Goal: Transaction & Acquisition: Purchase product/service

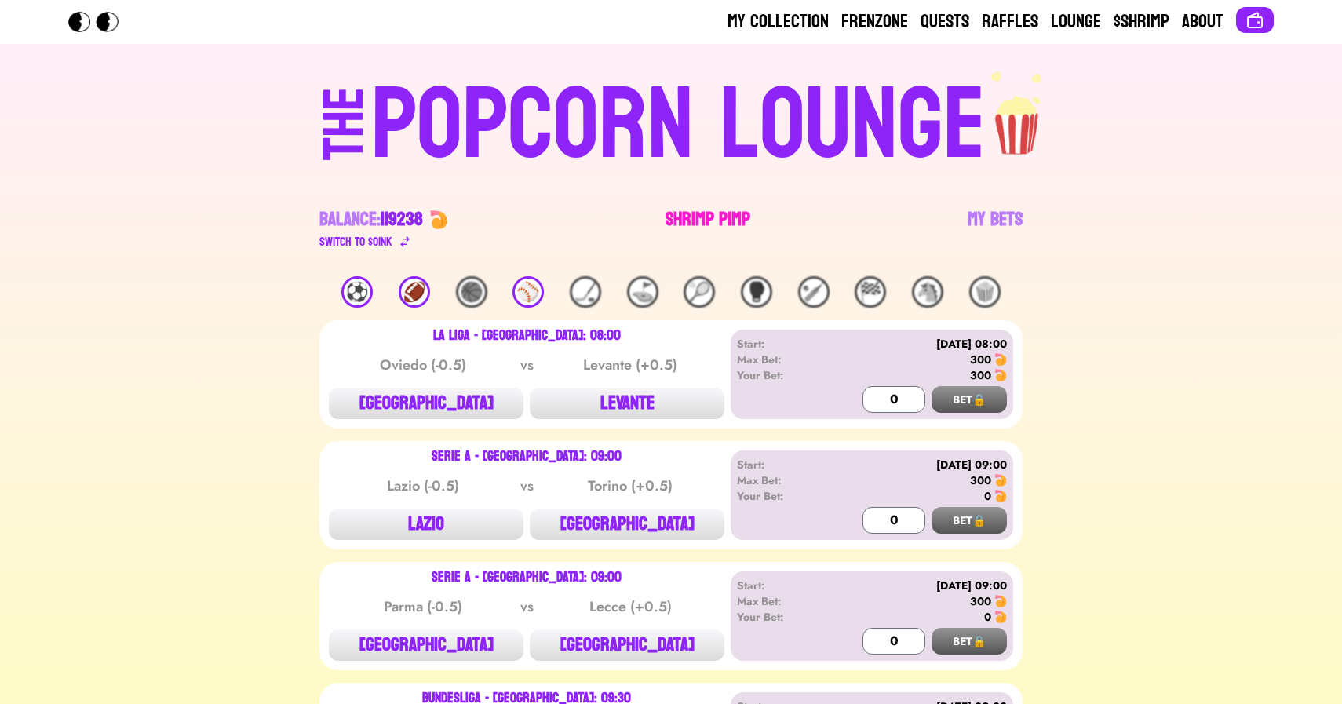
click at [699, 218] on link "Shrimp Pimp" at bounding box center [708, 229] width 85 height 44
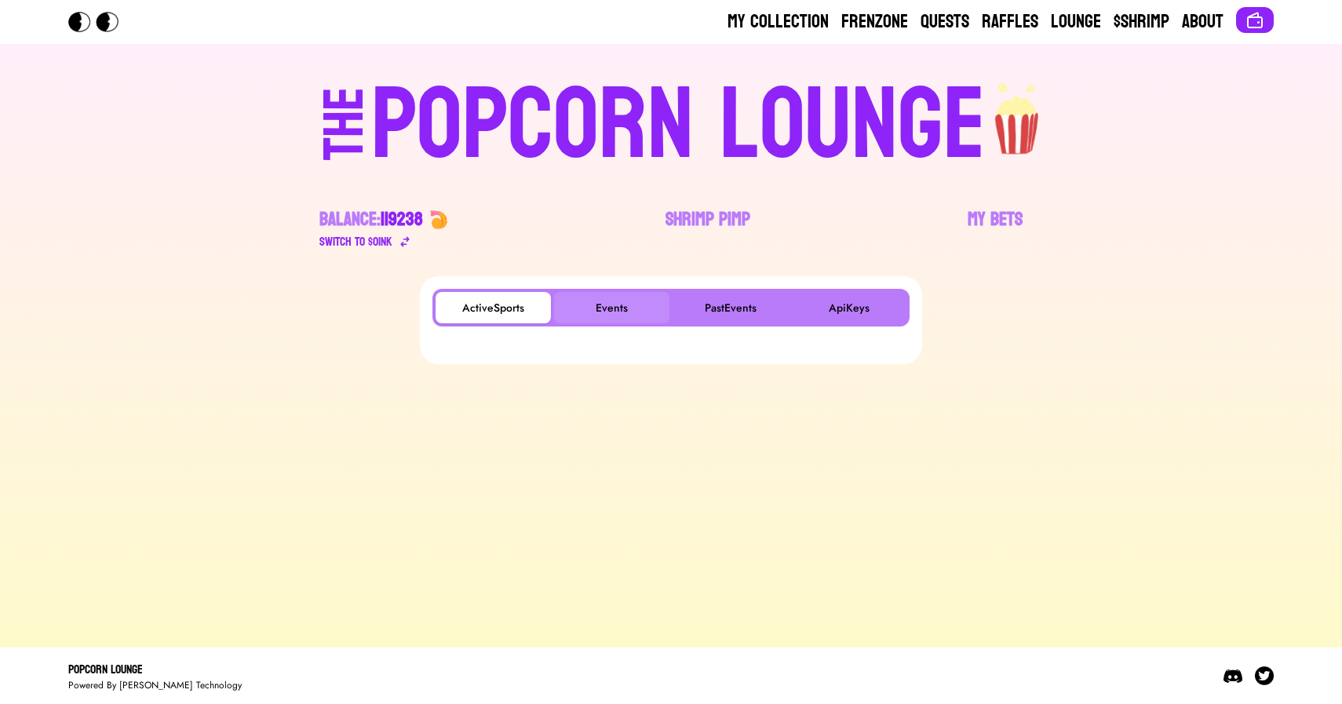
click at [611, 304] on button "Events" at bounding box center [611, 307] width 115 height 31
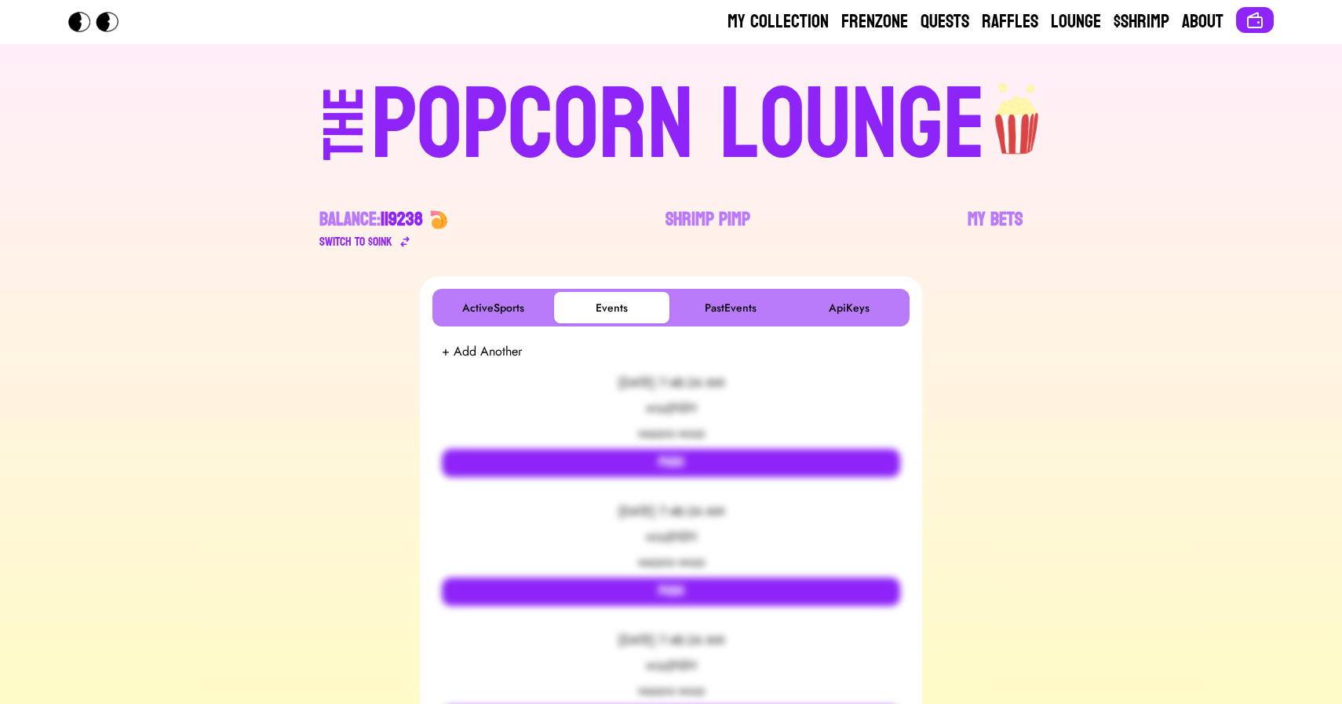
click at [575, 126] on div "POPCORN LOUNGE" at bounding box center [678, 125] width 615 height 100
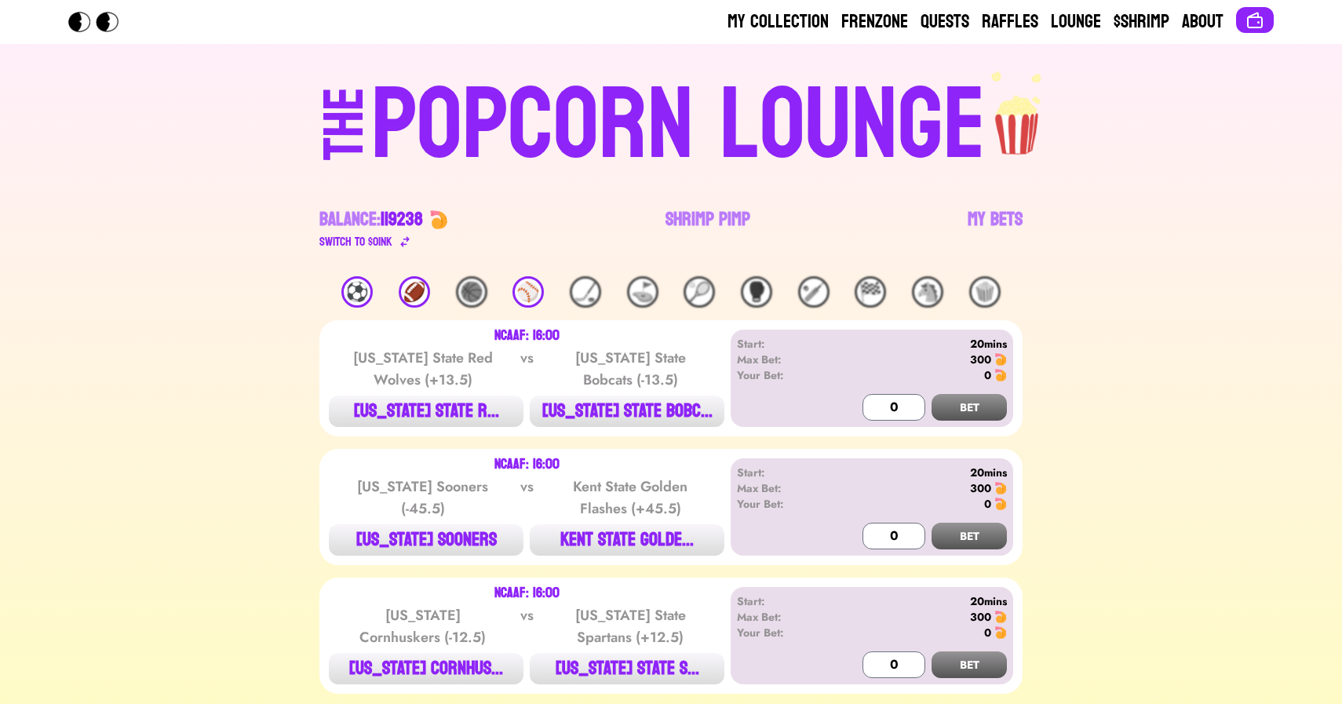
click at [416, 294] on div "🏈" at bounding box center [414, 291] width 31 height 31
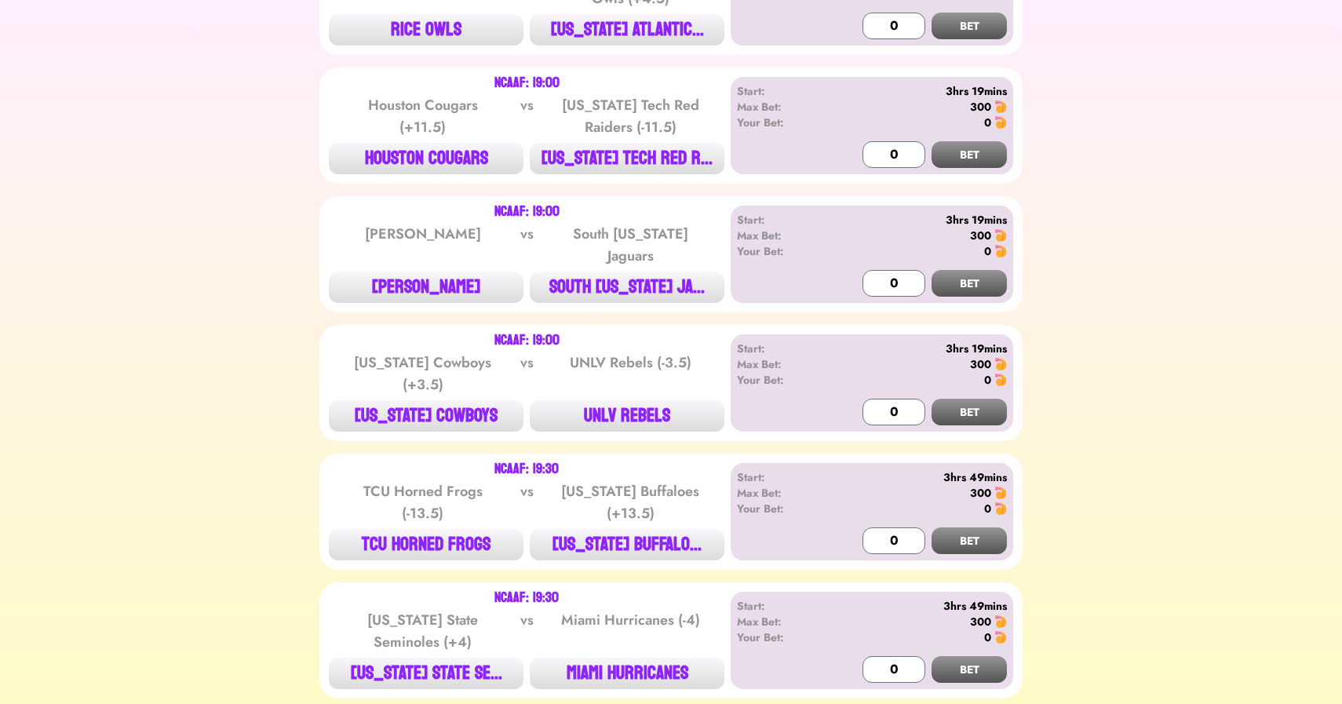
scroll to position [900, 0]
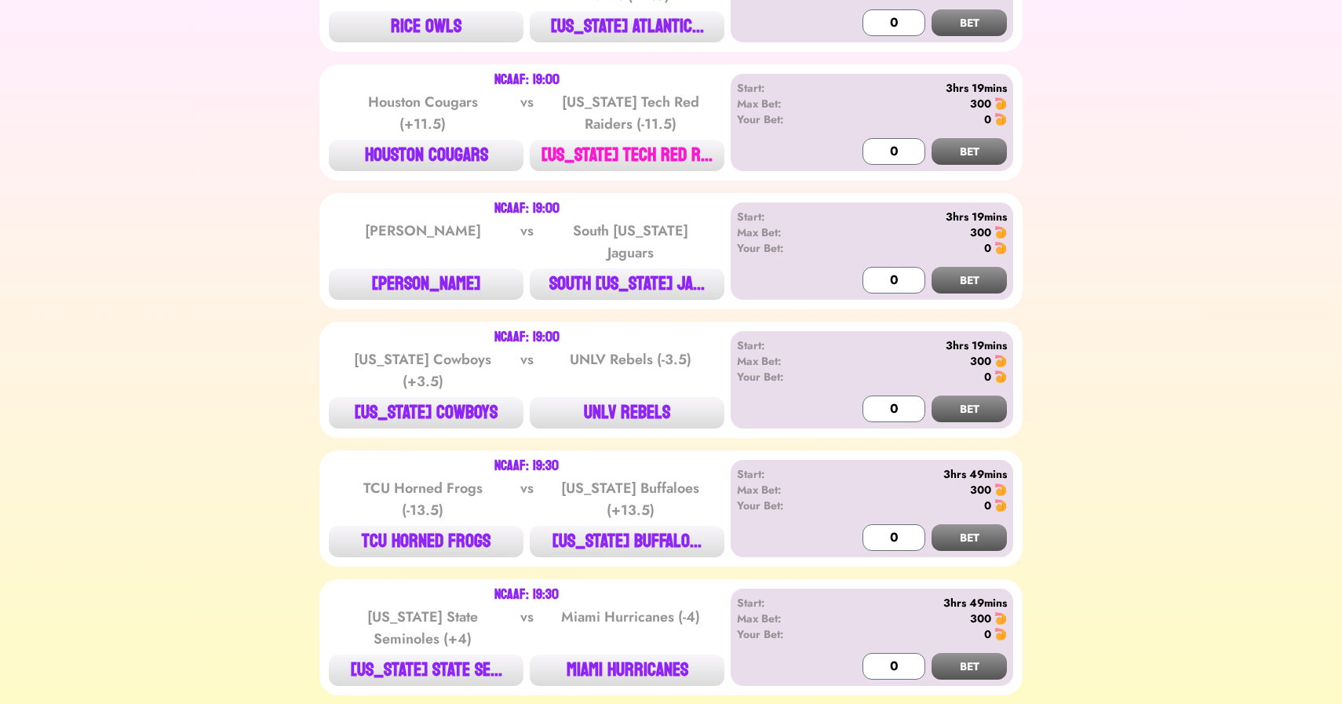
click at [626, 160] on button "[US_STATE] TECH RED R..." at bounding box center [627, 155] width 195 height 31
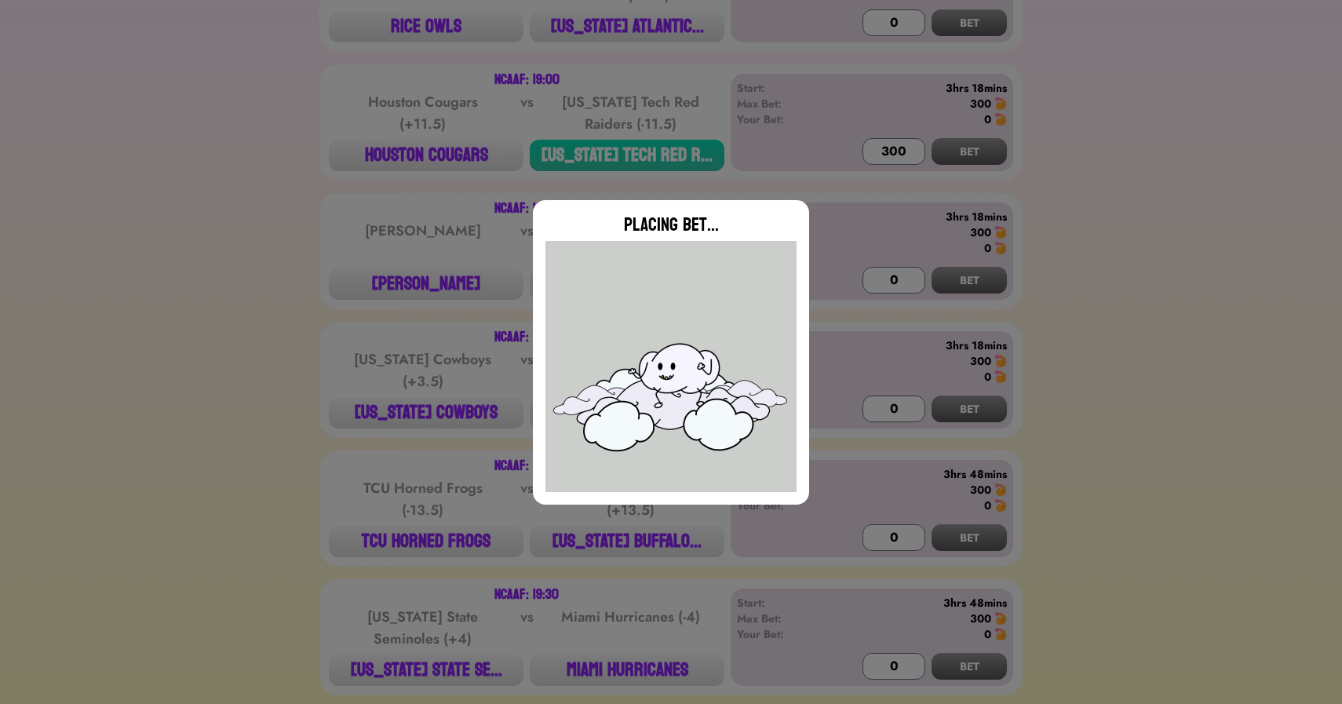
type input "0"
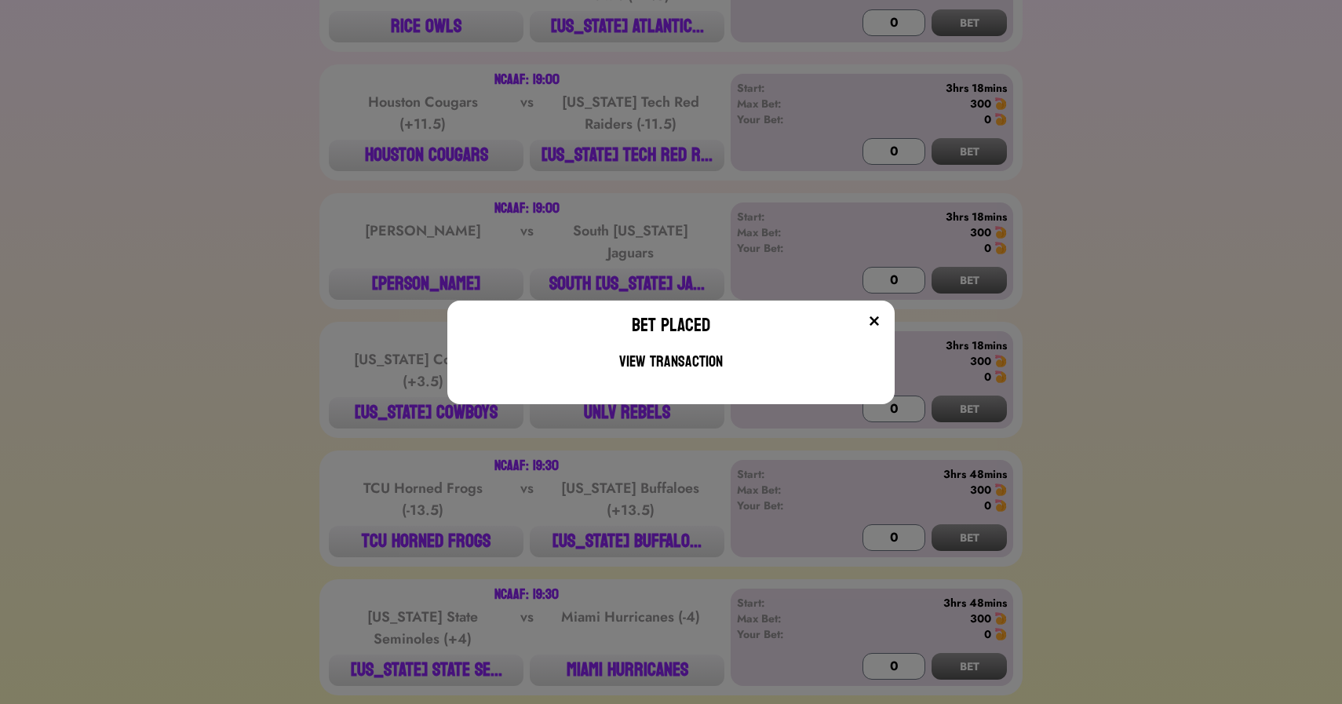
click at [290, 294] on div "Bet Placed View Transaction" at bounding box center [671, 352] width 1342 height 704
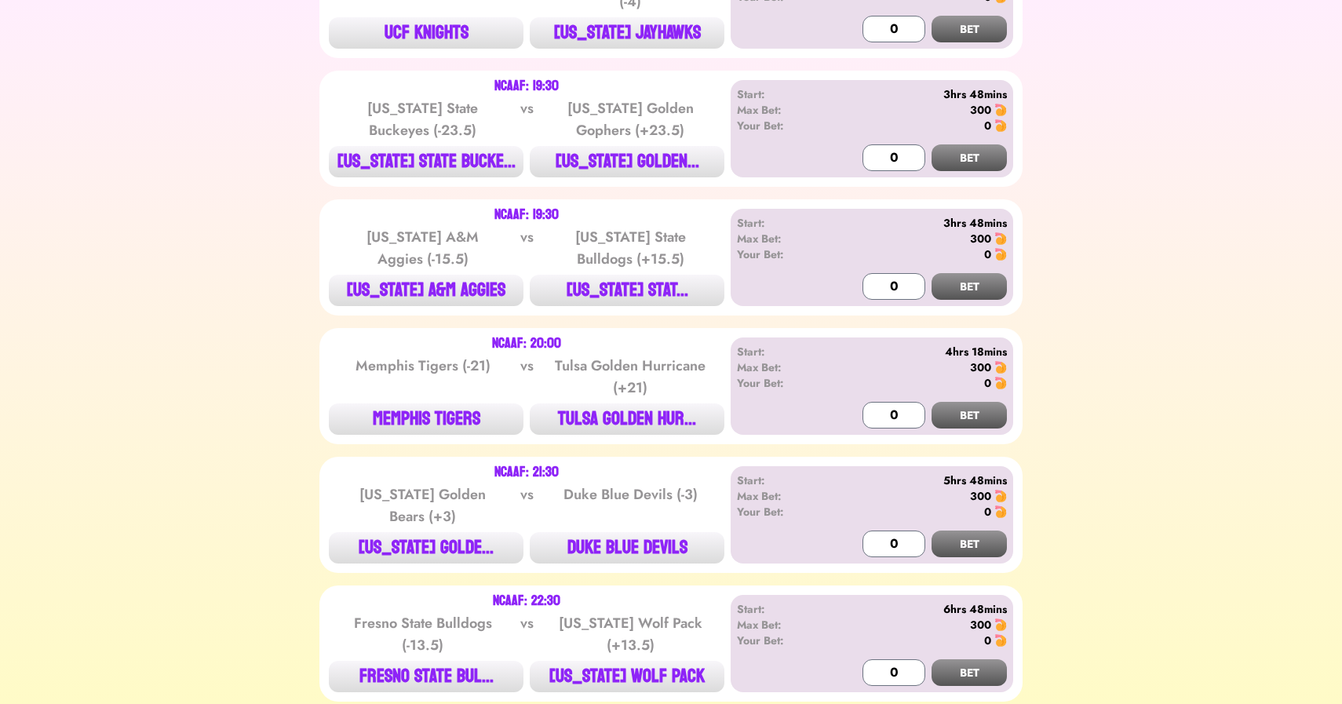
scroll to position [1669, 0]
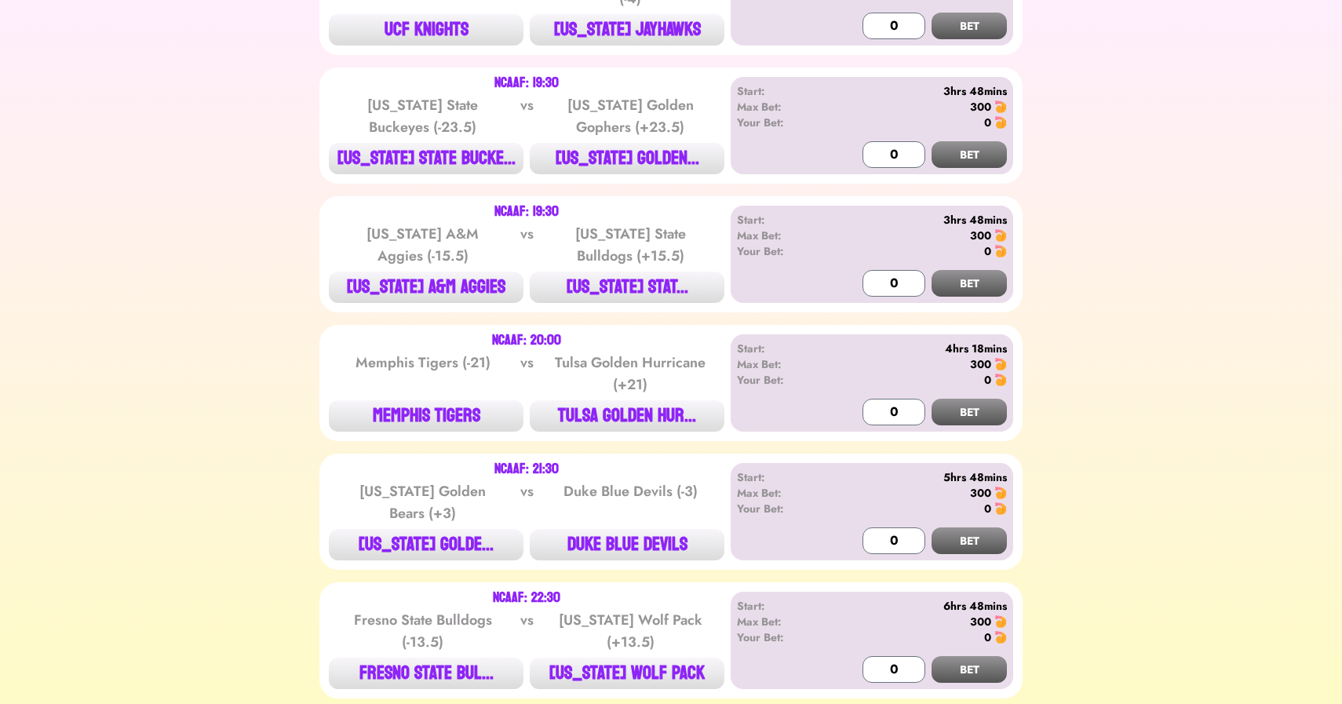
click at [448, 287] on div "NCAAF: 19:30 [US_STATE] A&M Aggies (-15.5) vs [US_STATE] State Bulldogs (+15.5)…" at bounding box center [671, 254] width 703 height 116
click at [448, 279] on button "[US_STATE] A&M AGGIES" at bounding box center [426, 287] width 195 height 31
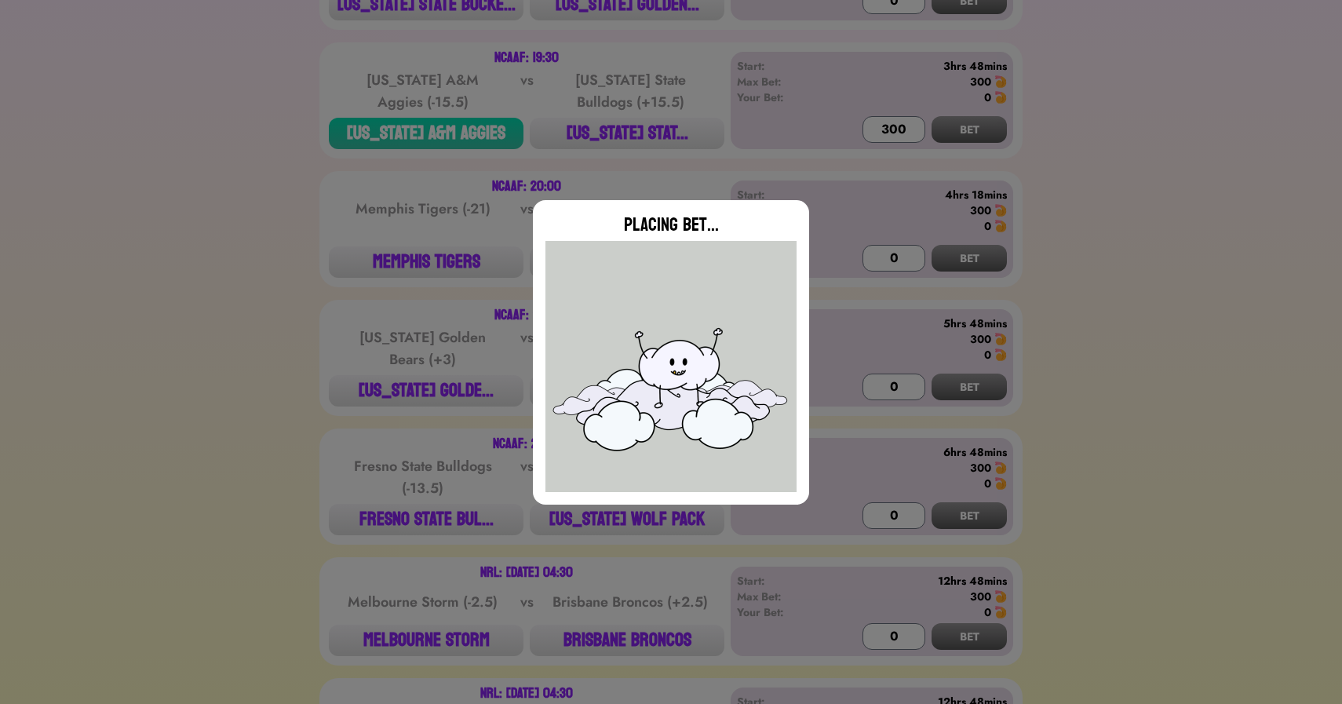
type input "0"
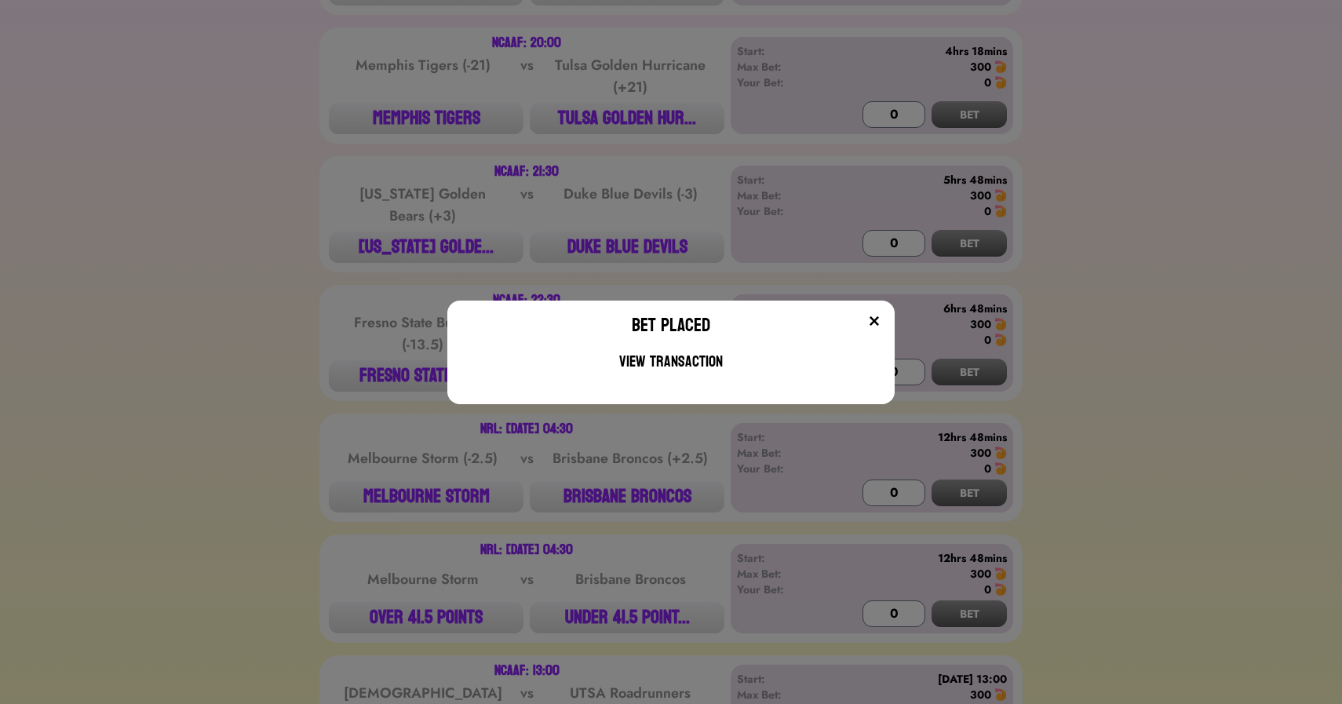
scroll to position [1971, 0]
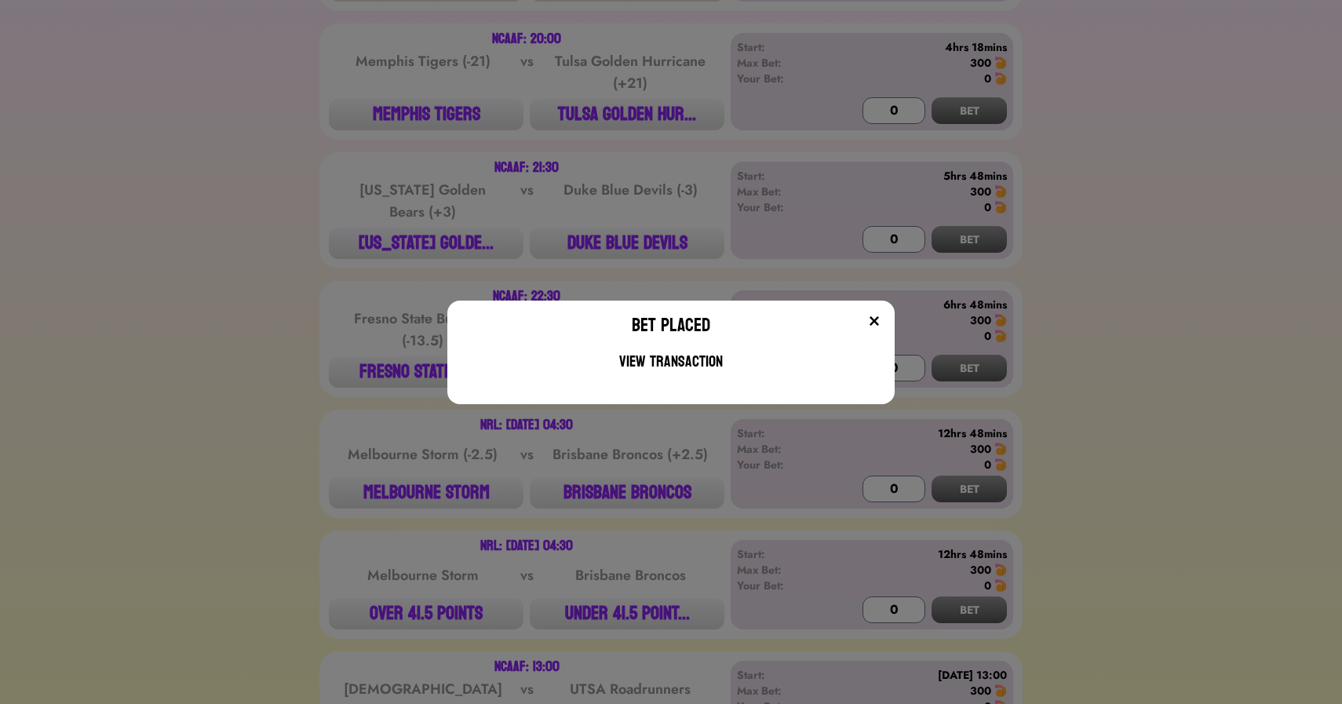
click at [234, 317] on div "Bet Placed View Transaction" at bounding box center [671, 352] width 1342 height 704
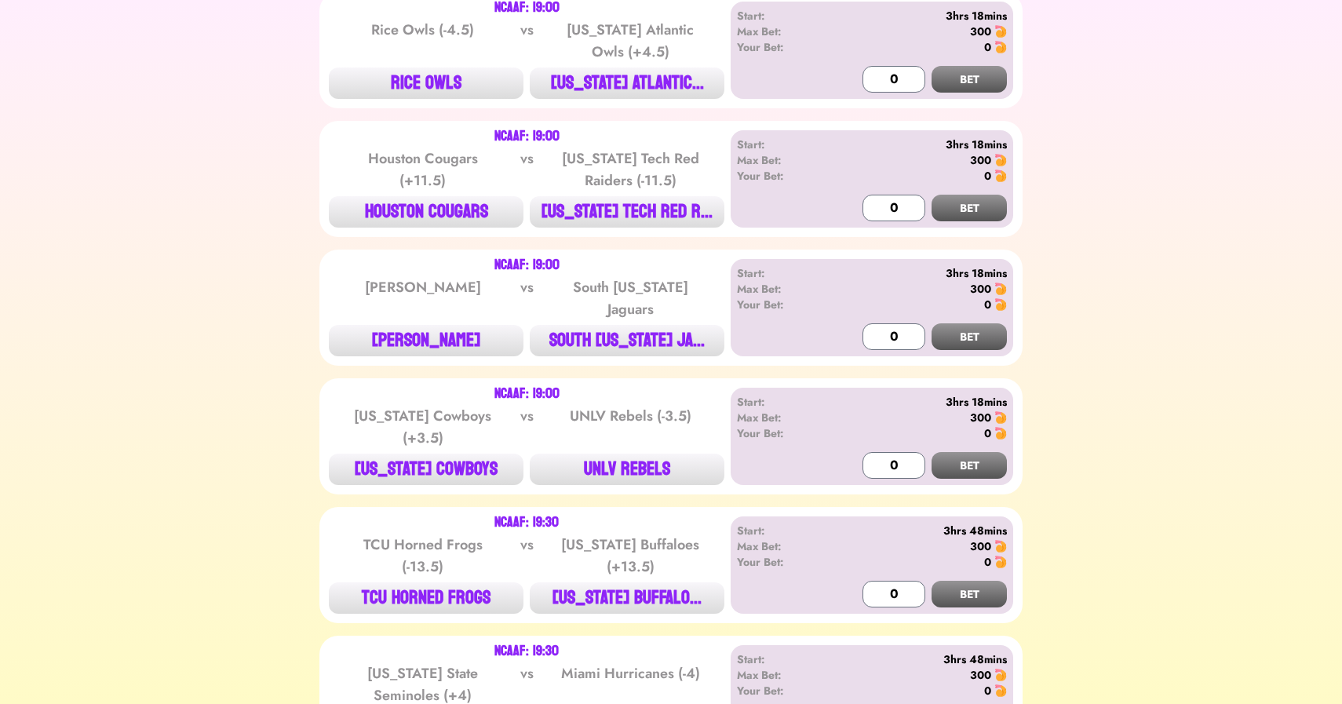
scroll to position [0, 0]
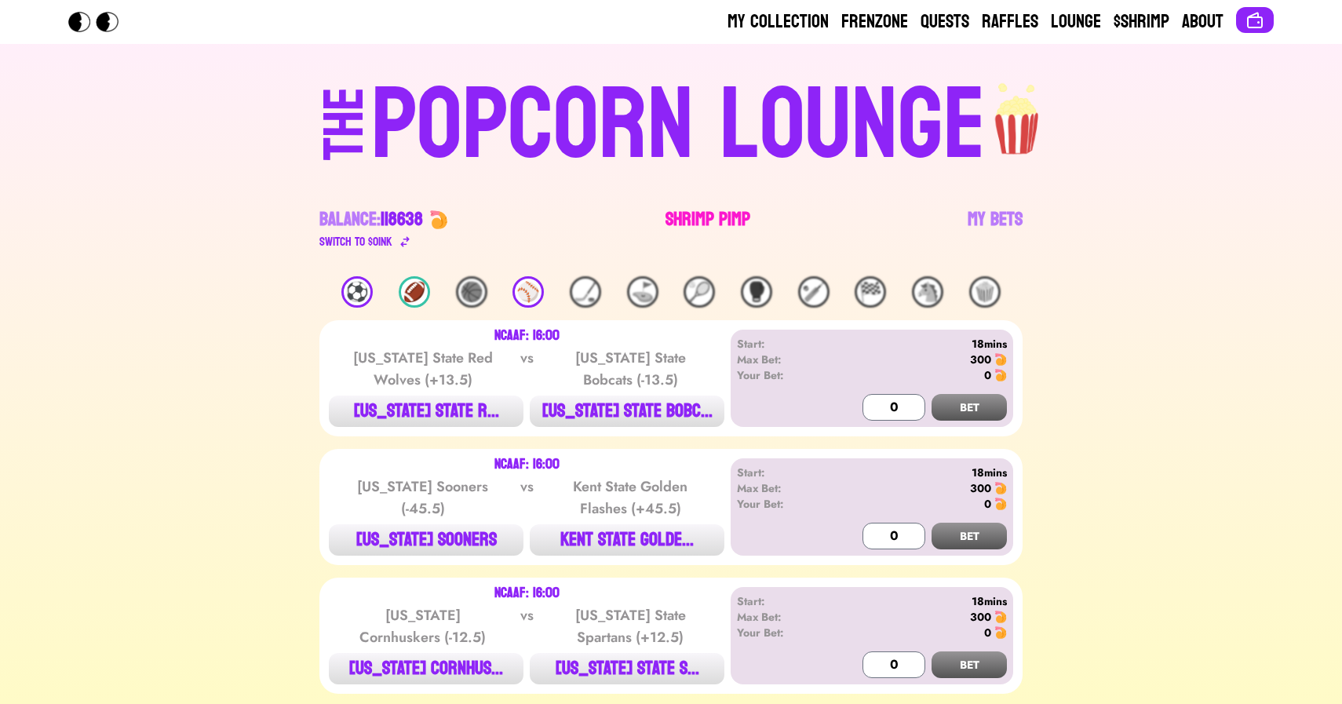
click at [697, 211] on link "Shrimp Pimp" at bounding box center [708, 229] width 85 height 44
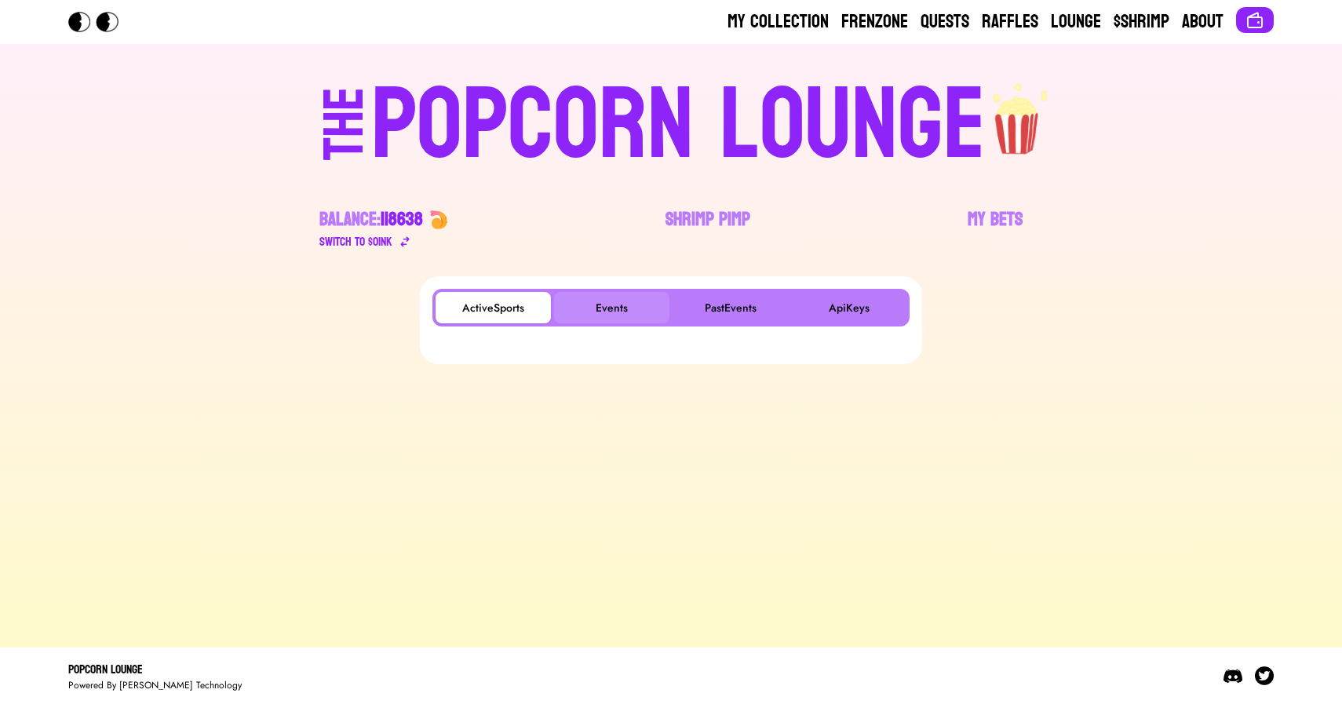
click at [610, 314] on button "Events" at bounding box center [611, 307] width 115 height 31
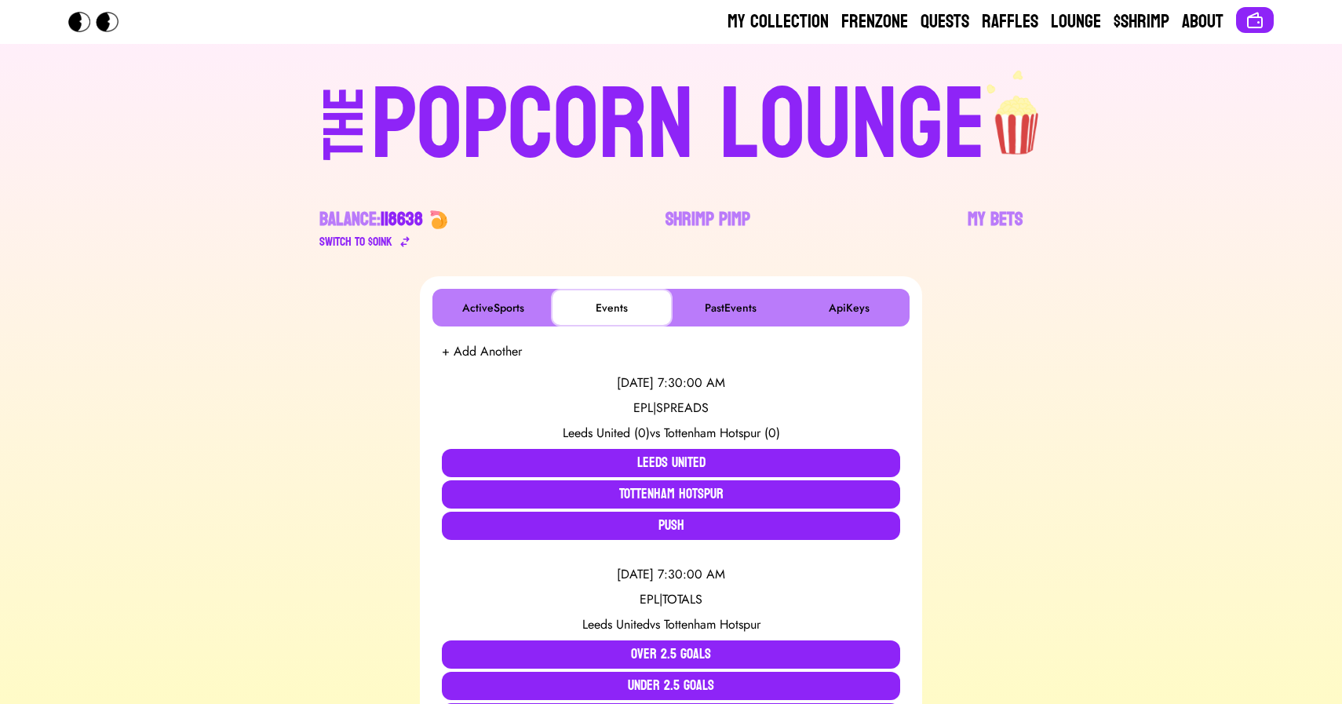
click at [610, 314] on button "Events" at bounding box center [611, 307] width 115 height 31
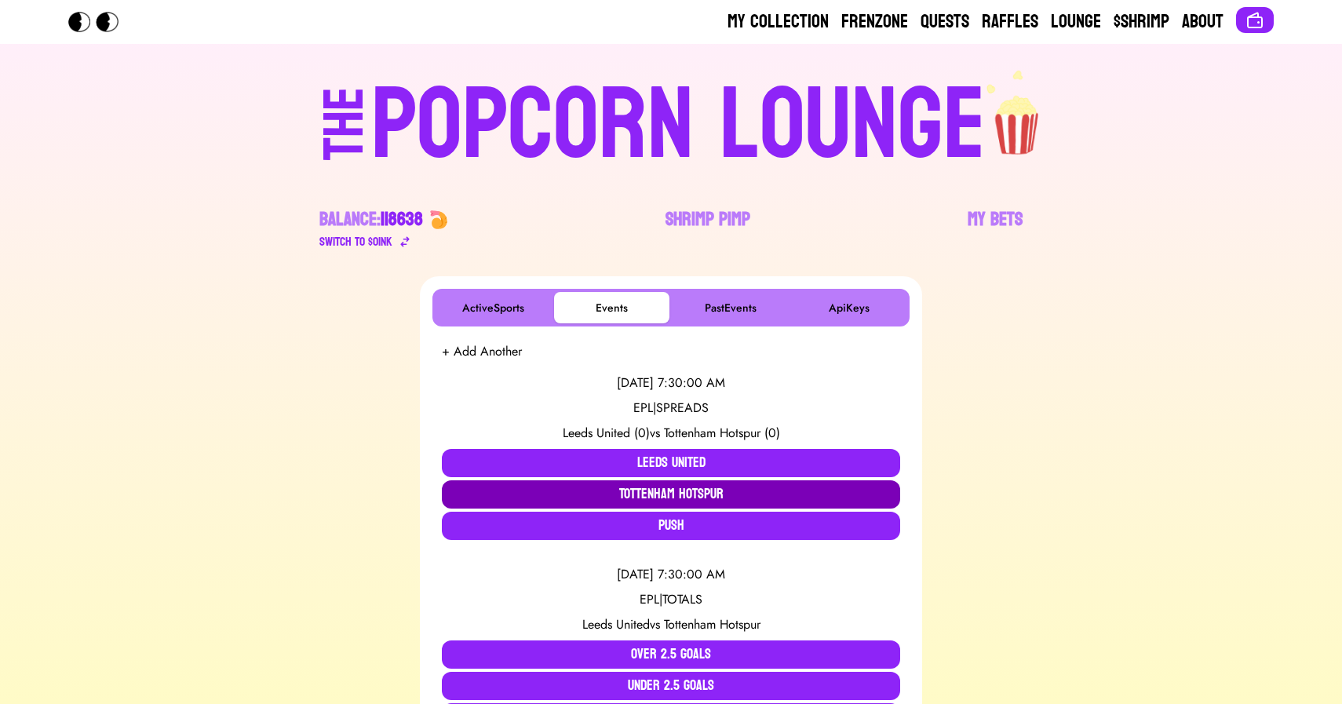
click at [659, 490] on button "Tottenham Hotspur" at bounding box center [671, 494] width 458 height 28
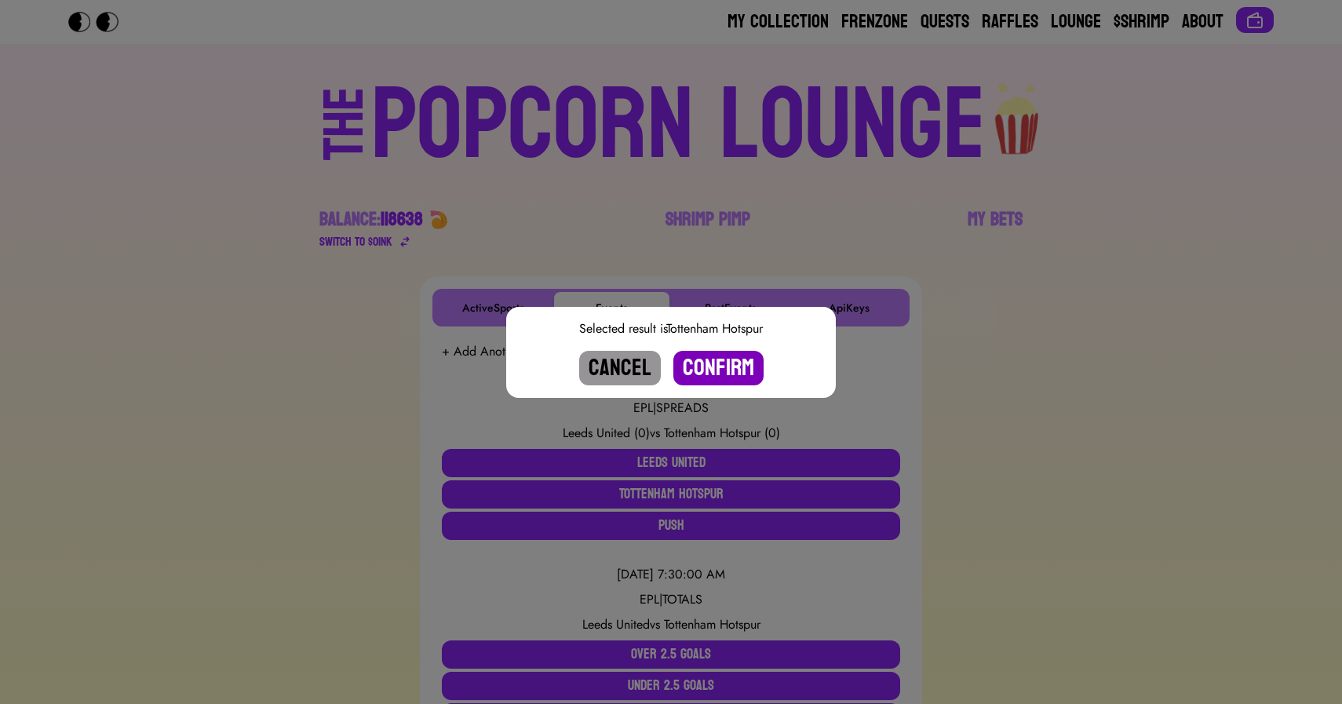
click at [709, 363] on button "Confirm" at bounding box center [719, 368] width 90 height 35
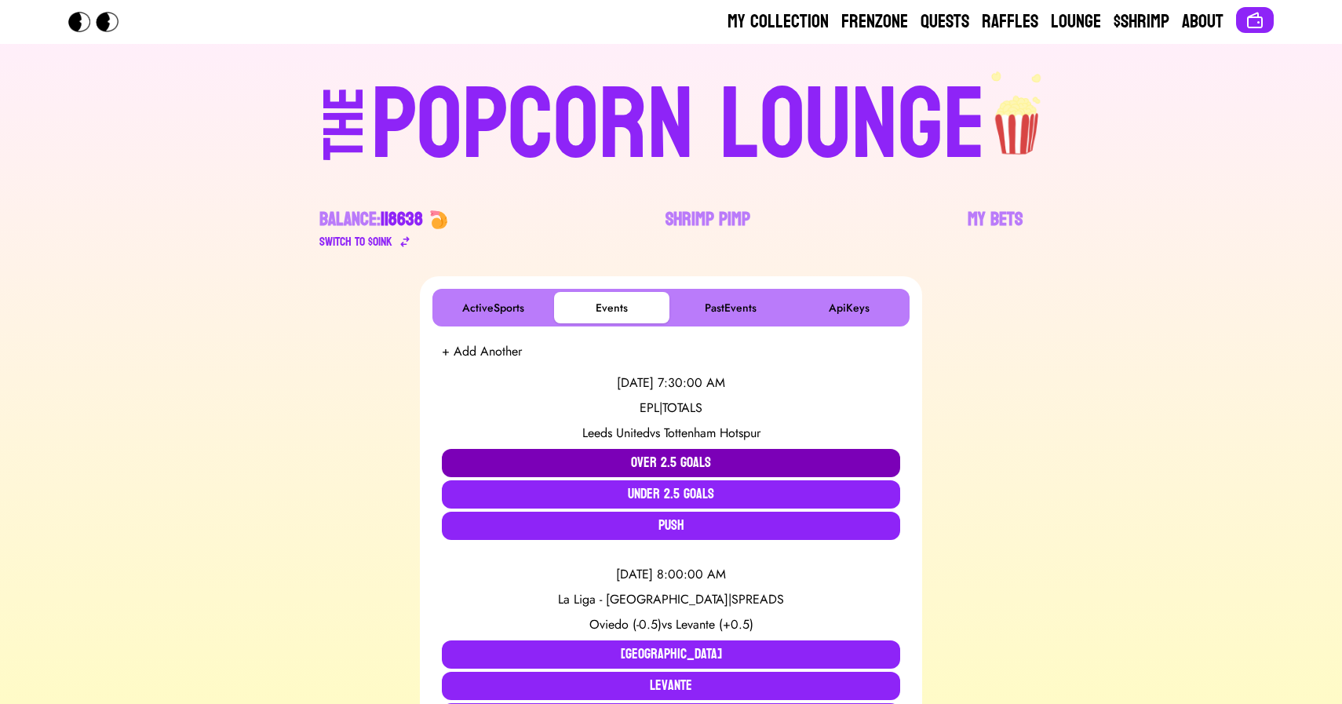
click at [670, 464] on button "Over 2.5 Goals" at bounding box center [671, 463] width 458 height 28
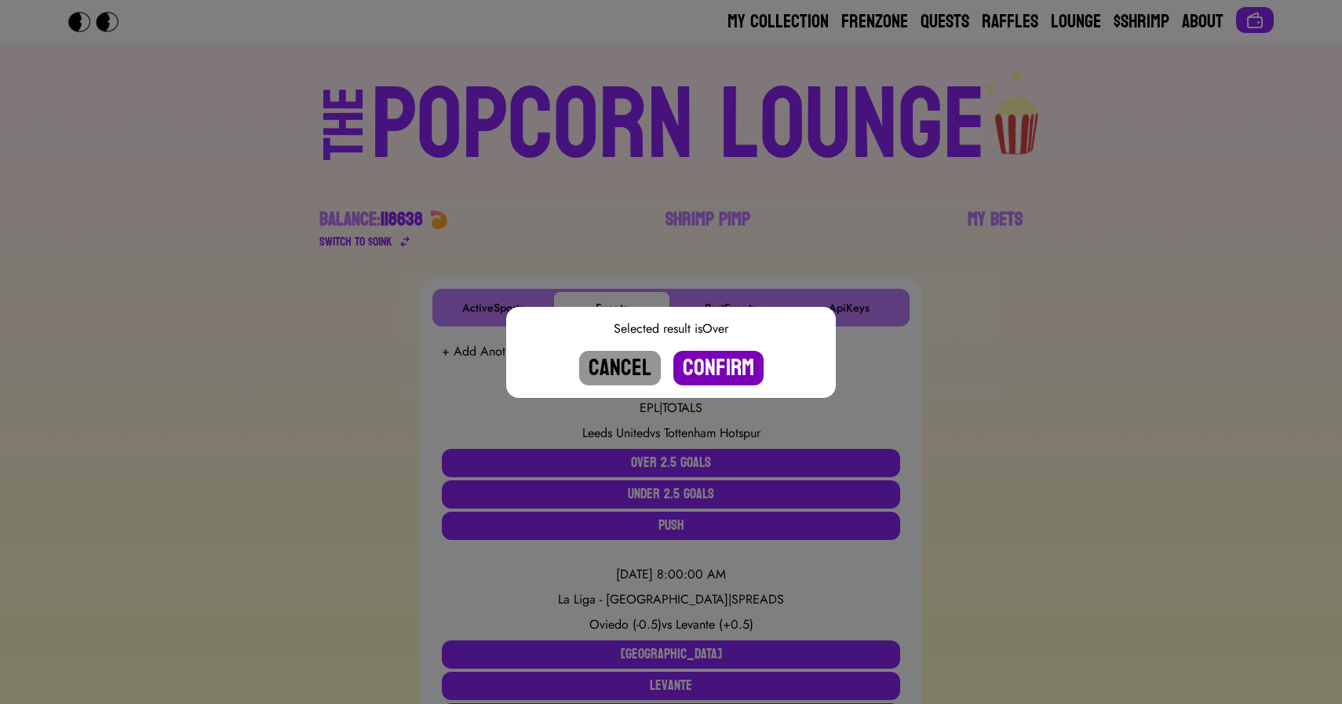
click at [721, 368] on button "Confirm" at bounding box center [719, 368] width 90 height 35
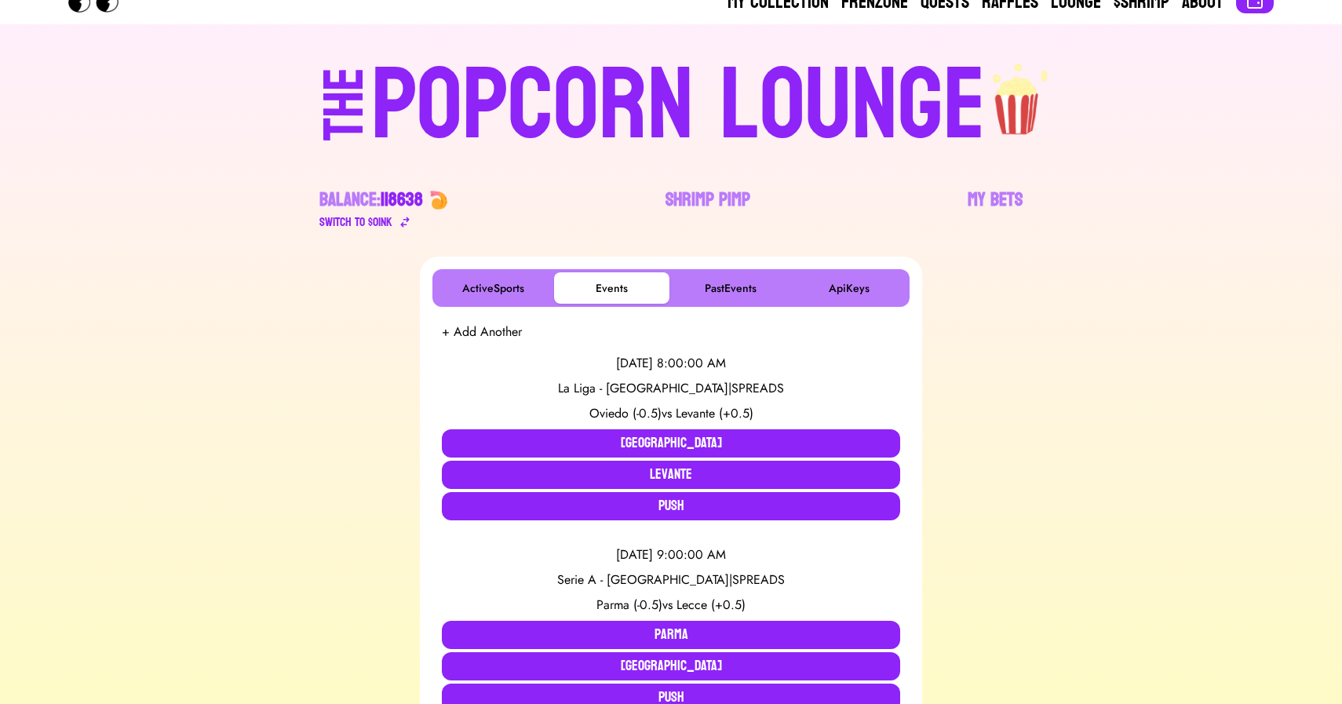
scroll to position [1422, 0]
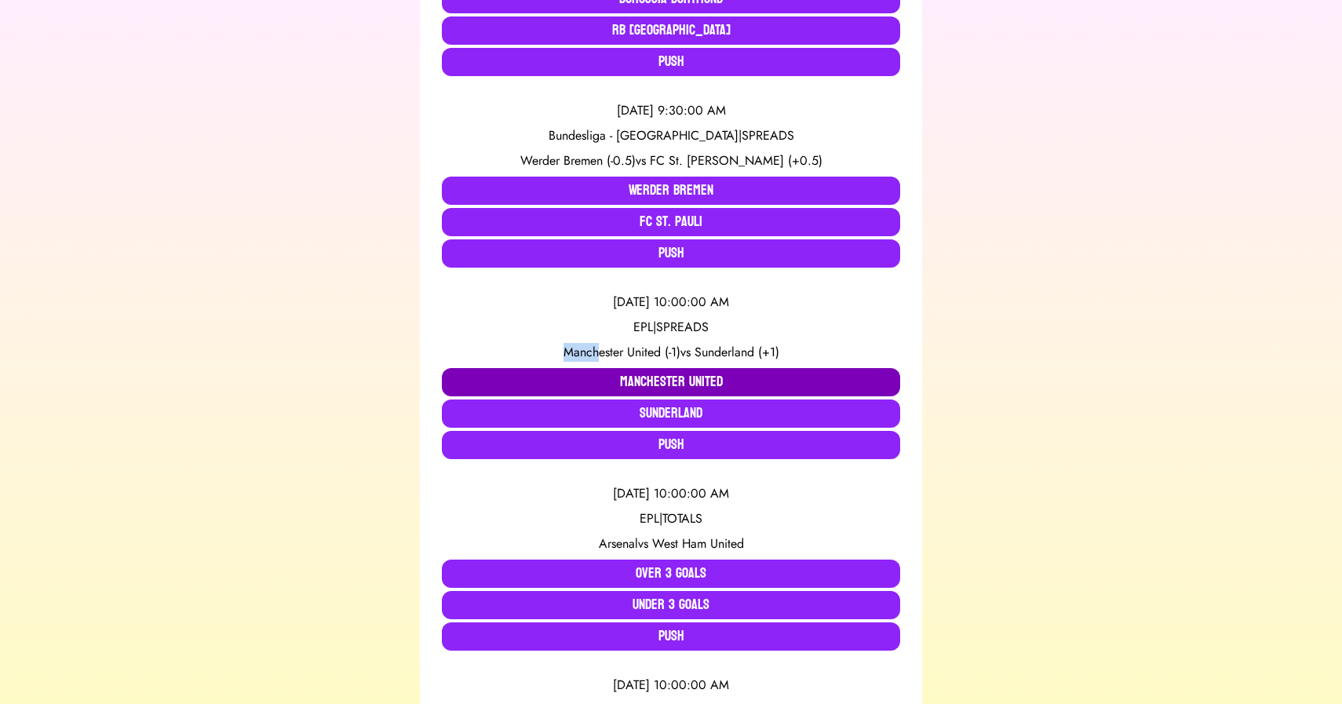
click at [584, 379] on button "Manchester United" at bounding box center [671, 382] width 458 height 28
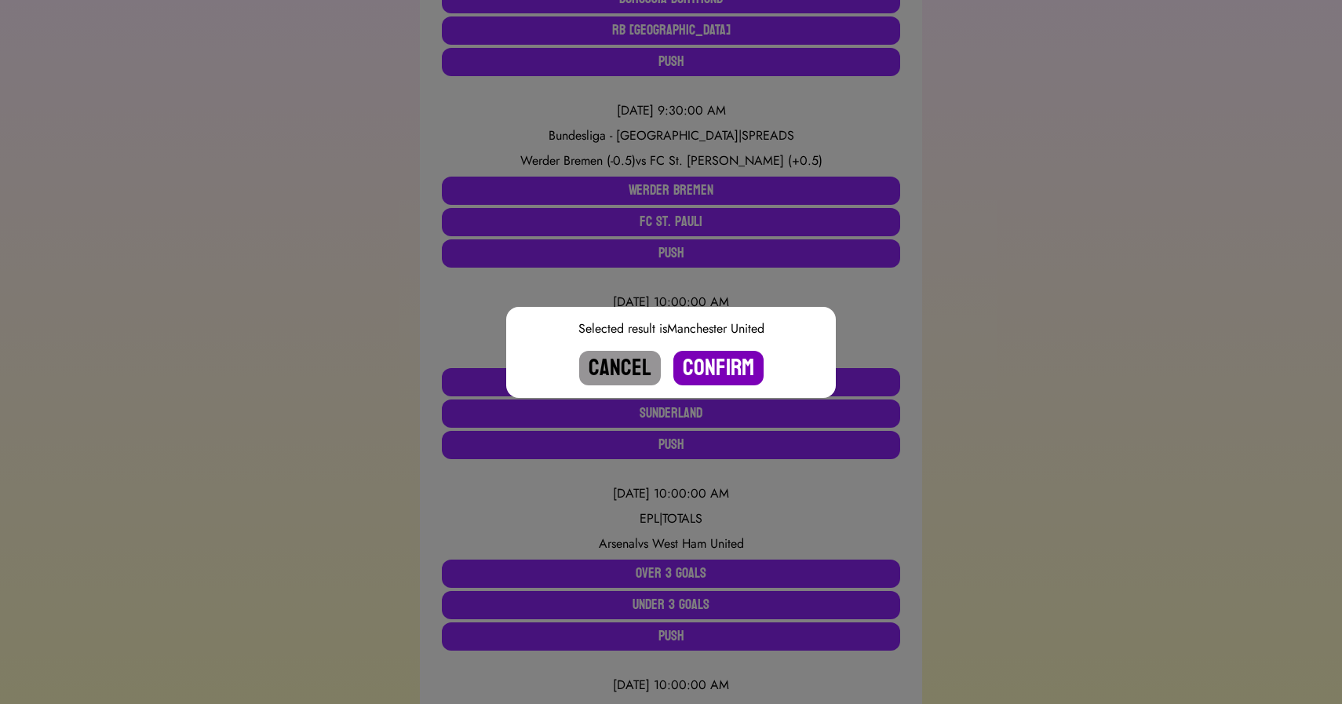
click at [717, 367] on button "Confirm" at bounding box center [719, 368] width 90 height 35
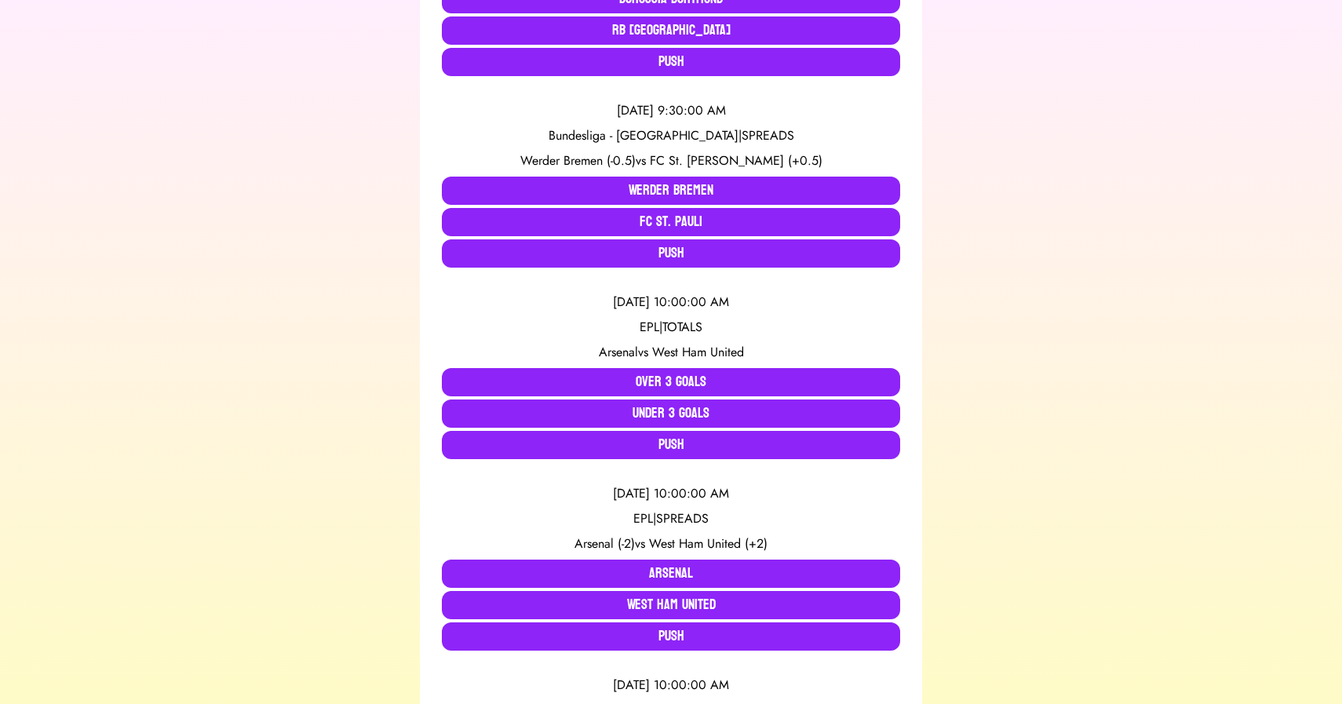
scroll to position [1805, 0]
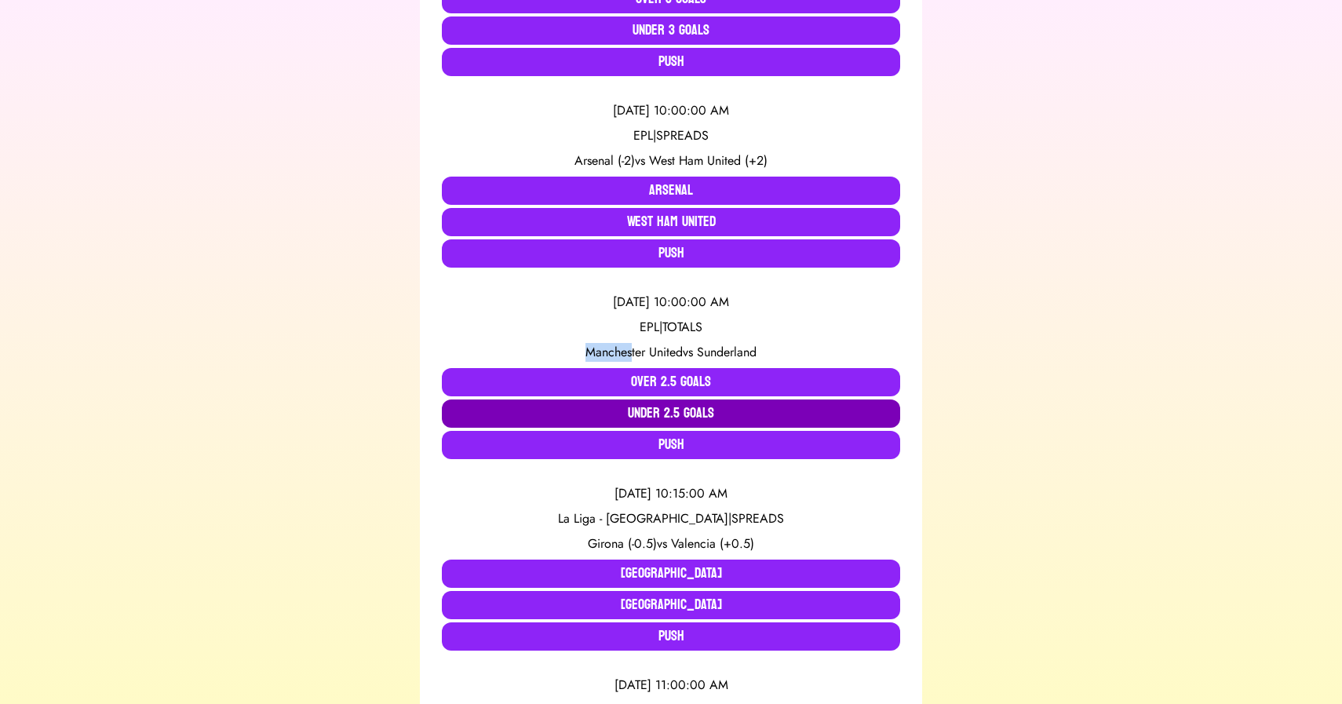
click at [623, 413] on button "Under 2.5 Goals" at bounding box center [671, 414] width 458 height 28
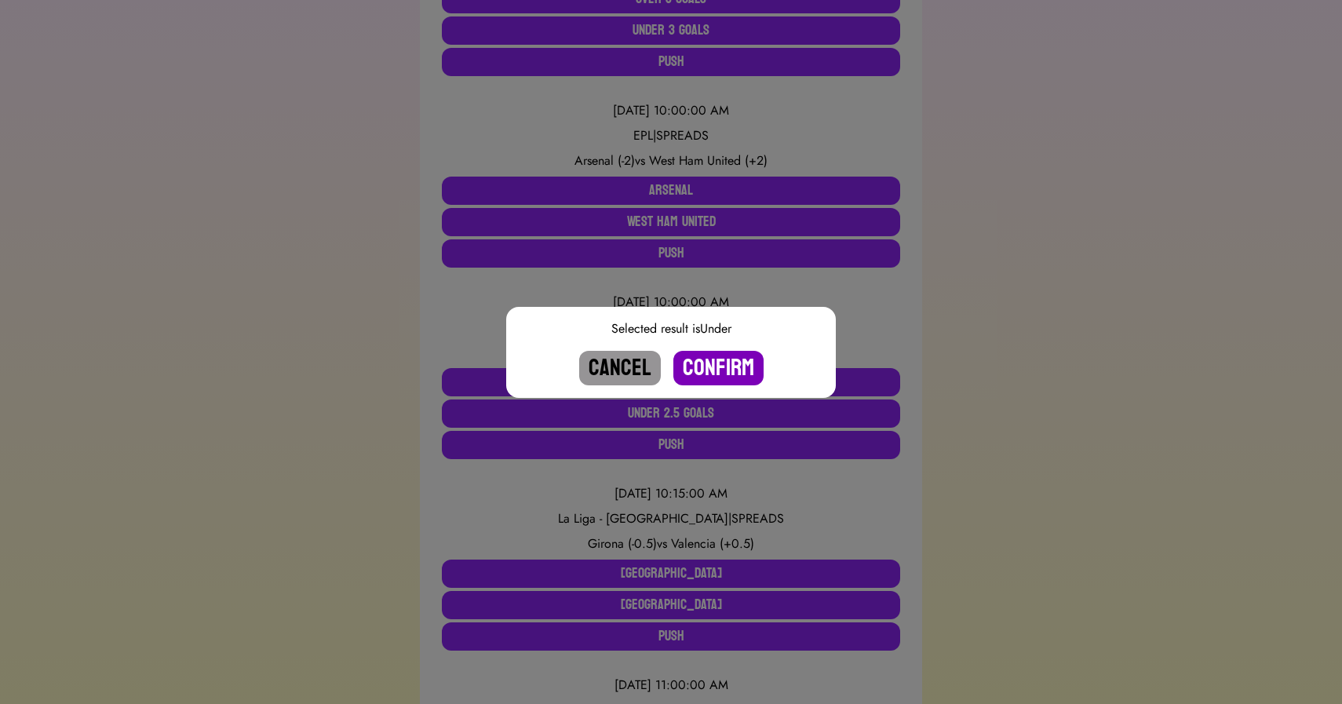
click at [717, 362] on button "Confirm" at bounding box center [719, 368] width 90 height 35
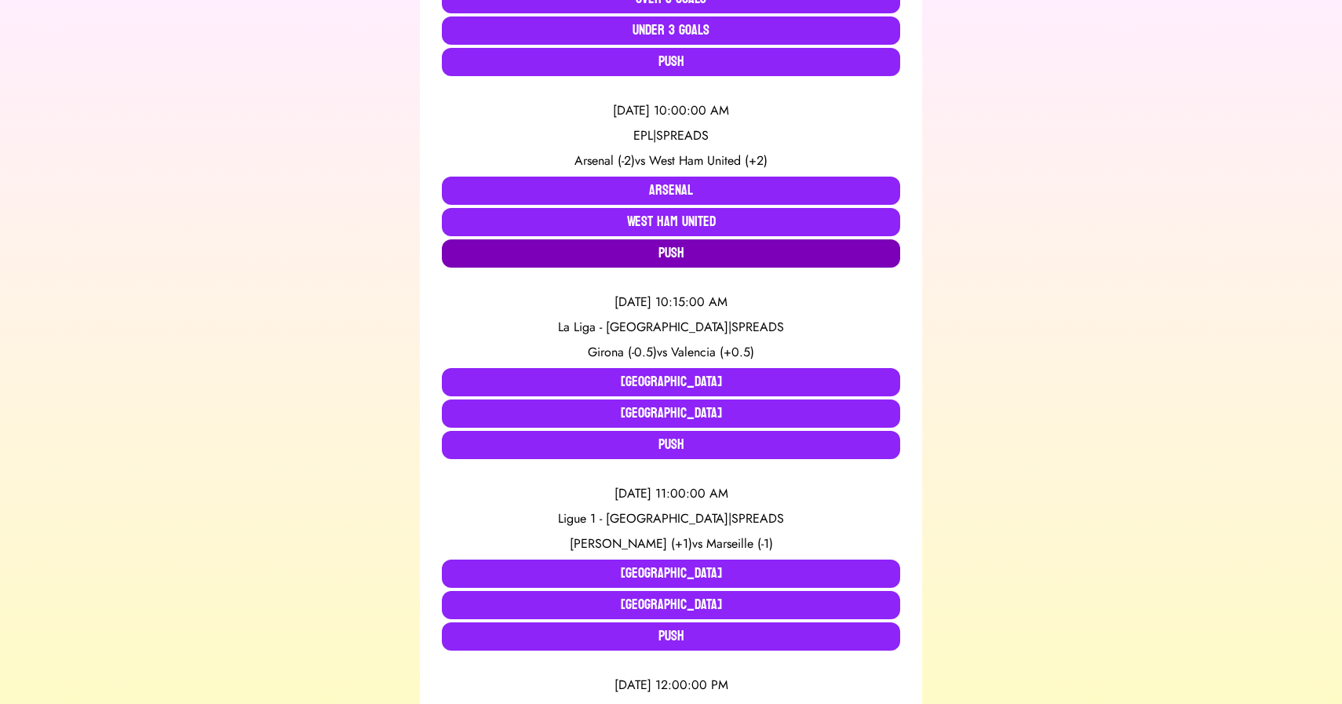
click at [612, 247] on button "Push" at bounding box center [671, 253] width 458 height 28
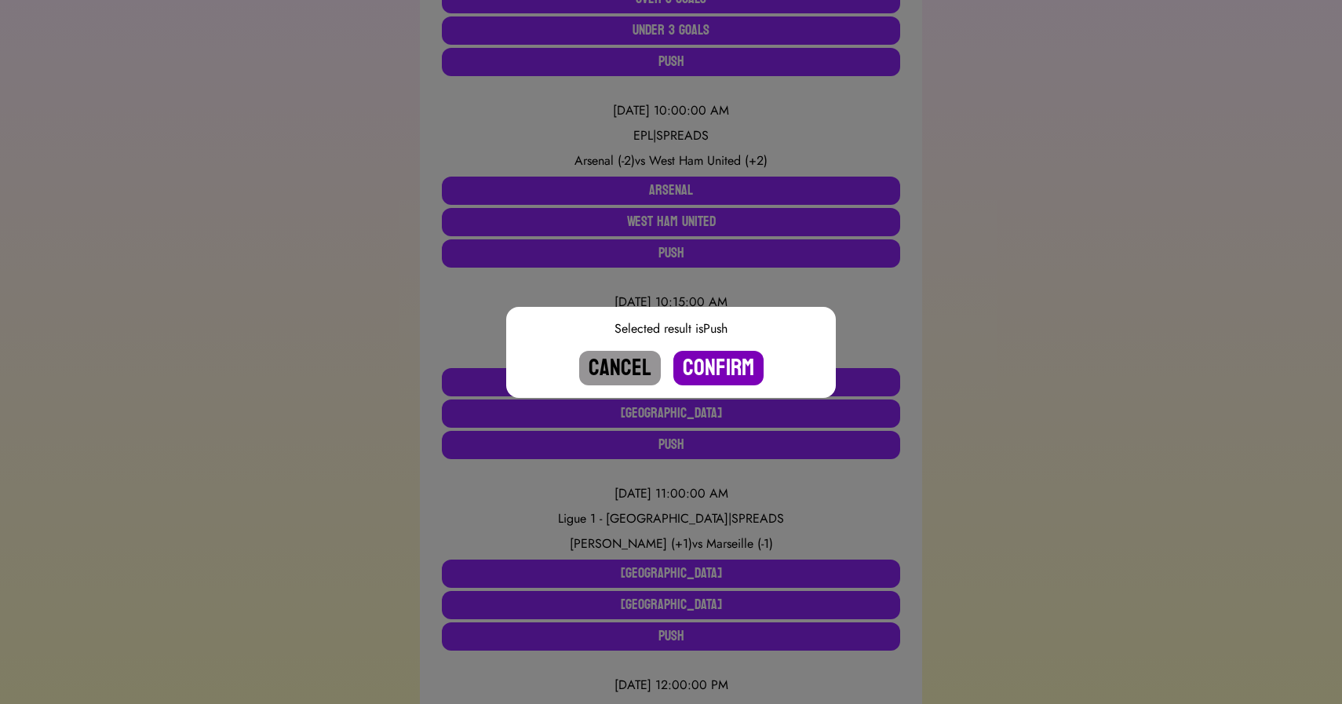
click at [724, 369] on button "Confirm" at bounding box center [719, 368] width 90 height 35
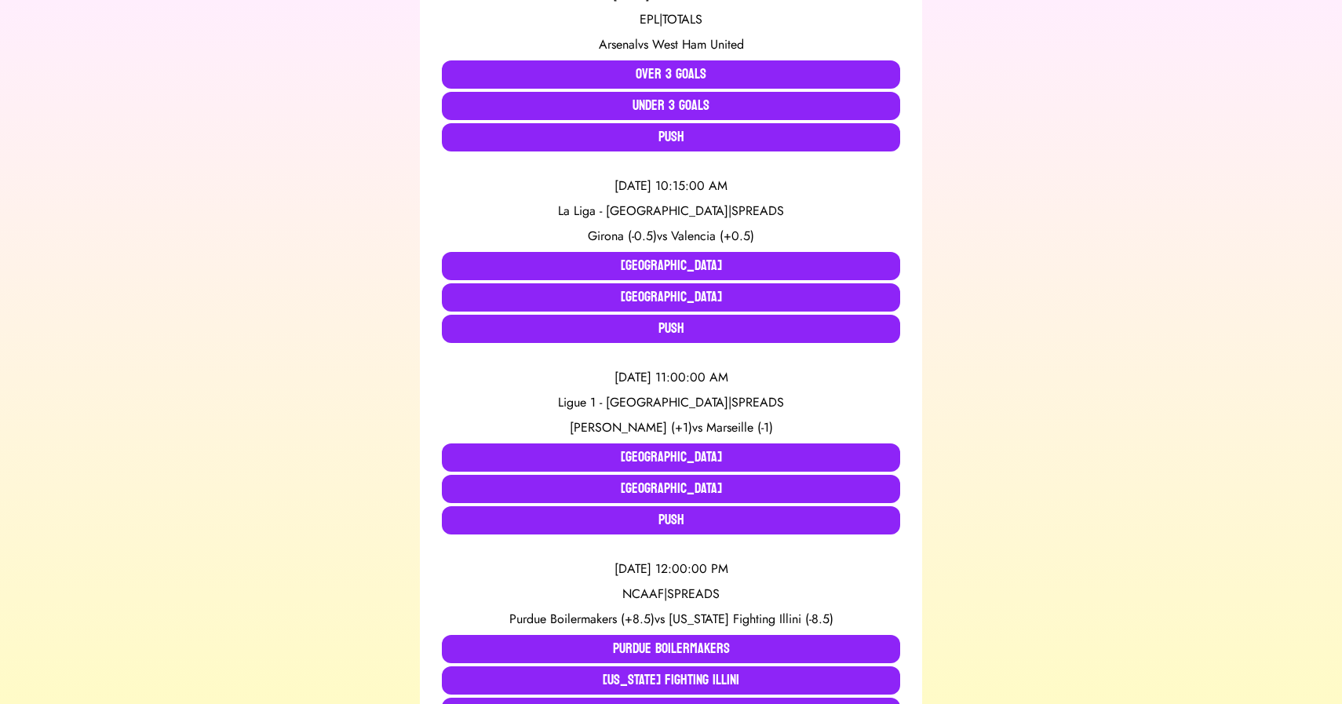
scroll to position [1719, 0]
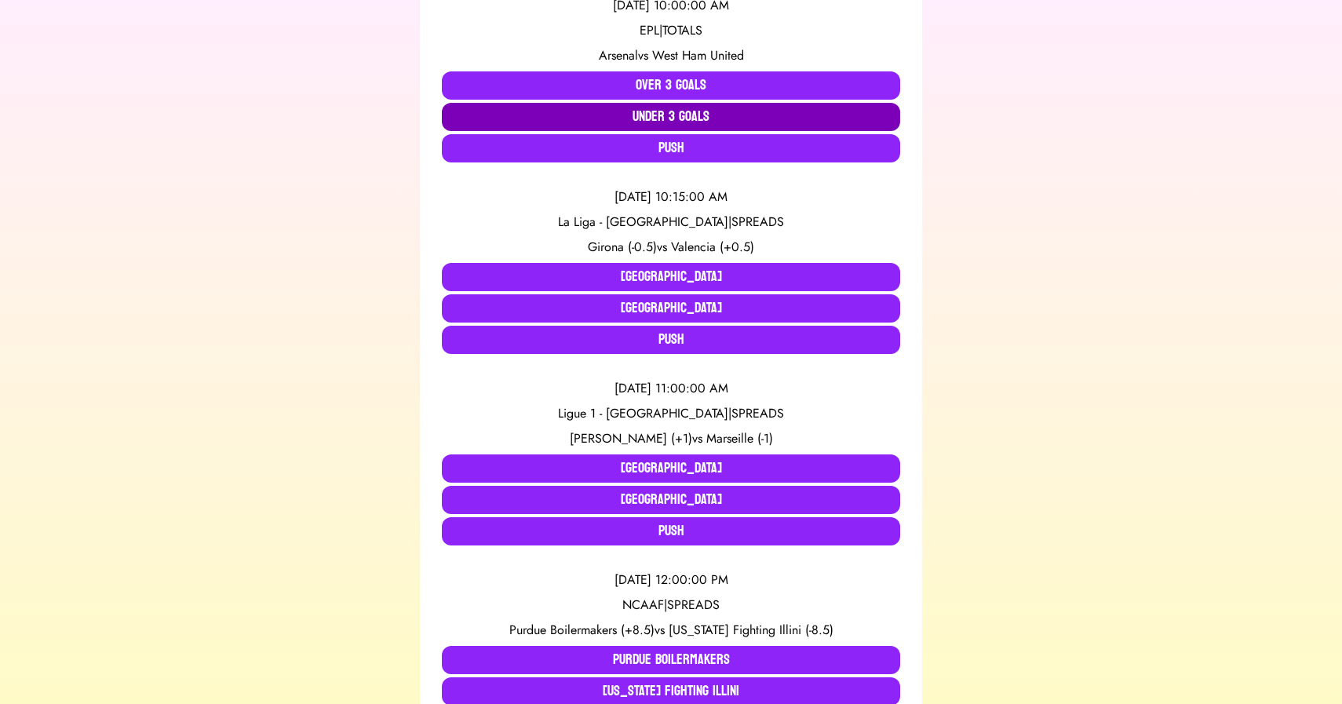
click at [605, 118] on button "Under 3 Goals" at bounding box center [671, 117] width 458 height 28
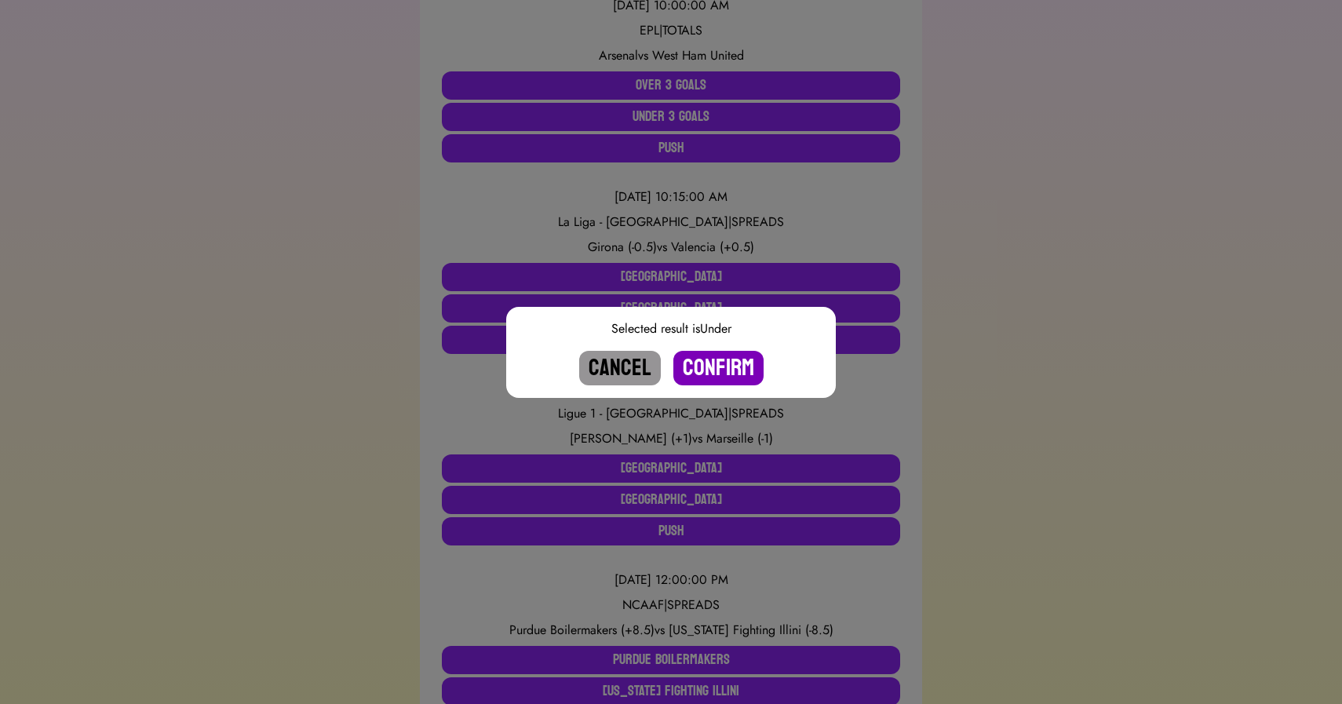
click at [711, 367] on button "Confirm" at bounding box center [719, 368] width 90 height 35
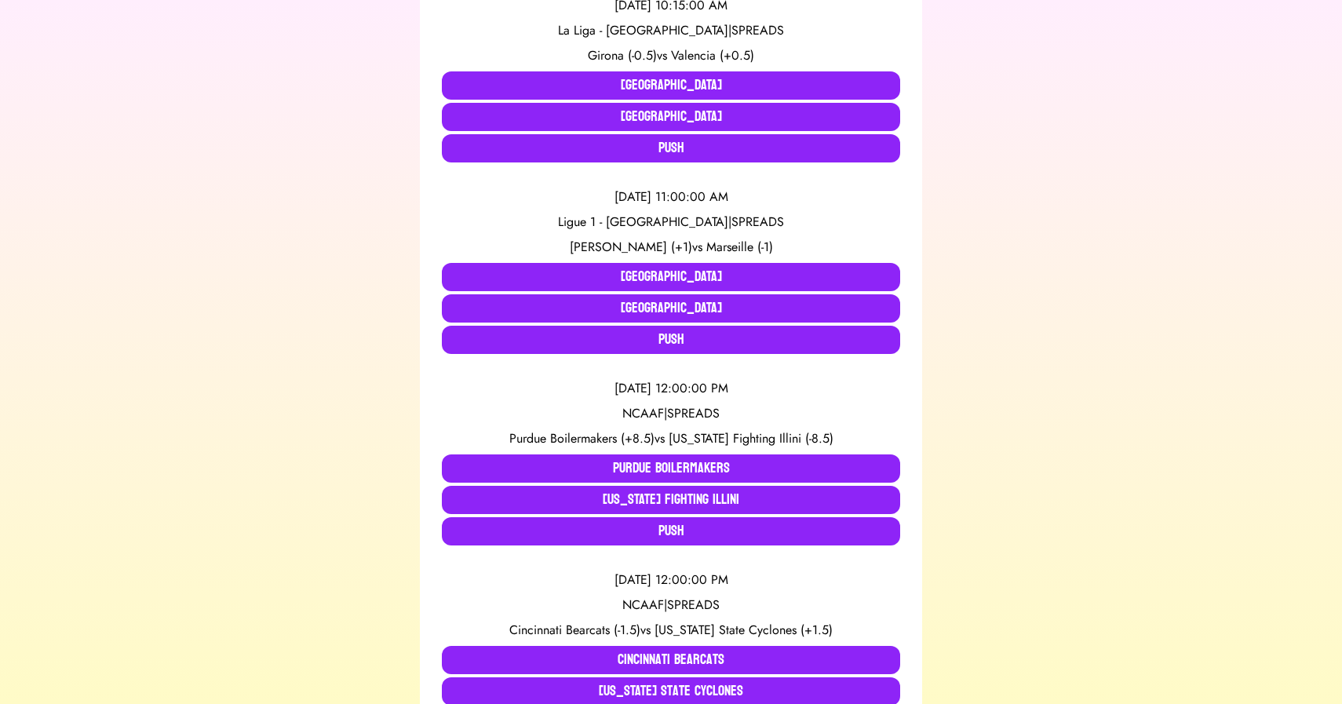
scroll to position [3912, 0]
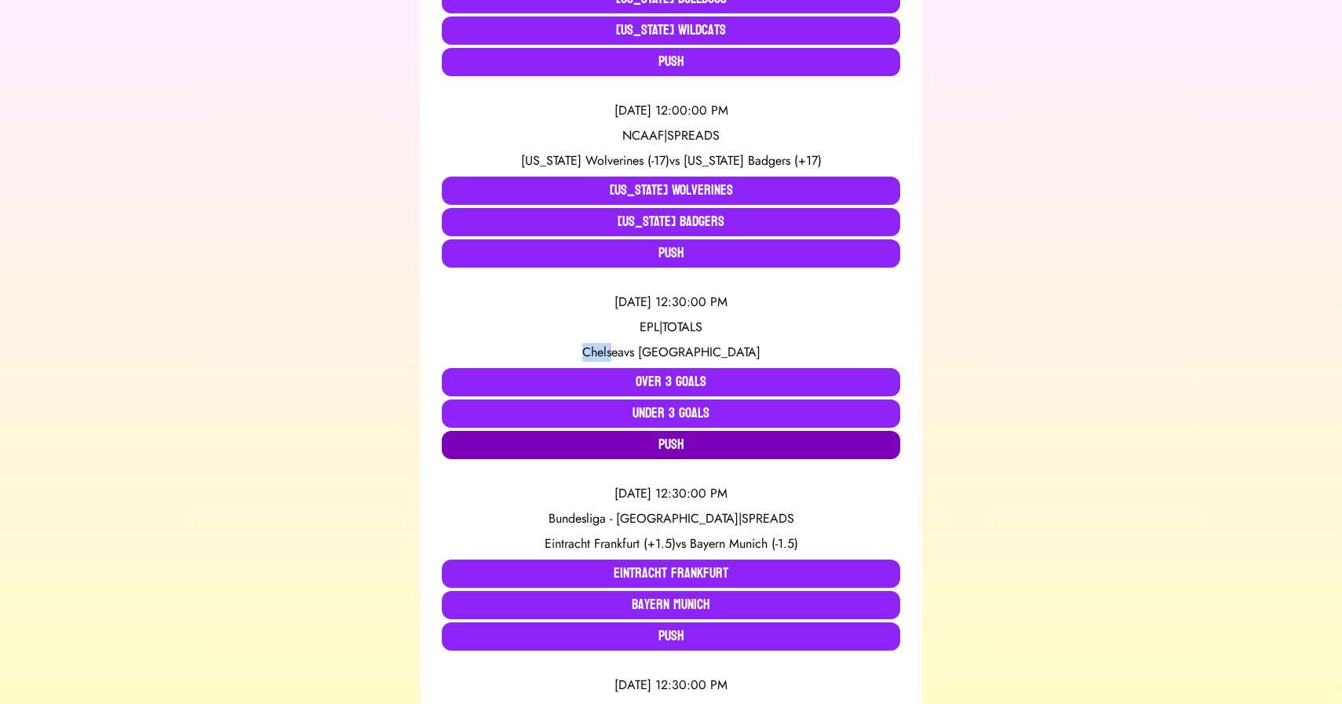
click at [626, 447] on button "Push" at bounding box center [671, 445] width 458 height 28
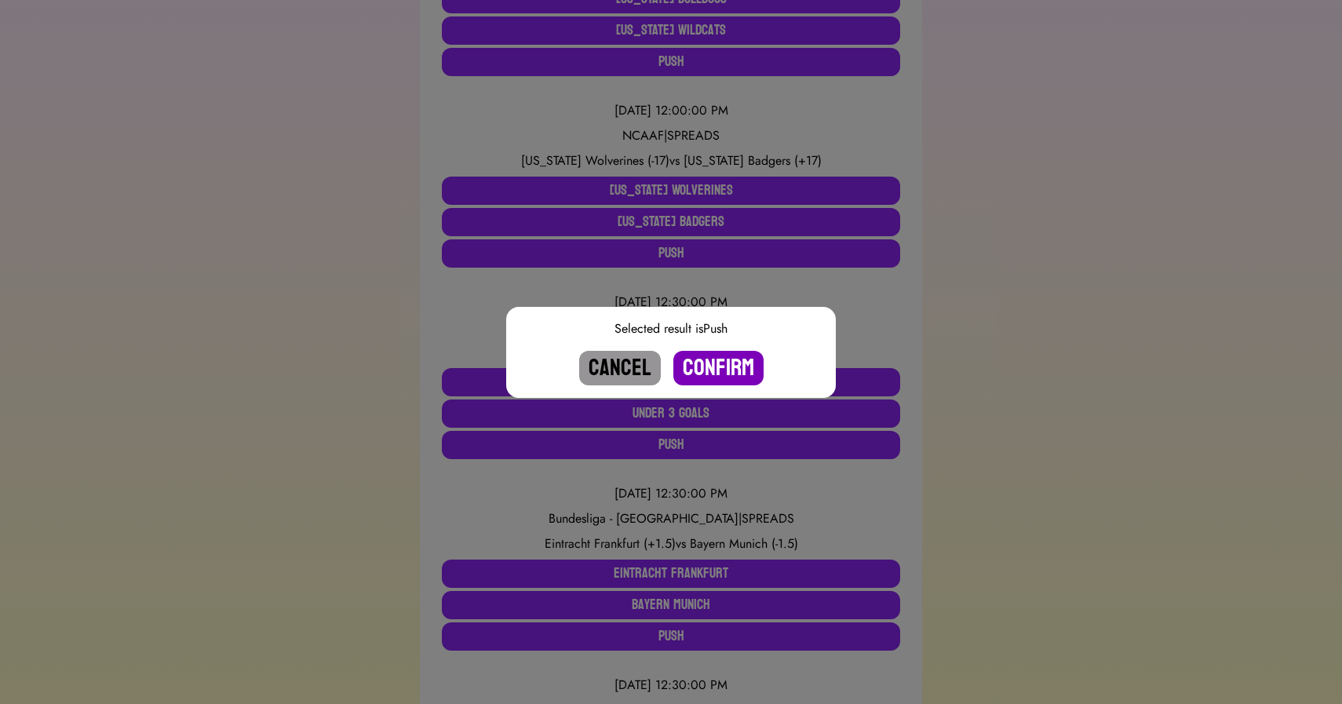
click at [725, 369] on button "Confirm" at bounding box center [719, 368] width 90 height 35
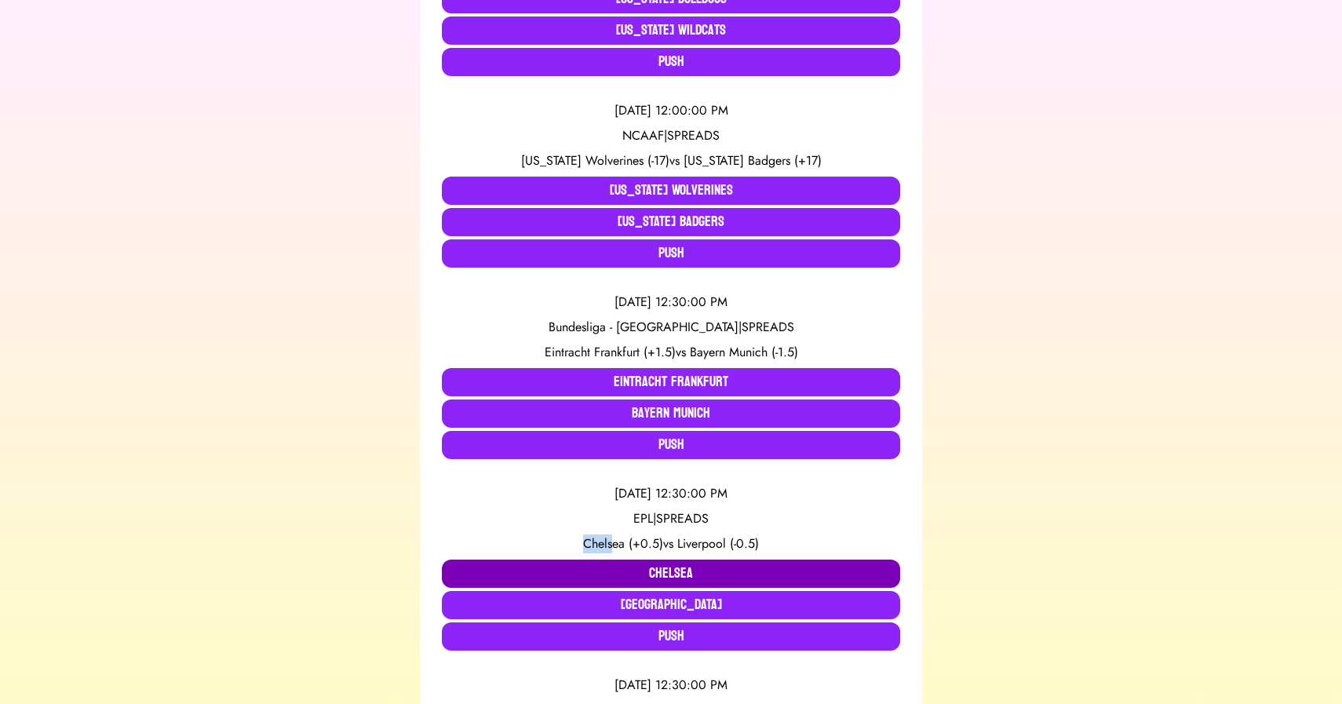
click at [613, 570] on button "Chelsea" at bounding box center [671, 574] width 458 height 28
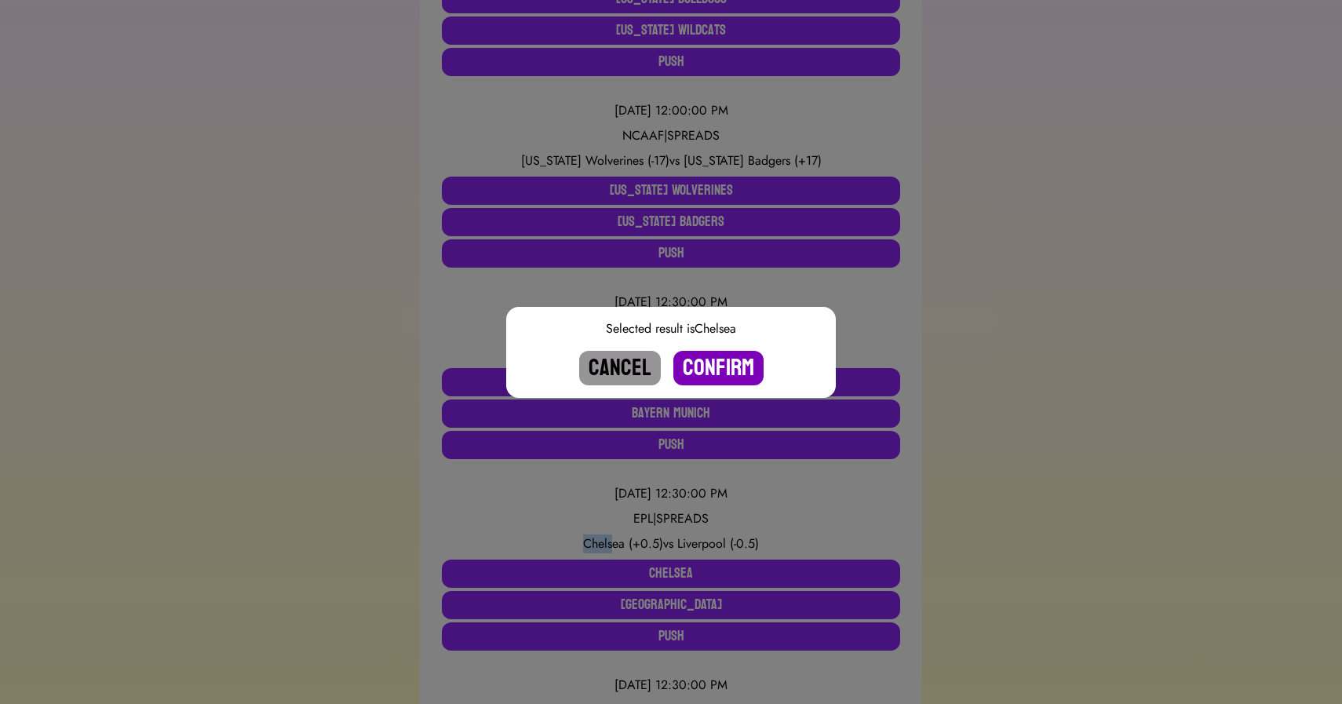
click at [718, 372] on button "Confirm" at bounding box center [719, 368] width 90 height 35
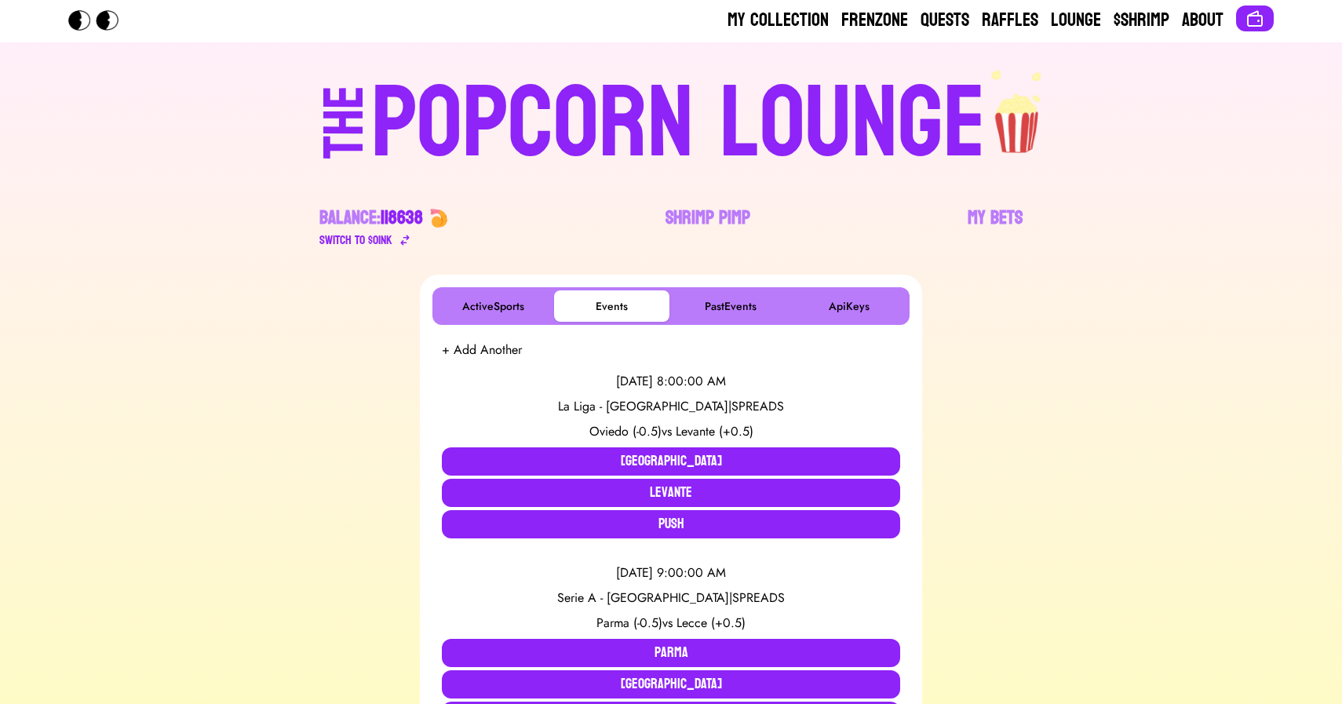
scroll to position [0, 0]
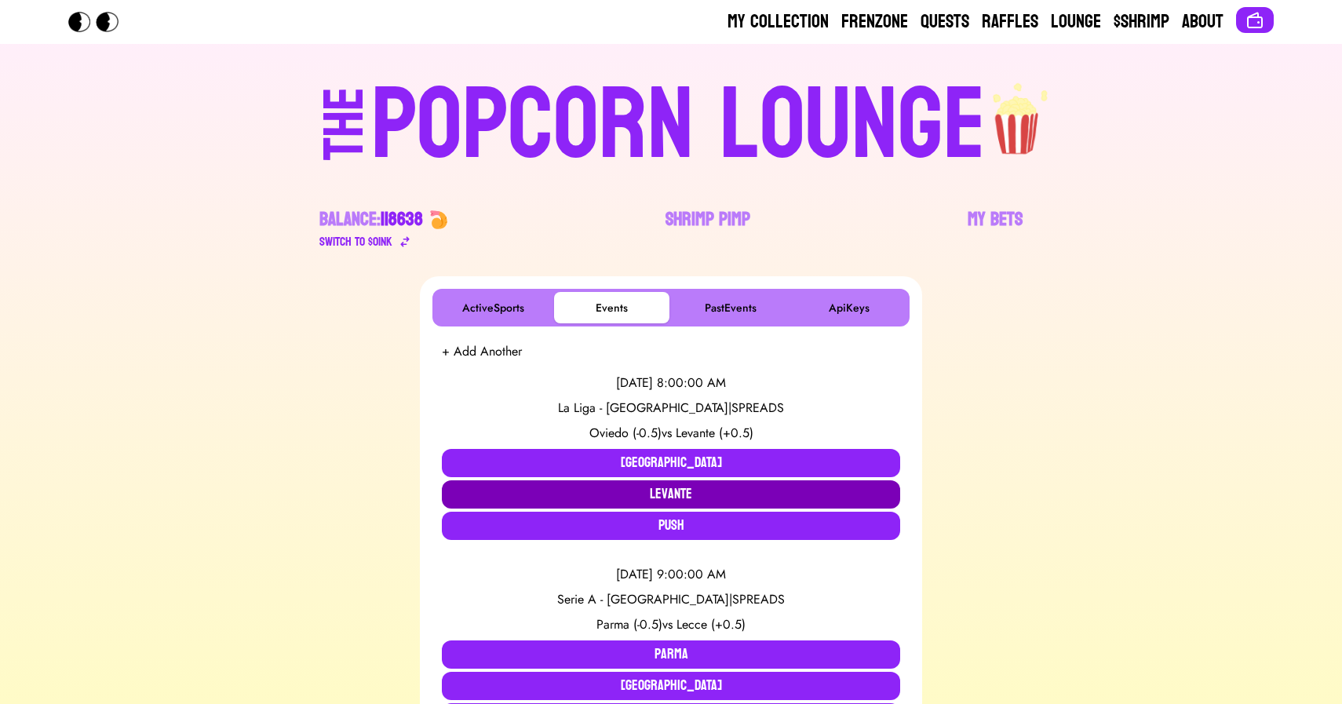
click at [632, 500] on button "Levante" at bounding box center [671, 494] width 458 height 28
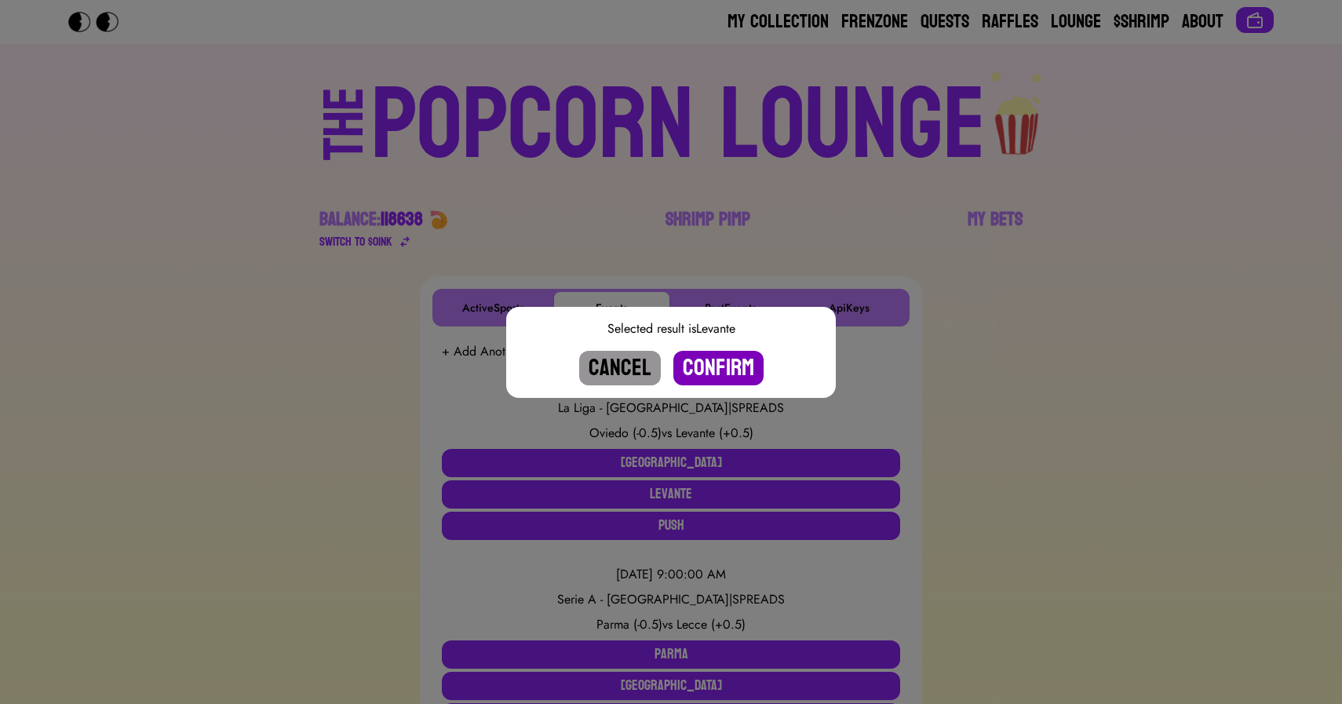
click at [715, 364] on button "Confirm" at bounding box center [719, 368] width 90 height 35
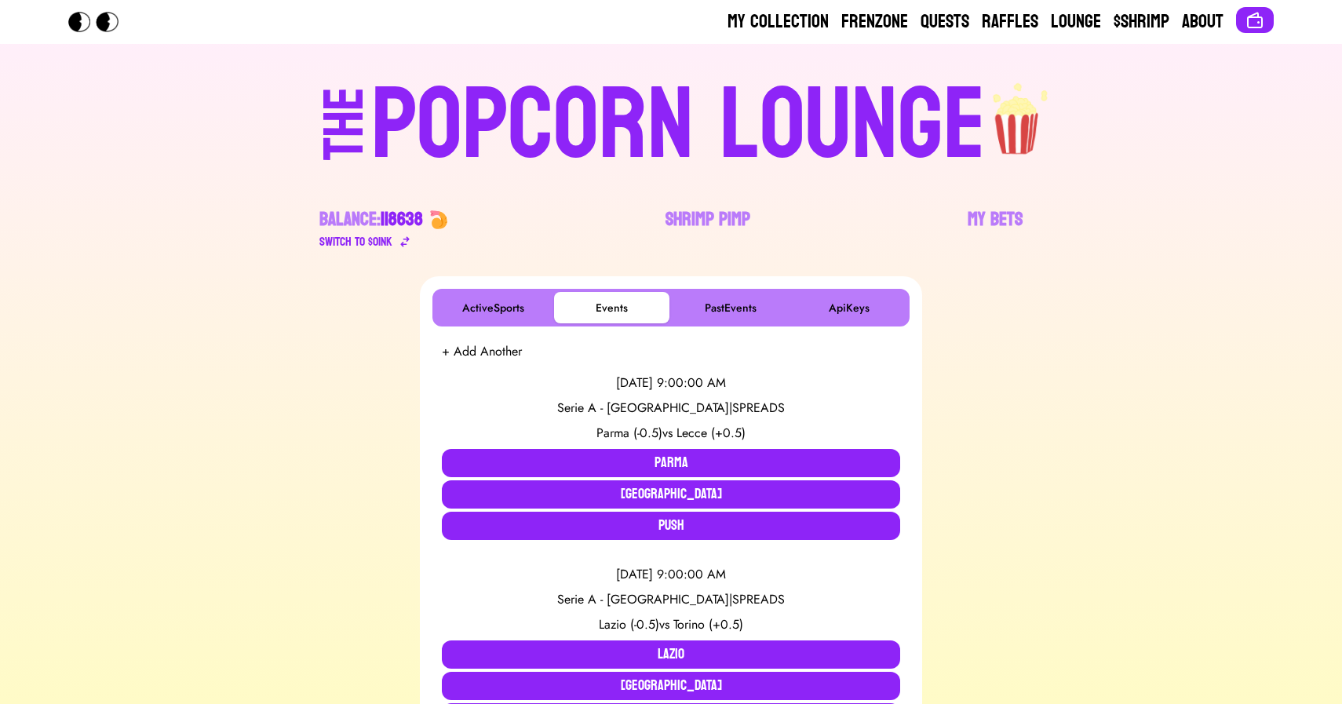
scroll to position [1230, 0]
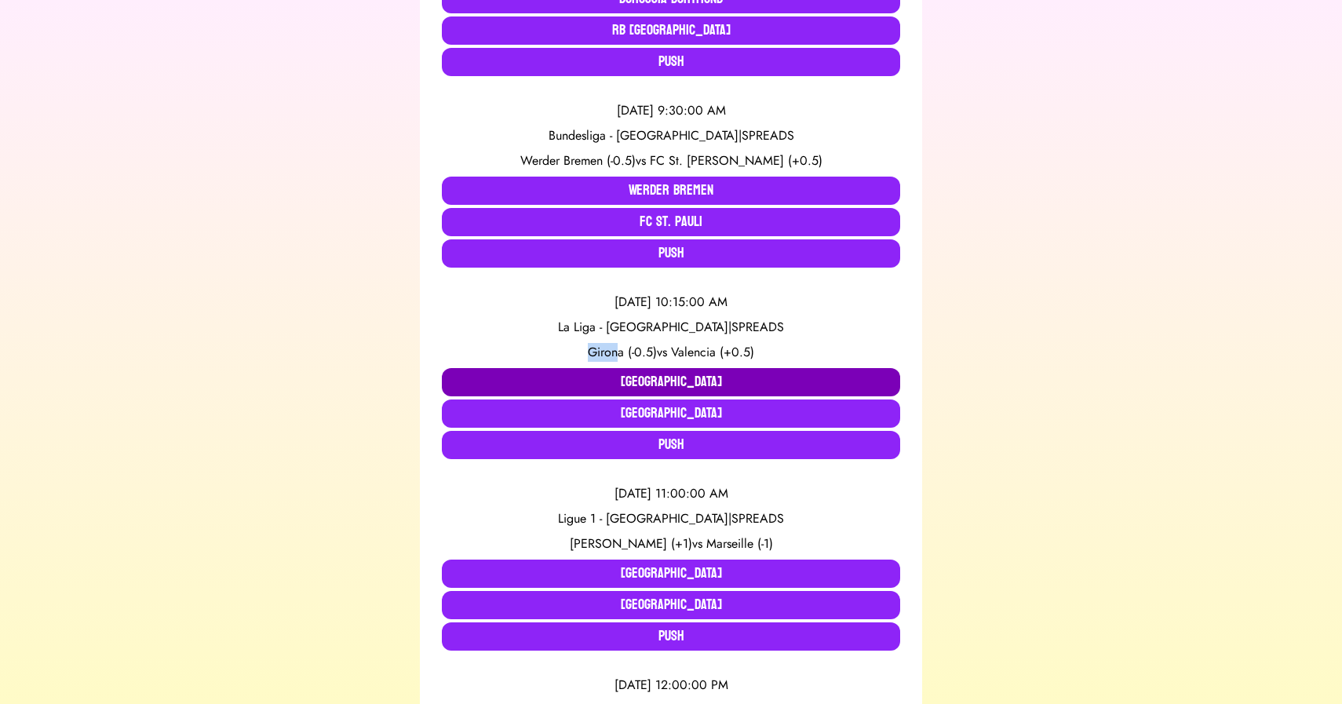
click at [573, 382] on button "[GEOGRAPHIC_DATA]" at bounding box center [671, 382] width 458 height 28
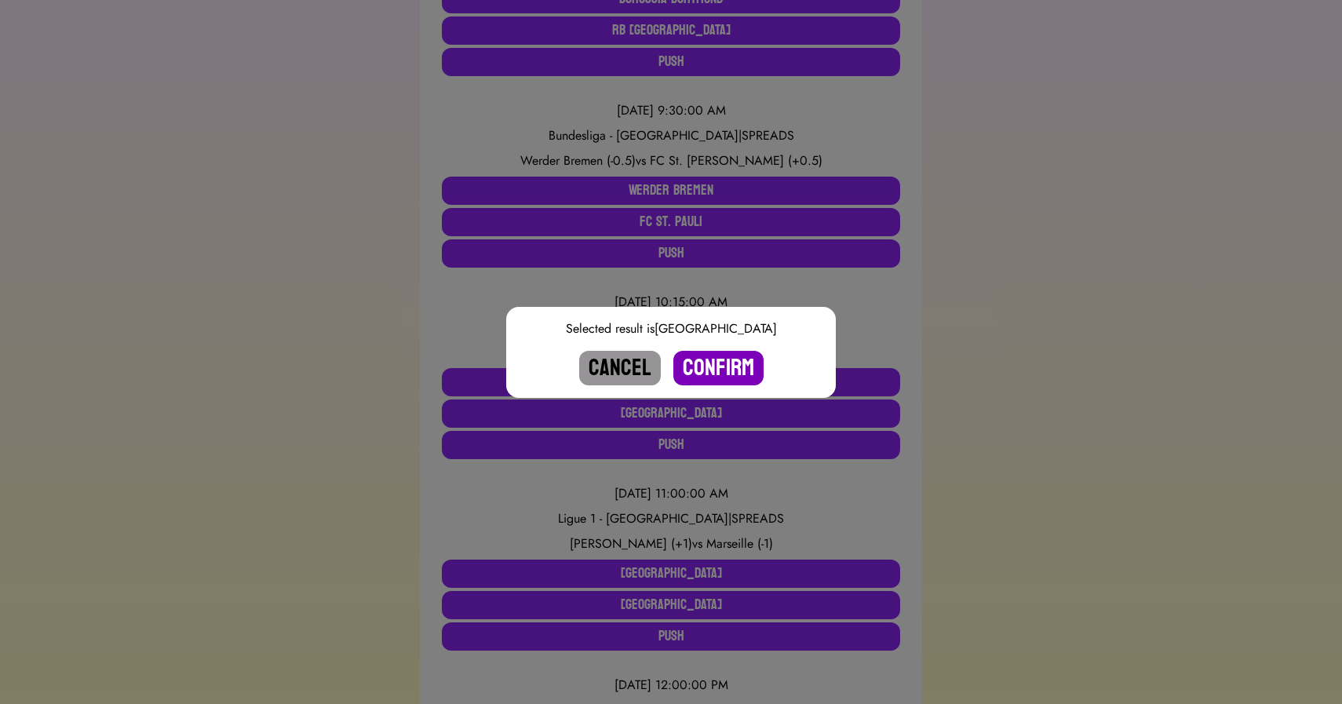
click at [732, 365] on button "Confirm" at bounding box center [719, 368] width 90 height 35
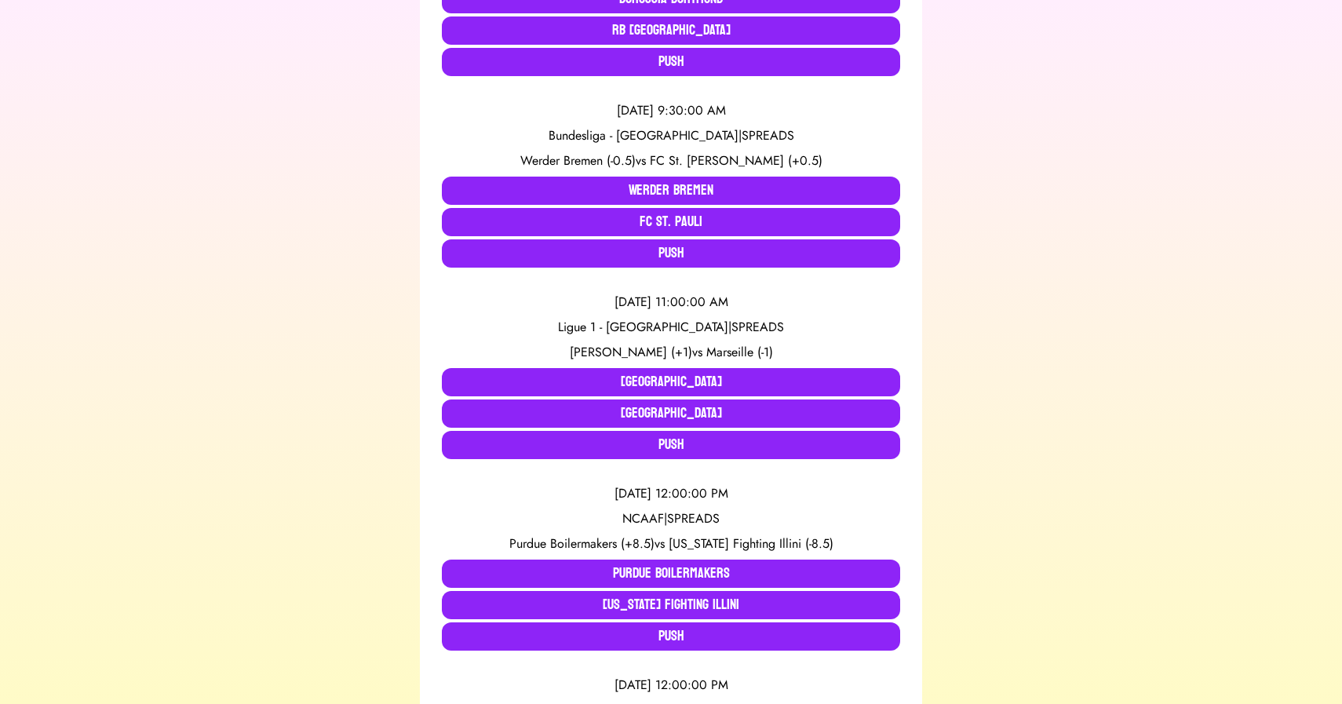
scroll to position [3695, 0]
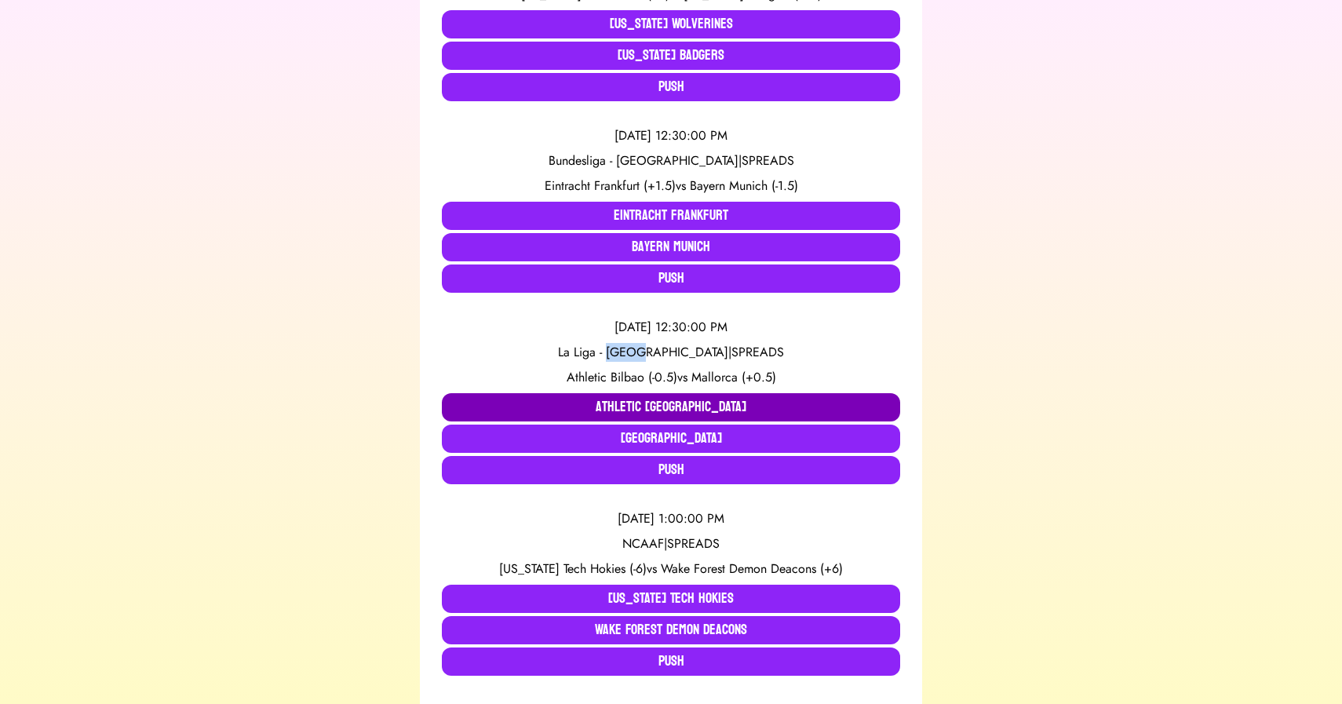
click at [619, 400] on button "Athletic [GEOGRAPHIC_DATA]" at bounding box center [671, 407] width 458 height 28
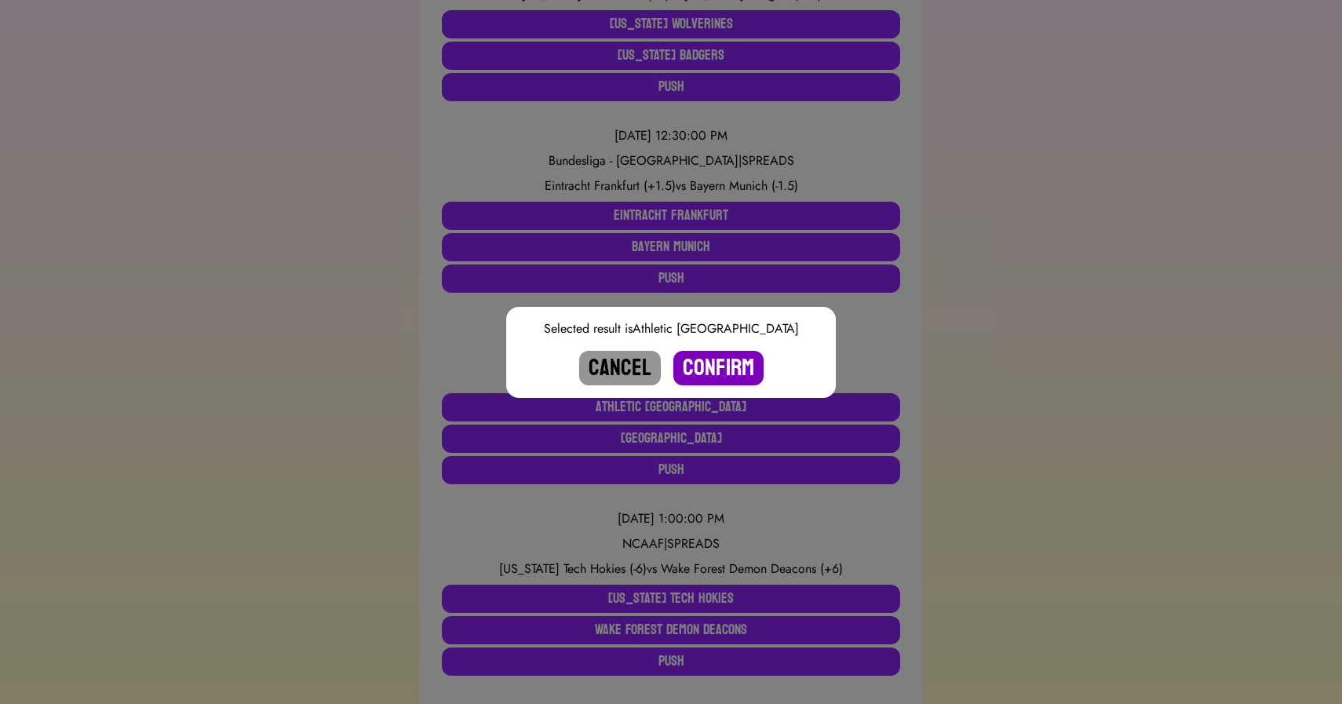
click at [726, 370] on button "Confirm" at bounding box center [719, 368] width 90 height 35
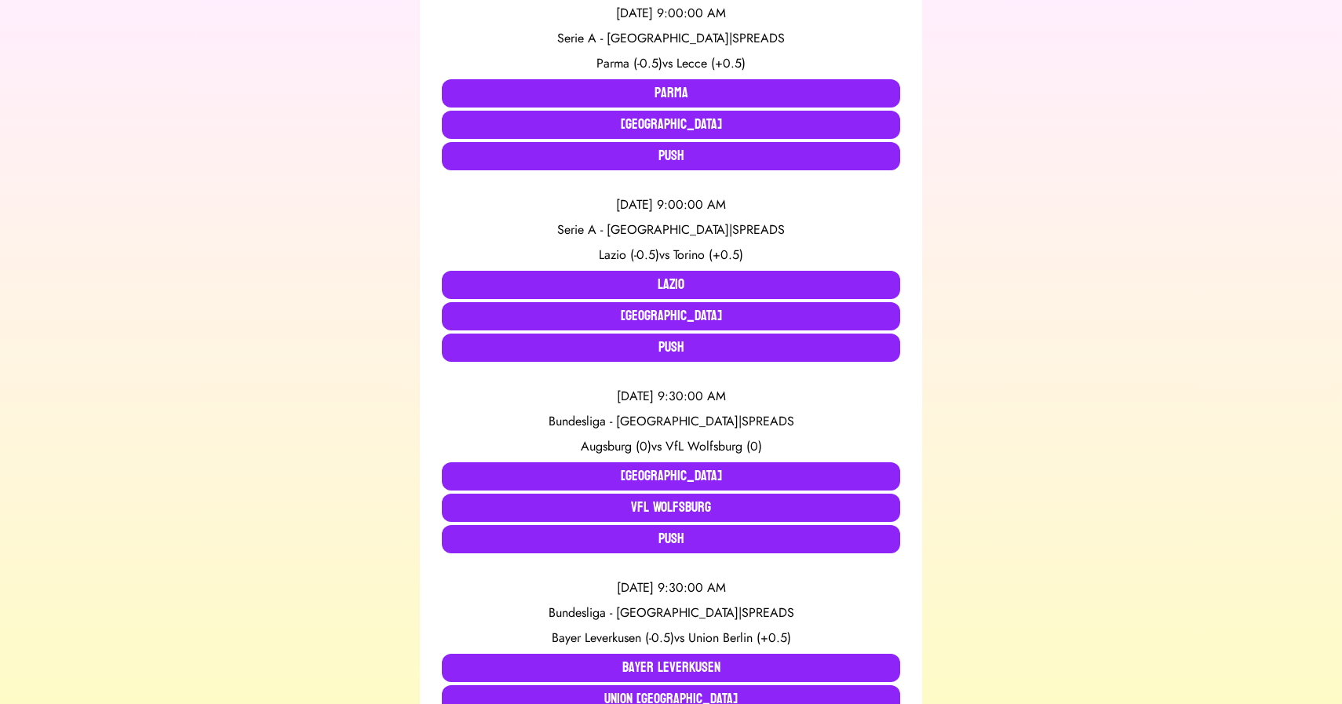
scroll to position [365, 0]
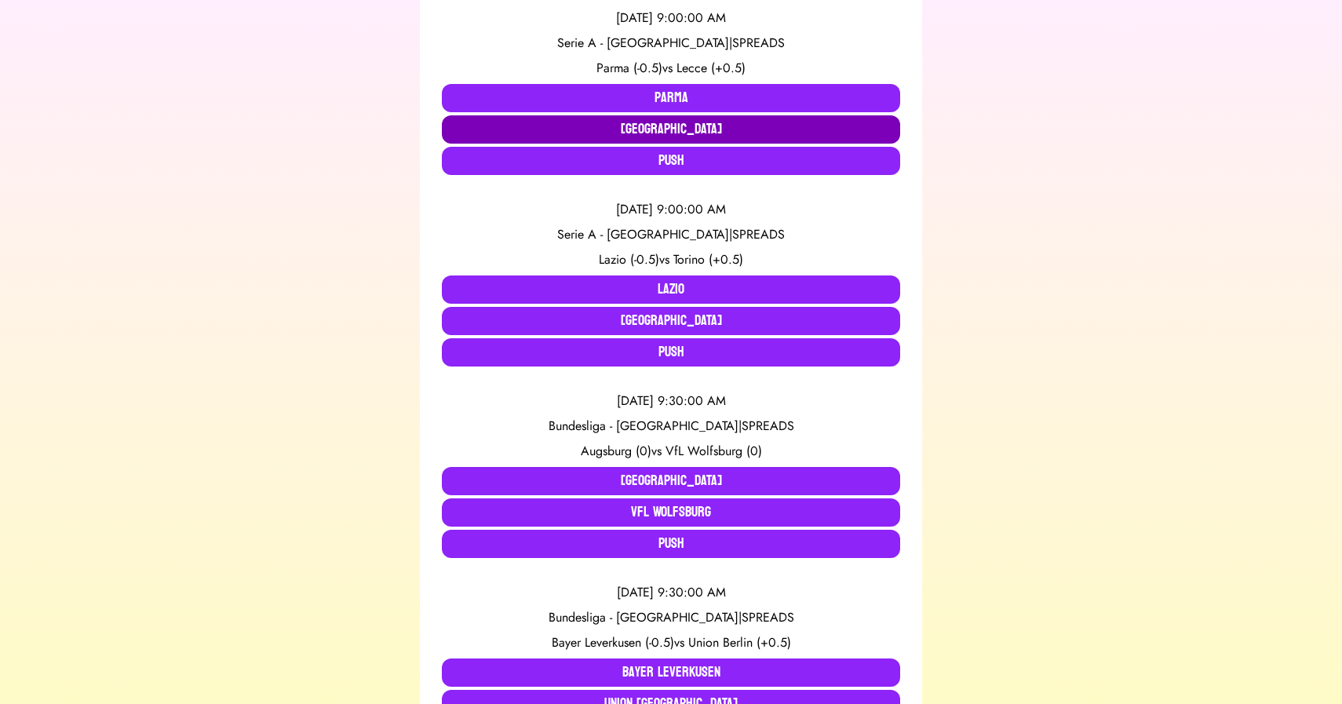
click at [605, 127] on button "[GEOGRAPHIC_DATA]" at bounding box center [671, 129] width 458 height 28
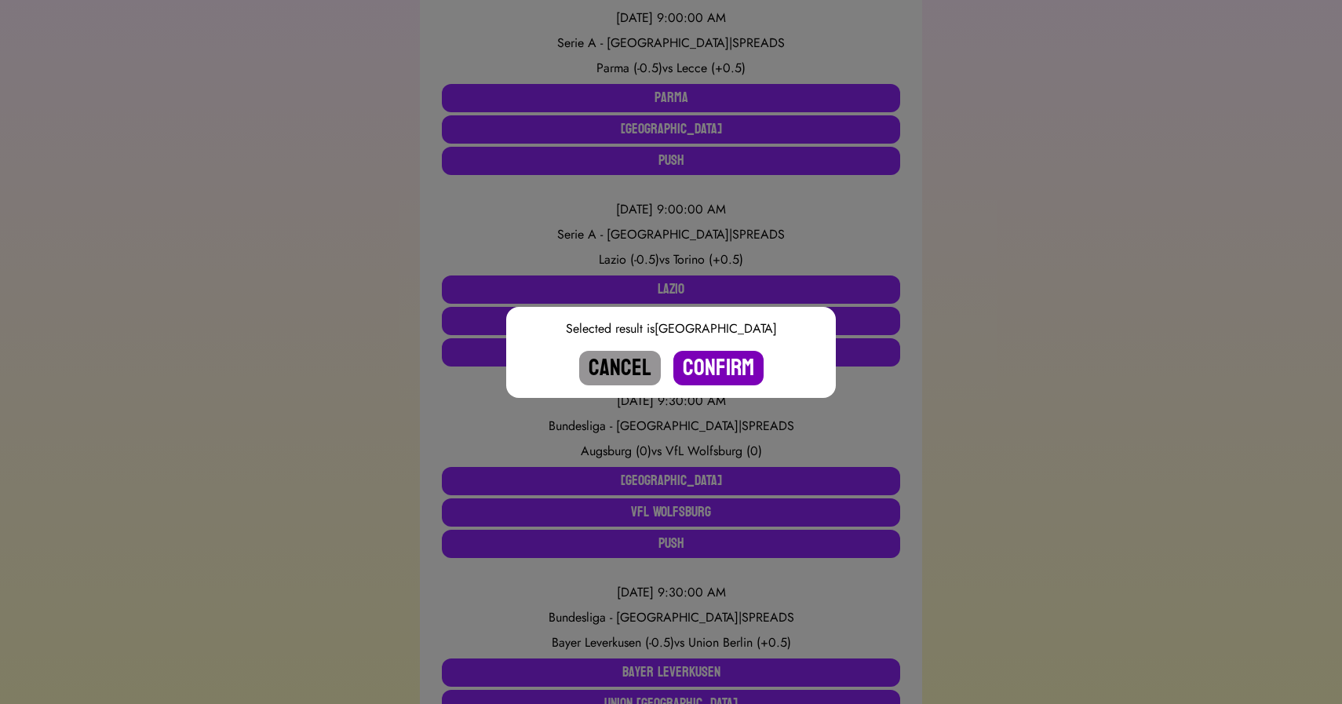
click at [720, 366] on button "Confirm" at bounding box center [719, 368] width 90 height 35
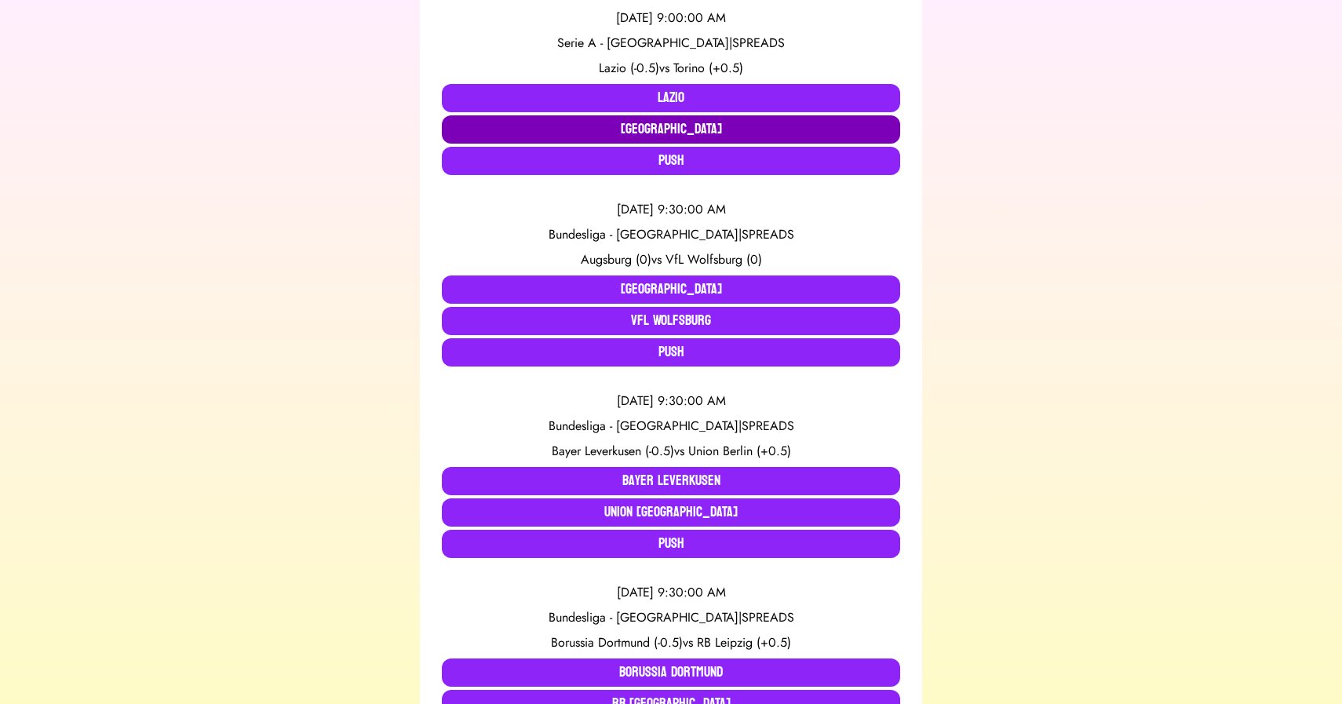
click at [586, 133] on button "[GEOGRAPHIC_DATA]" at bounding box center [671, 129] width 458 height 28
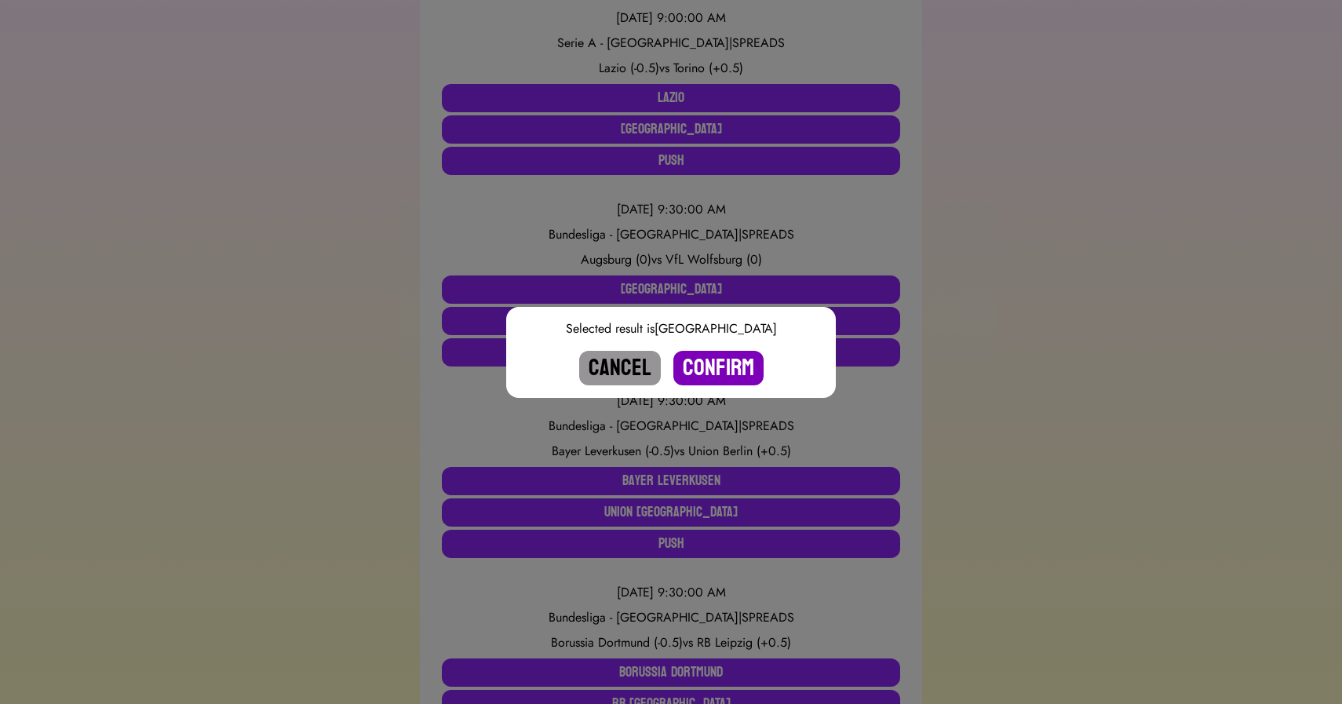
click at [718, 366] on button "Confirm" at bounding box center [719, 368] width 90 height 35
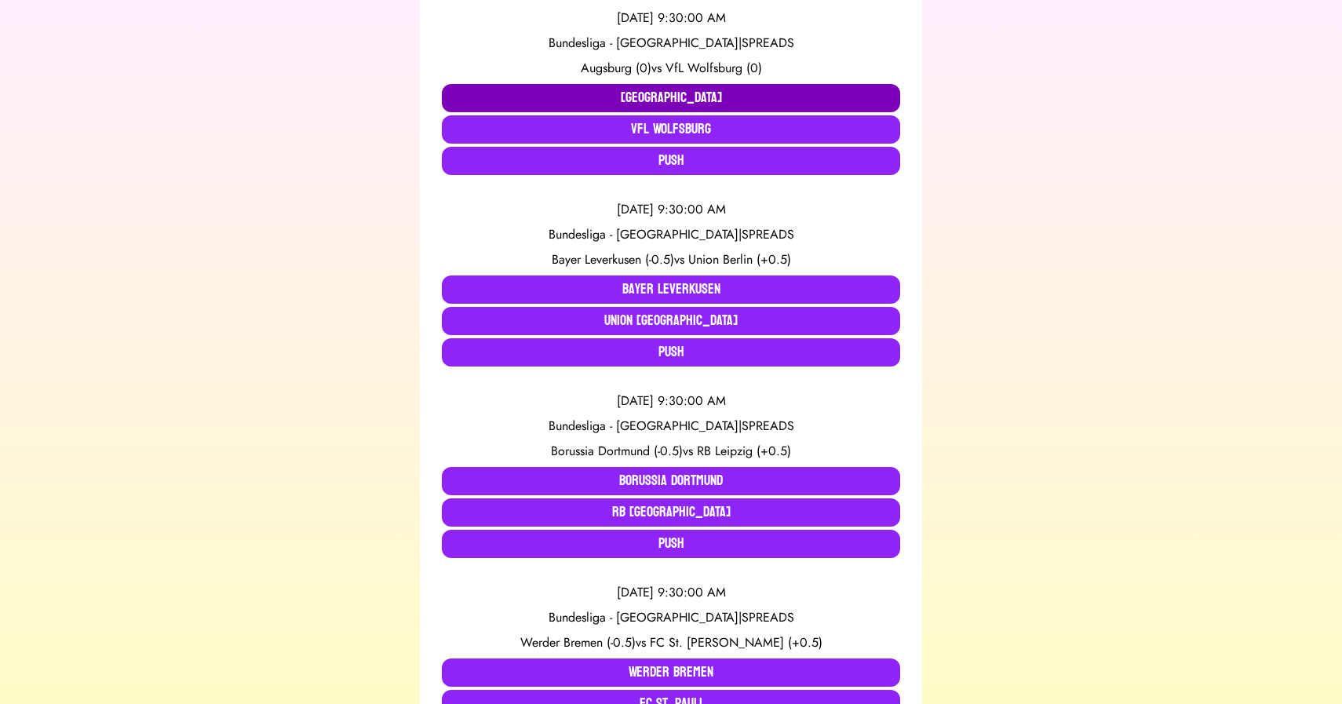
click at [589, 102] on button "[GEOGRAPHIC_DATA]" at bounding box center [671, 98] width 458 height 28
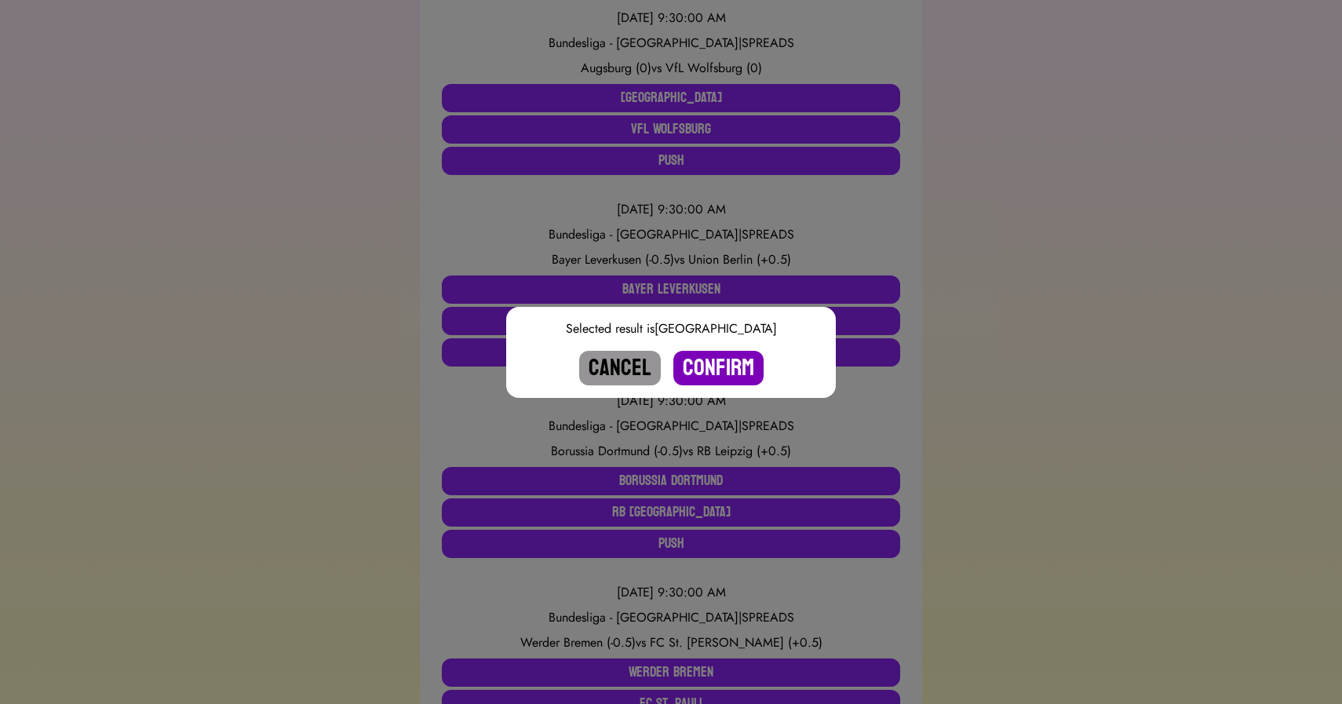
click at [717, 362] on button "Confirm" at bounding box center [719, 368] width 90 height 35
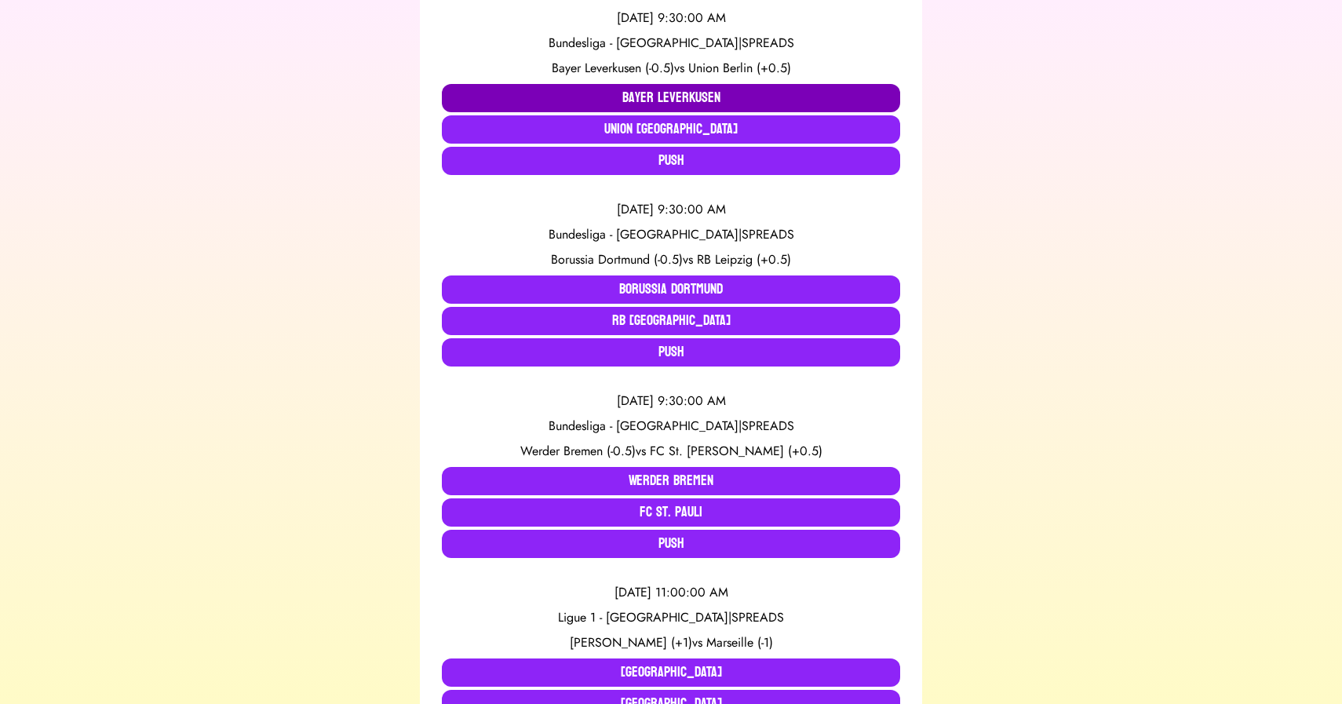
click at [646, 86] on button "Bayer Leverkusen" at bounding box center [671, 98] width 458 height 28
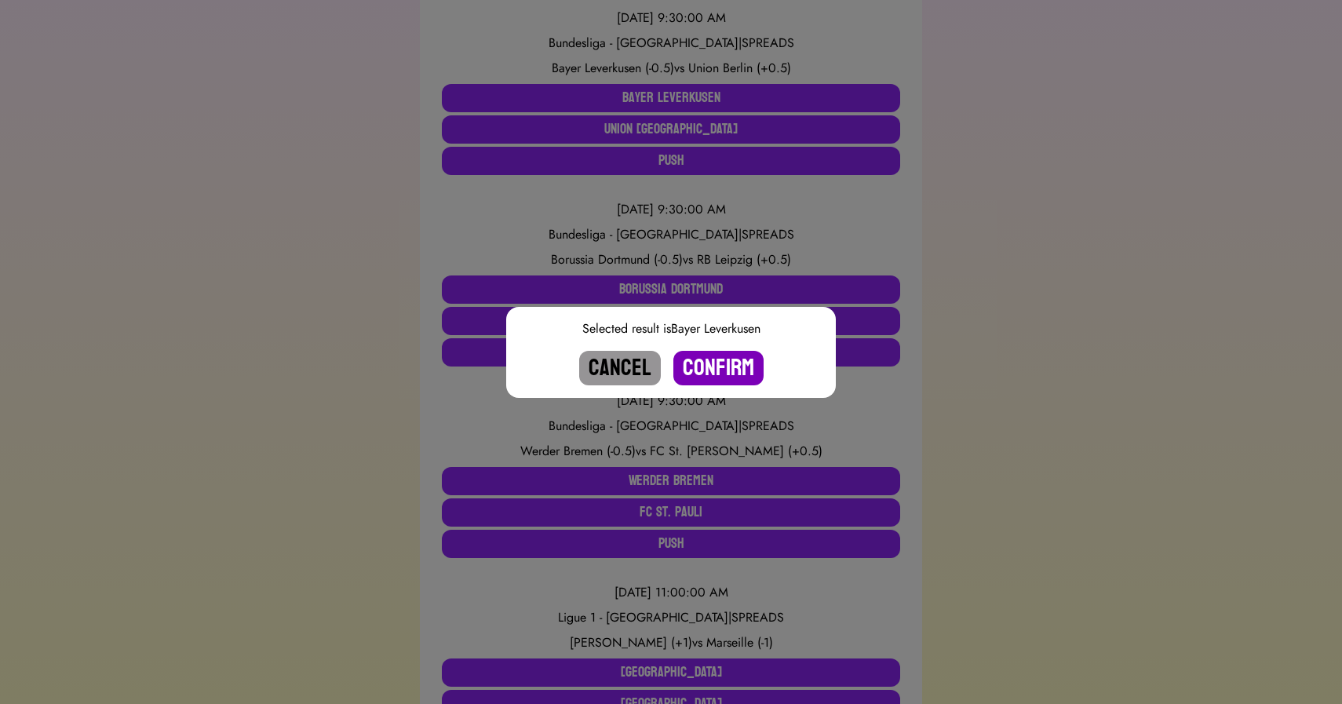
click at [734, 369] on button "Confirm" at bounding box center [719, 368] width 90 height 35
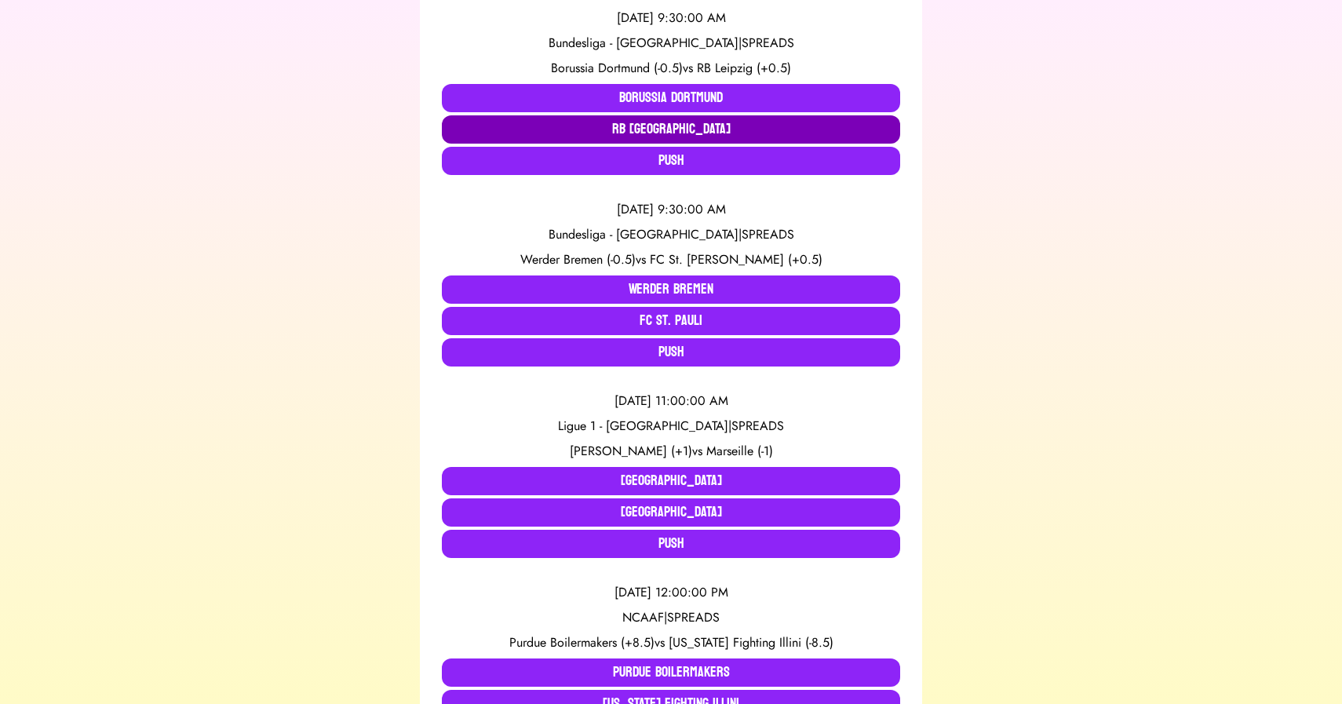
click at [688, 120] on button "RB [GEOGRAPHIC_DATA]" at bounding box center [671, 129] width 458 height 28
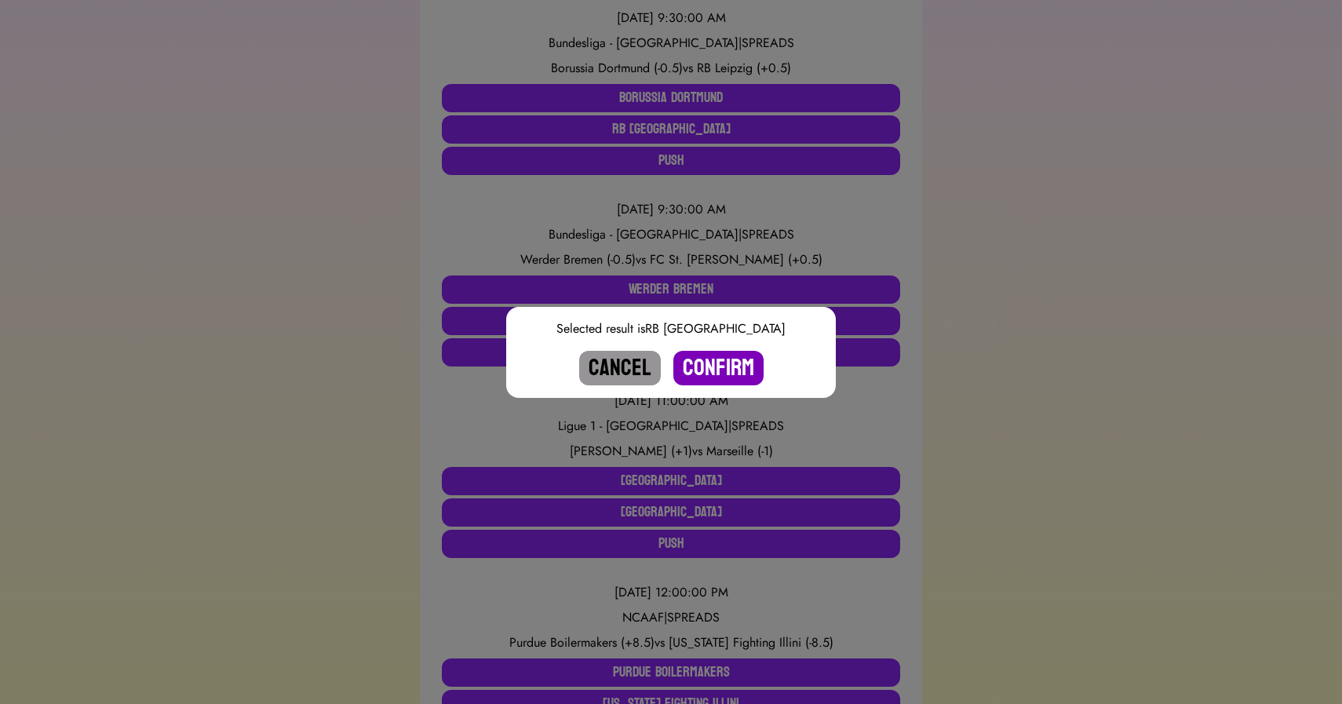
click at [716, 363] on button "Confirm" at bounding box center [719, 368] width 90 height 35
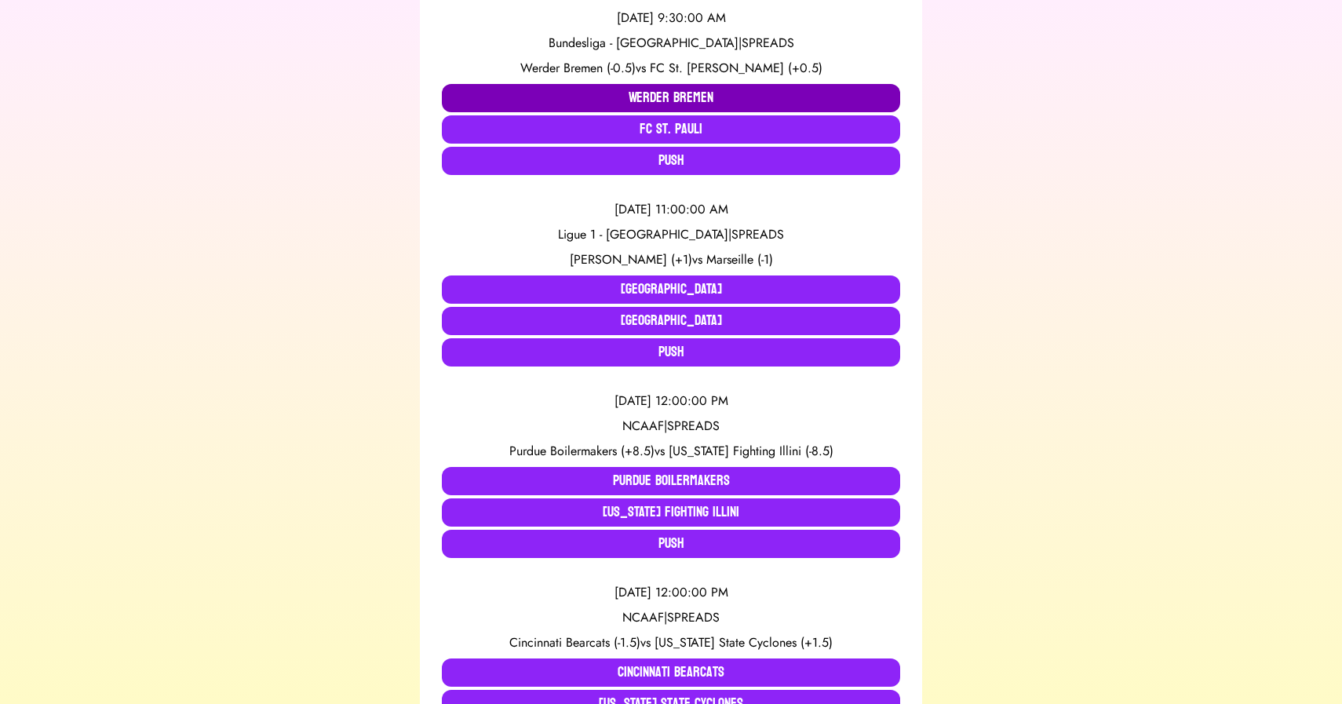
click at [591, 96] on button "Werder Bremen" at bounding box center [671, 98] width 458 height 28
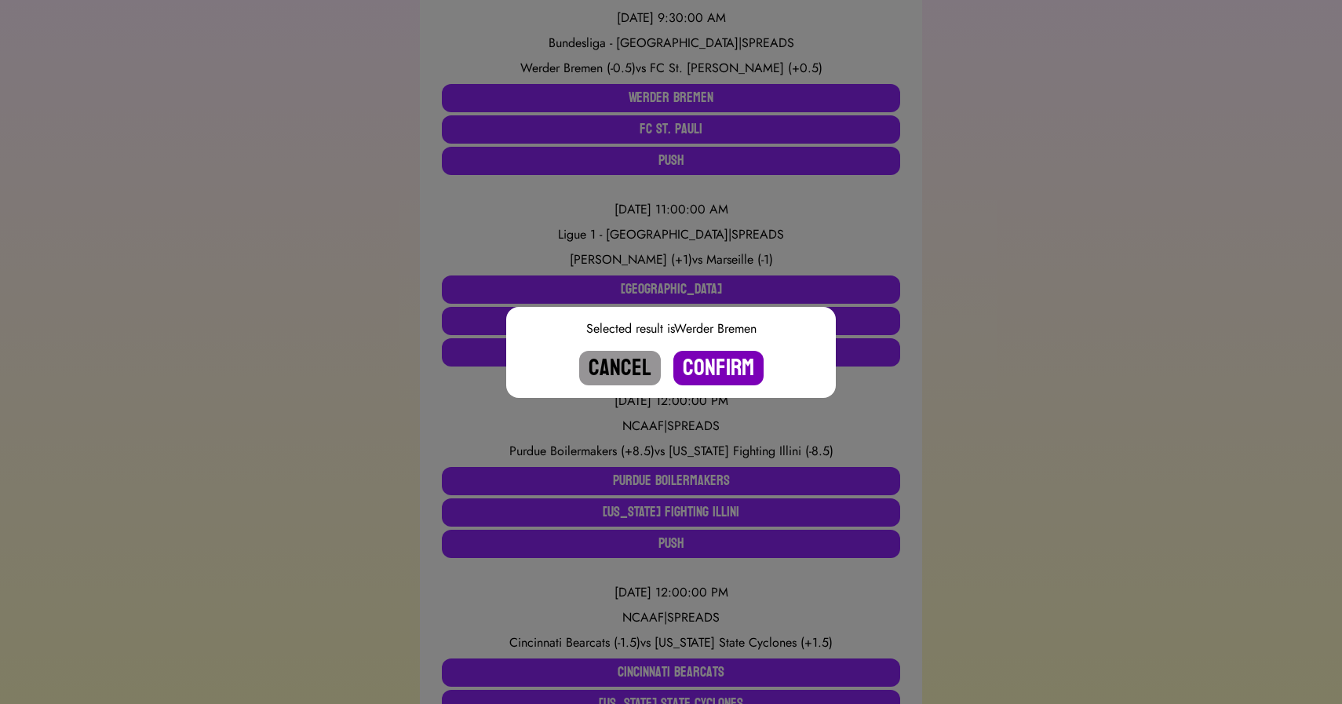
click at [714, 371] on button "Confirm" at bounding box center [719, 368] width 90 height 35
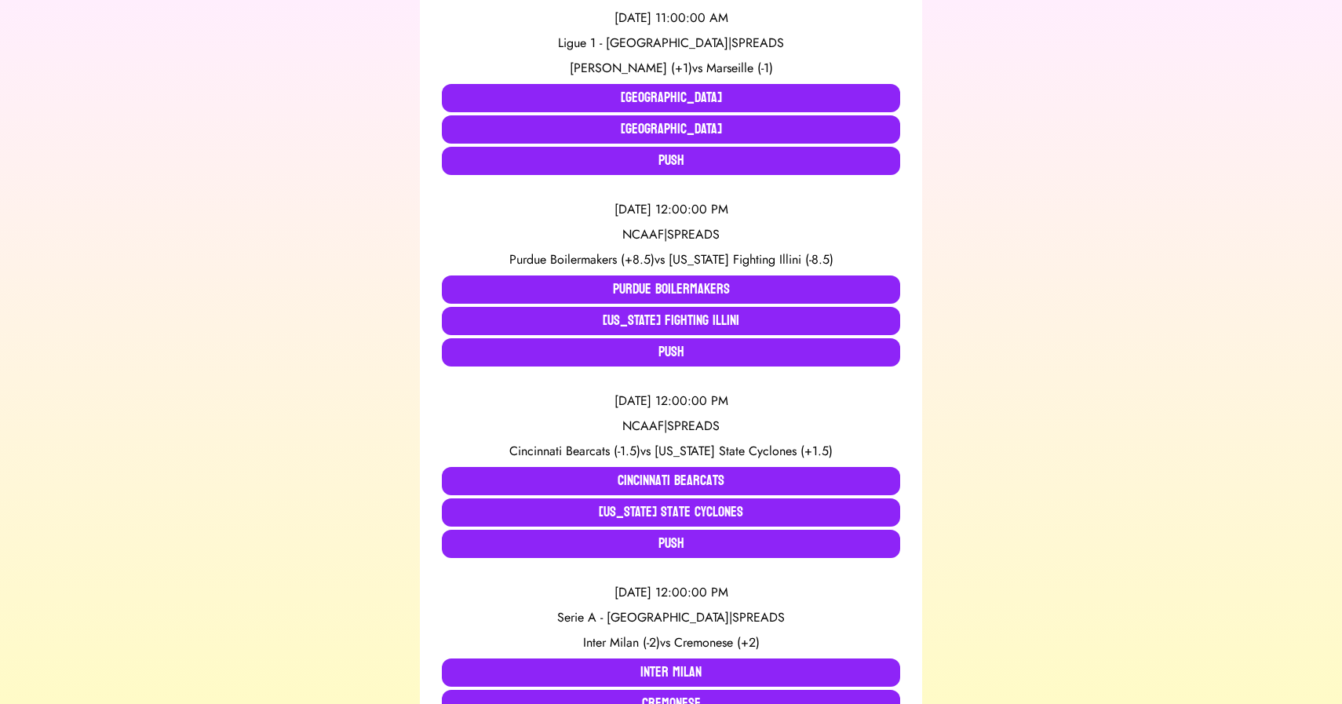
scroll to position [2380, 0]
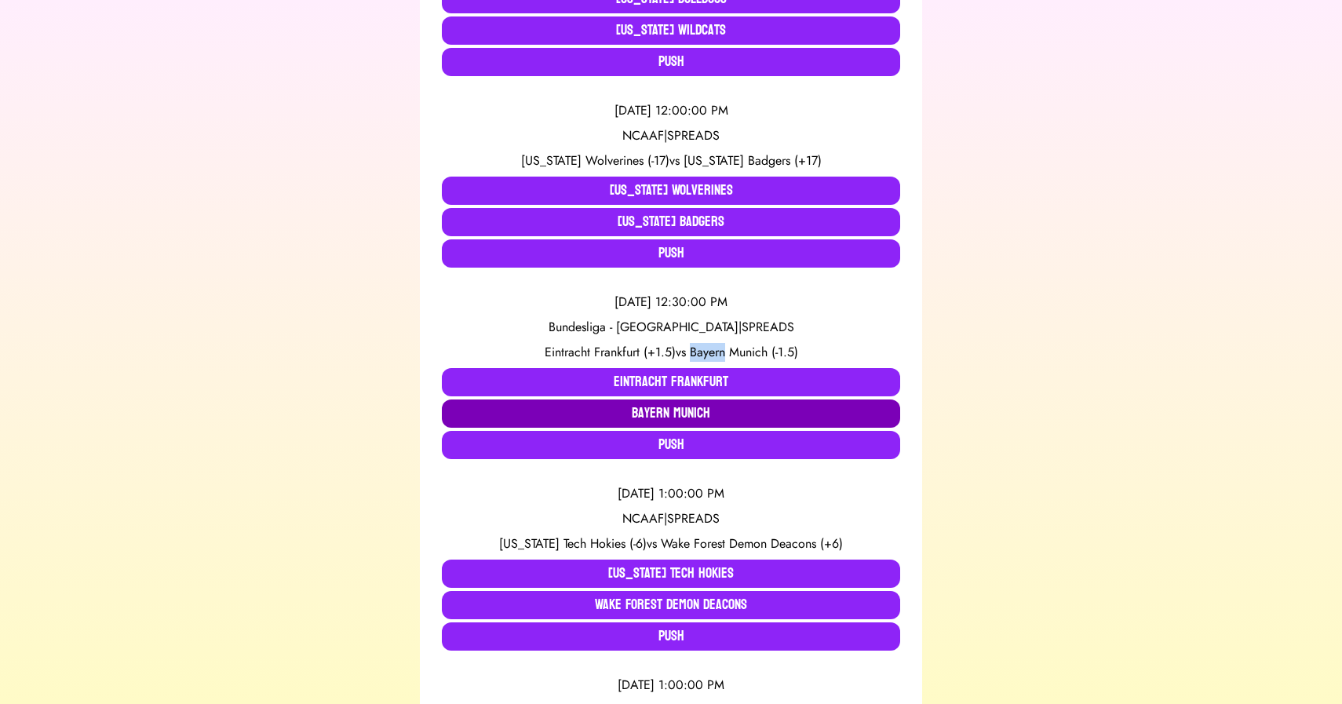
click at [634, 411] on button "Bayern Munich" at bounding box center [671, 414] width 458 height 28
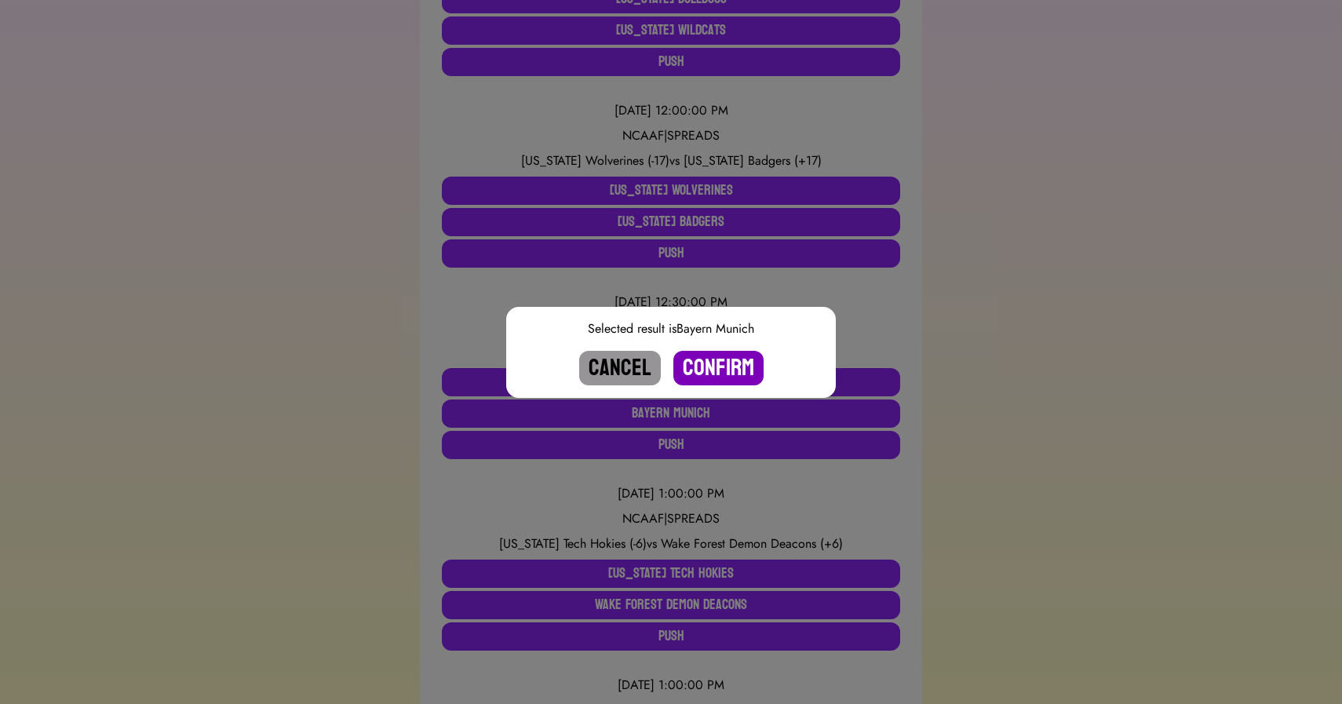
click at [744, 367] on button "Confirm" at bounding box center [719, 368] width 90 height 35
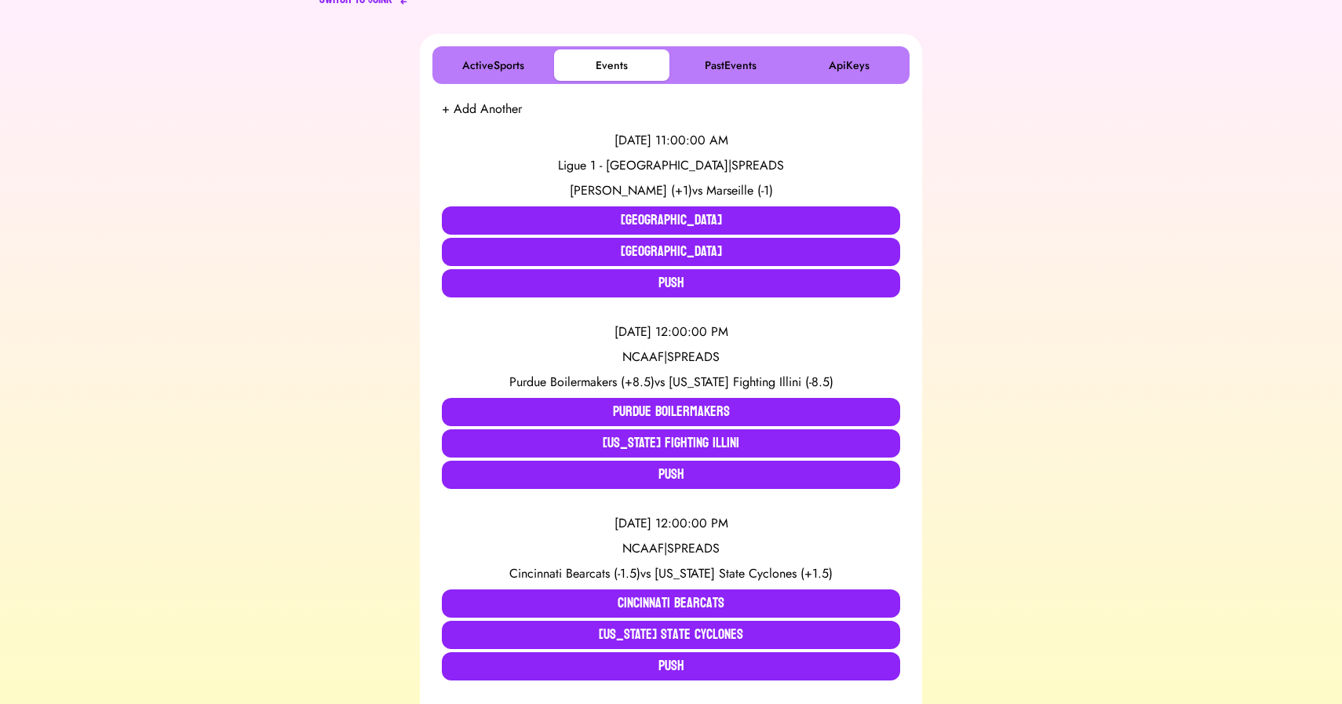
scroll to position [243, 0]
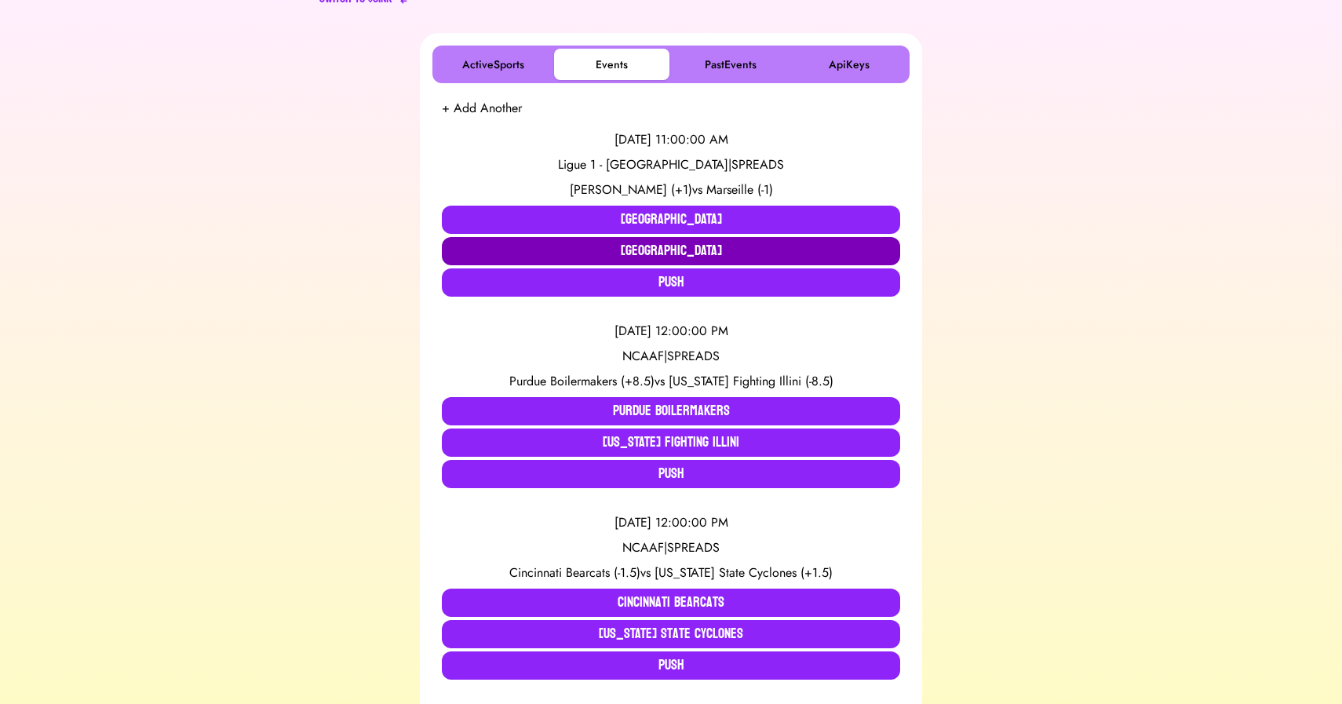
click at [586, 252] on button "[GEOGRAPHIC_DATA]" at bounding box center [671, 251] width 458 height 28
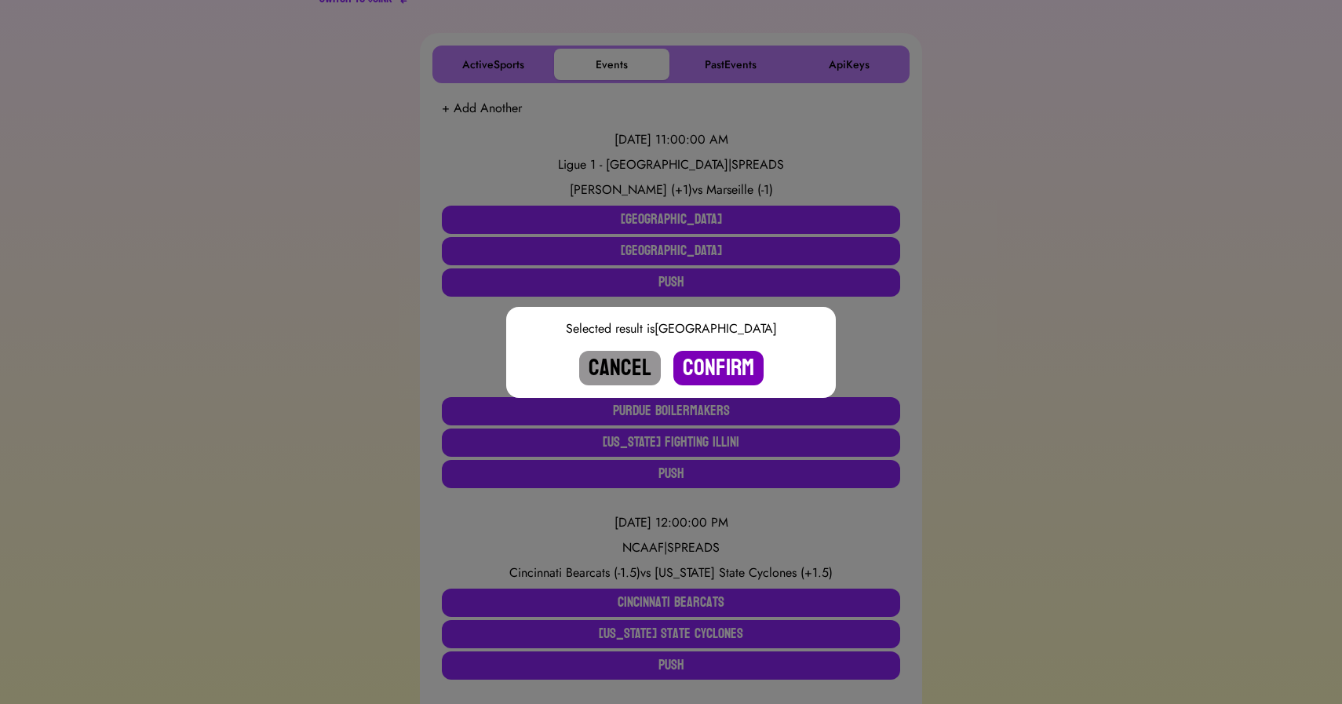
click at [727, 373] on button "Confirm" at bounding box center [719, 368] width 90 height 35
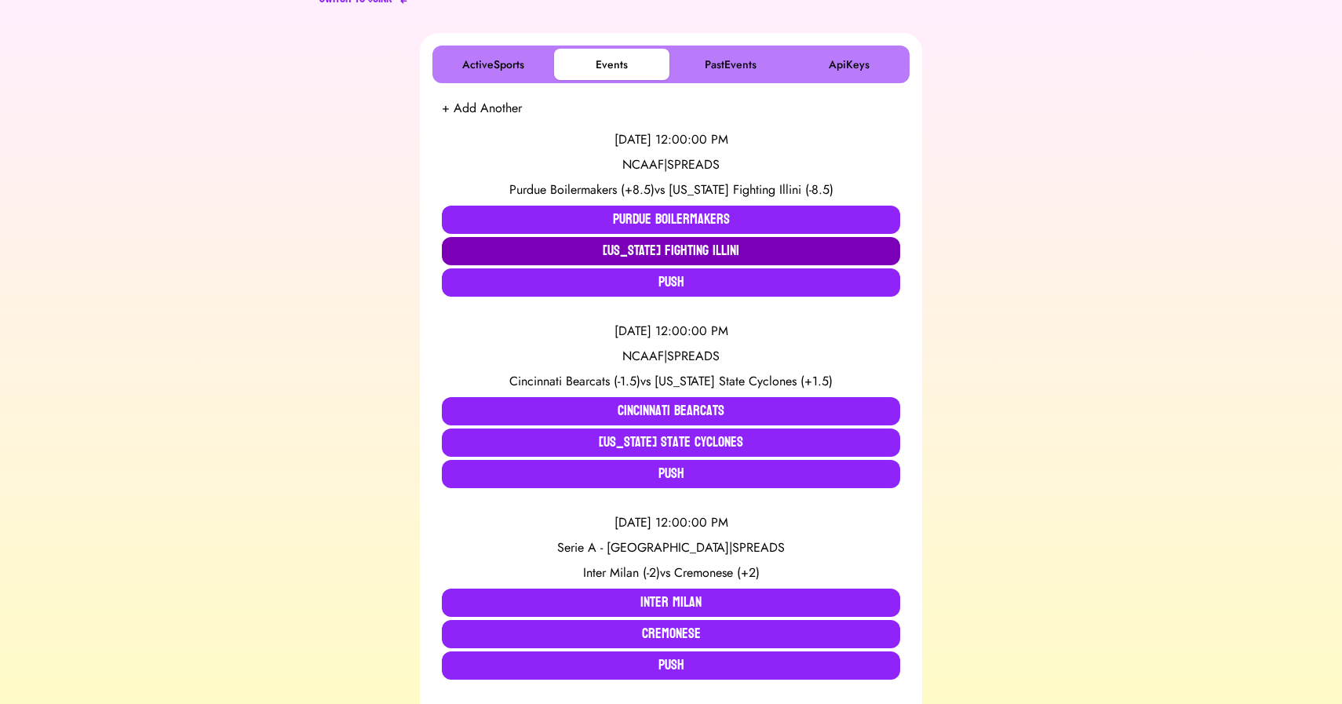
click at [528, 247] on button "[US_STATE] Fighting Illini" at bounding box center [671, 251] width 458 height 28
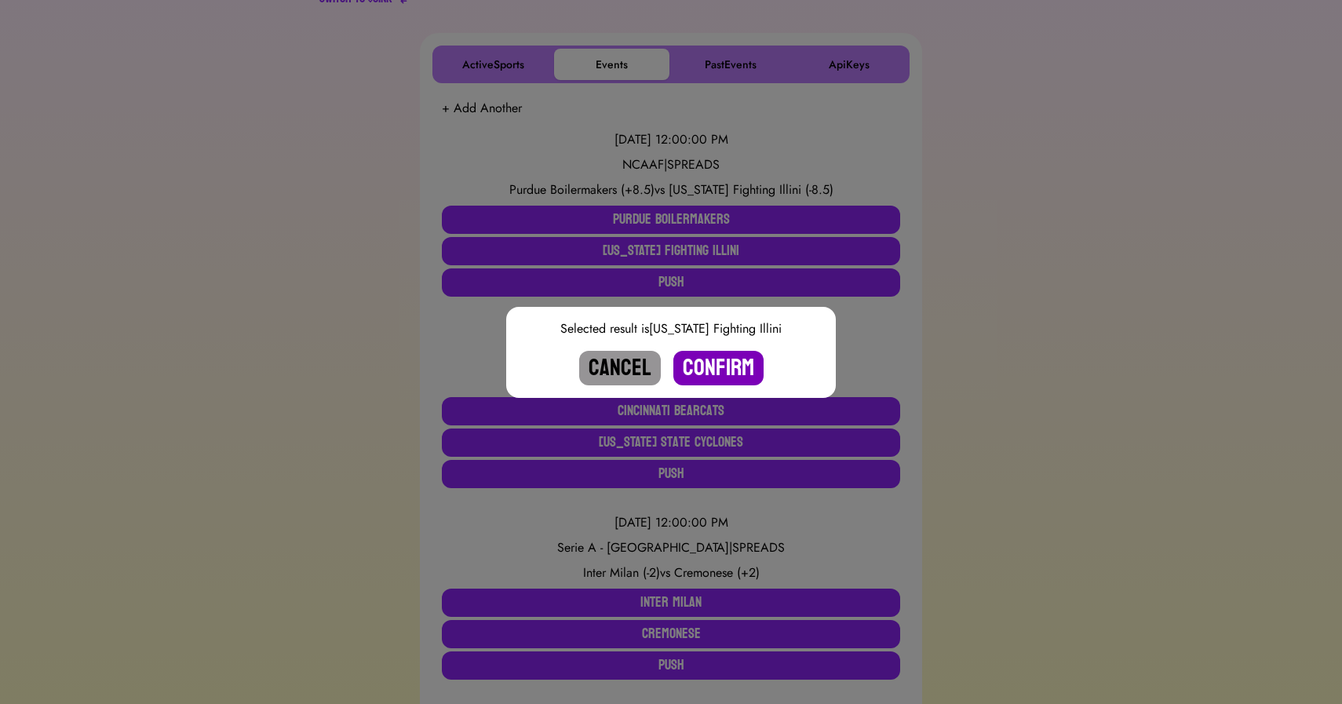
click at [701, 370] on button "Confirm" at bounding box center [719, 368] width 90 height 35
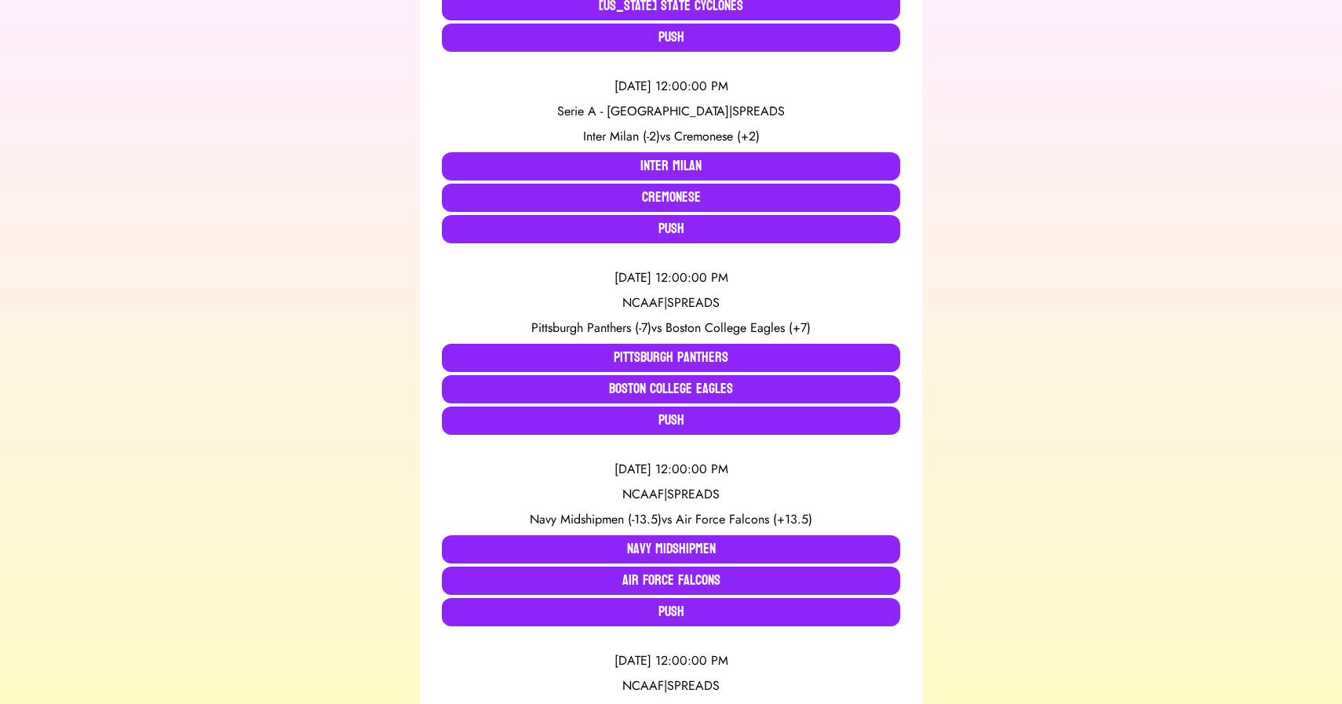
scroll to position [488, 0]
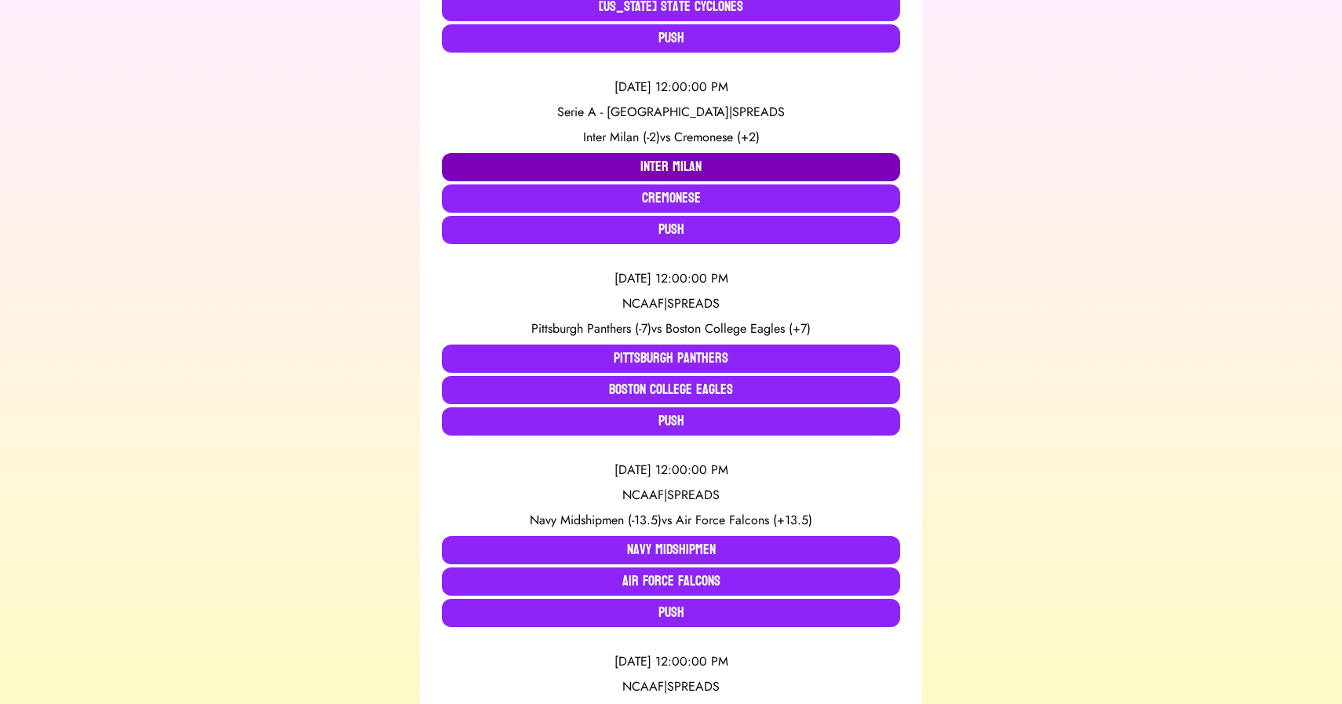
click at [594, 161] on button "Inter Milan" at bounding box center [671, 167] width 458 height 28
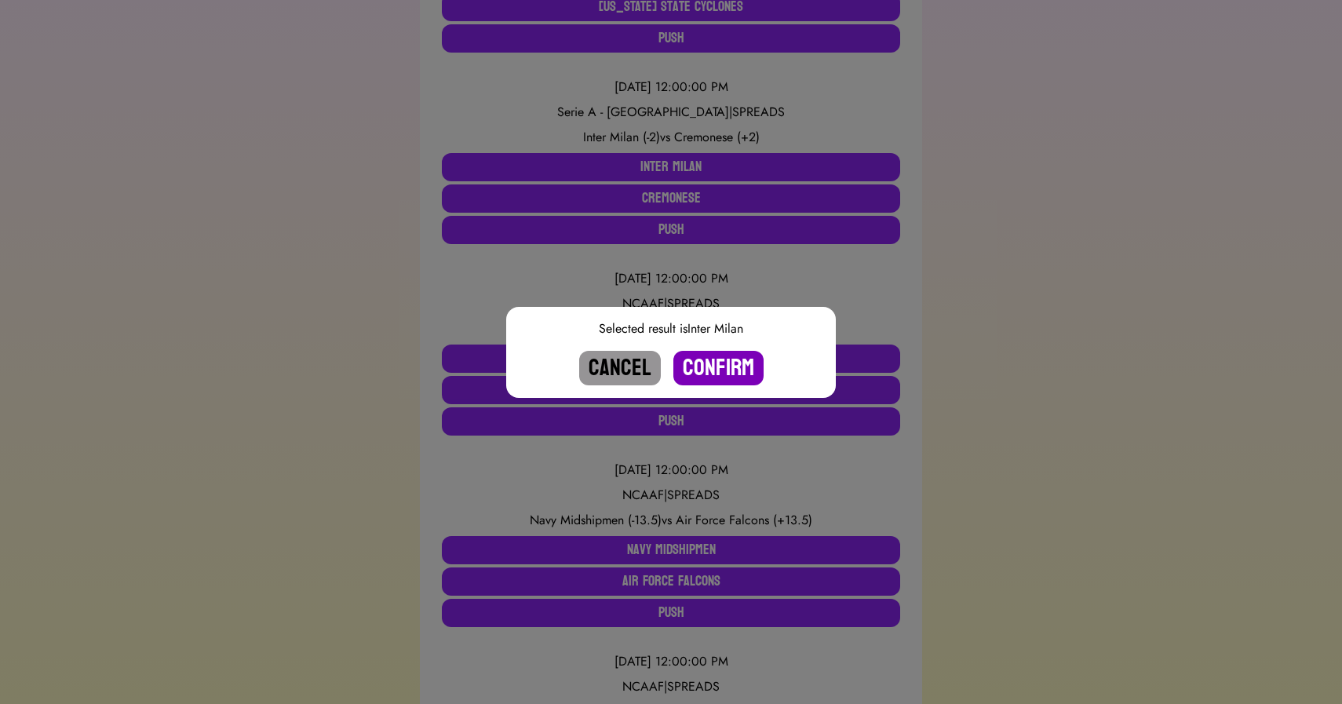
click at [721, 371] on button "Confirm" at bounding box center [719, 368] width 90 height 35
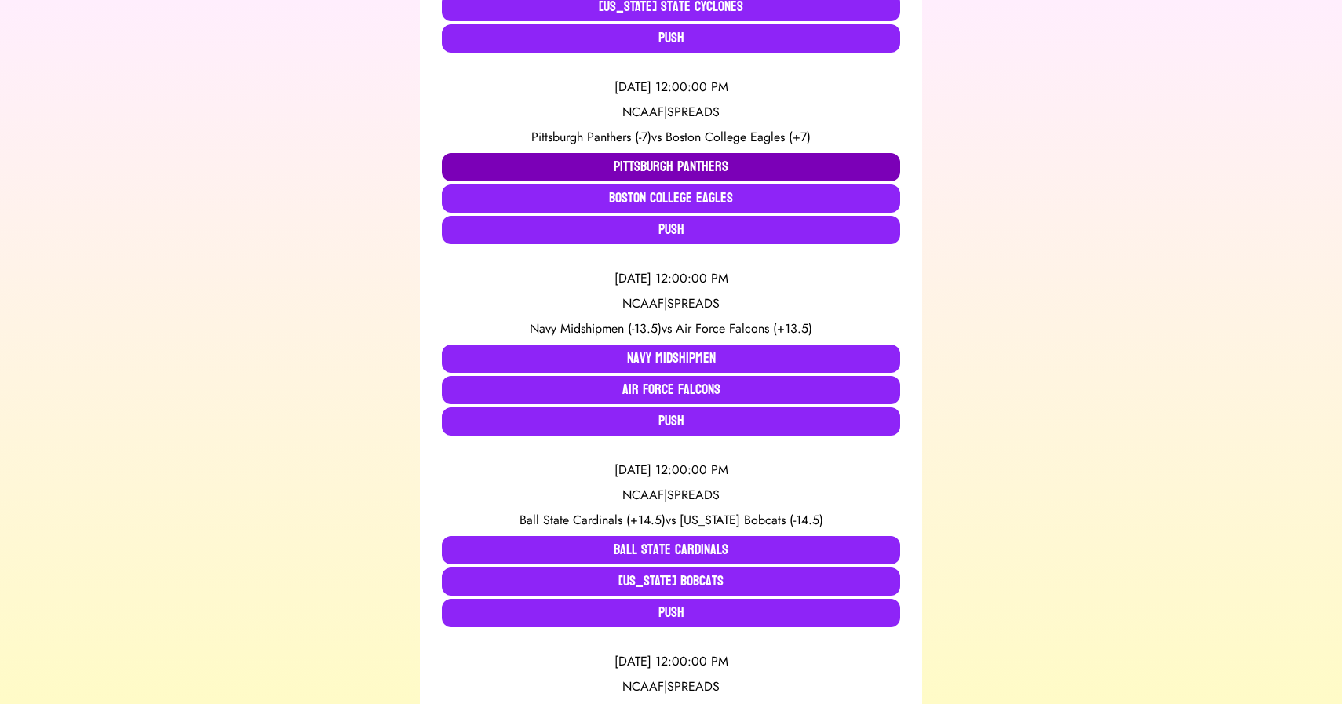
click at [554, 166] on button "Pittsburgh Panthers" at bounding box center [671, 167] width 458 height 28
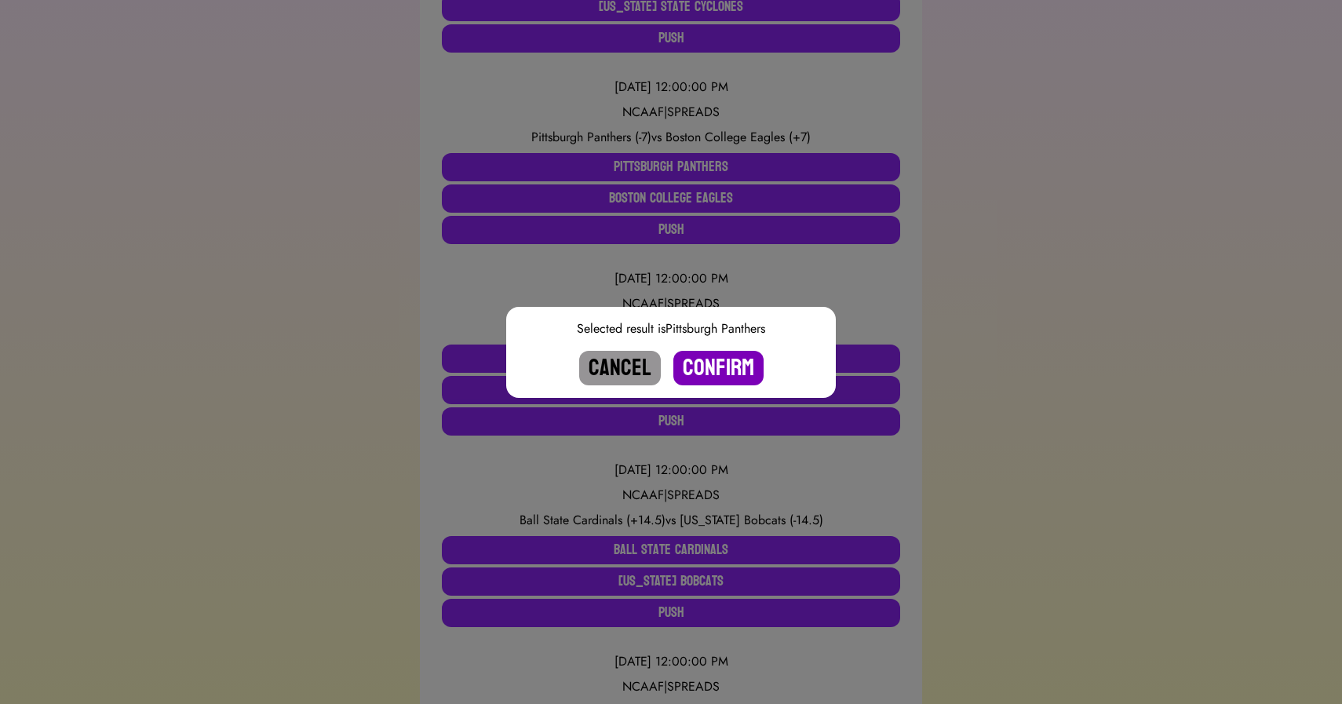
click at [720, 373] on button "Confirm" at bounding box center [719, 368] width 90 height 35
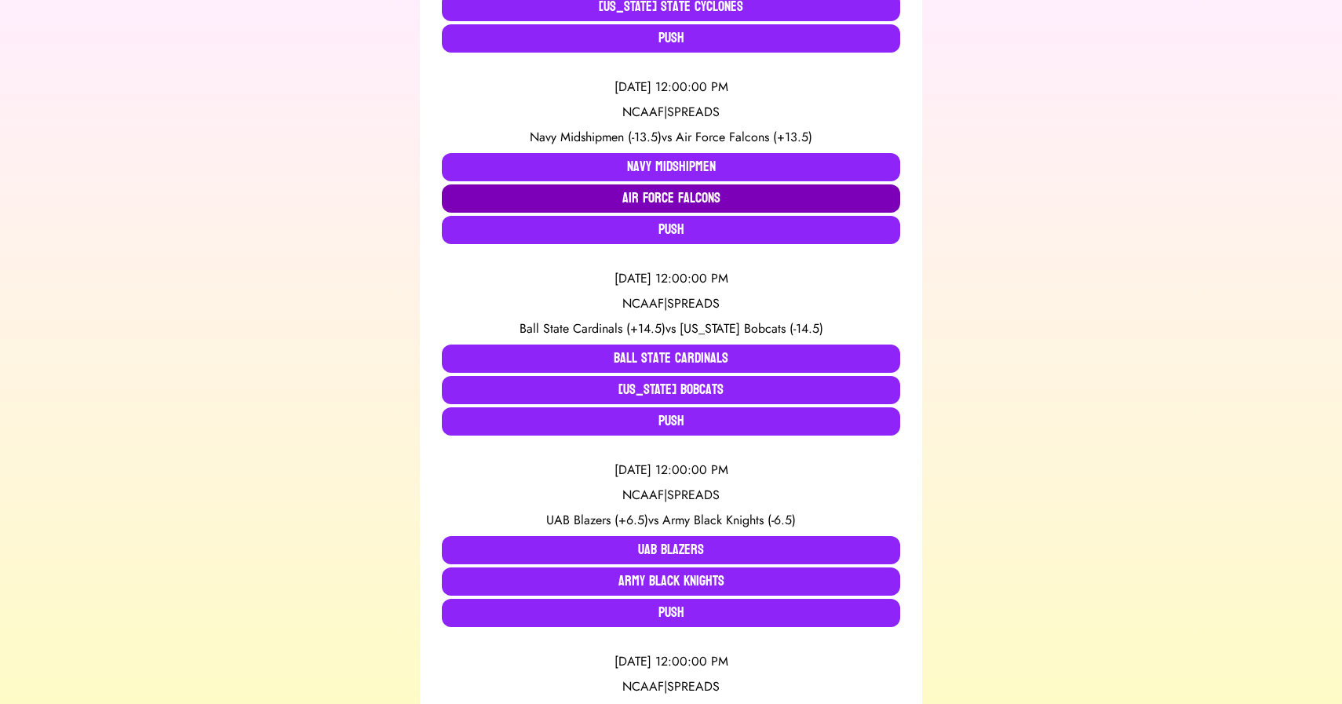
click at [663, 192] on button "Air Force Falcons" at bounding box center [671, 198] width 458 height 28
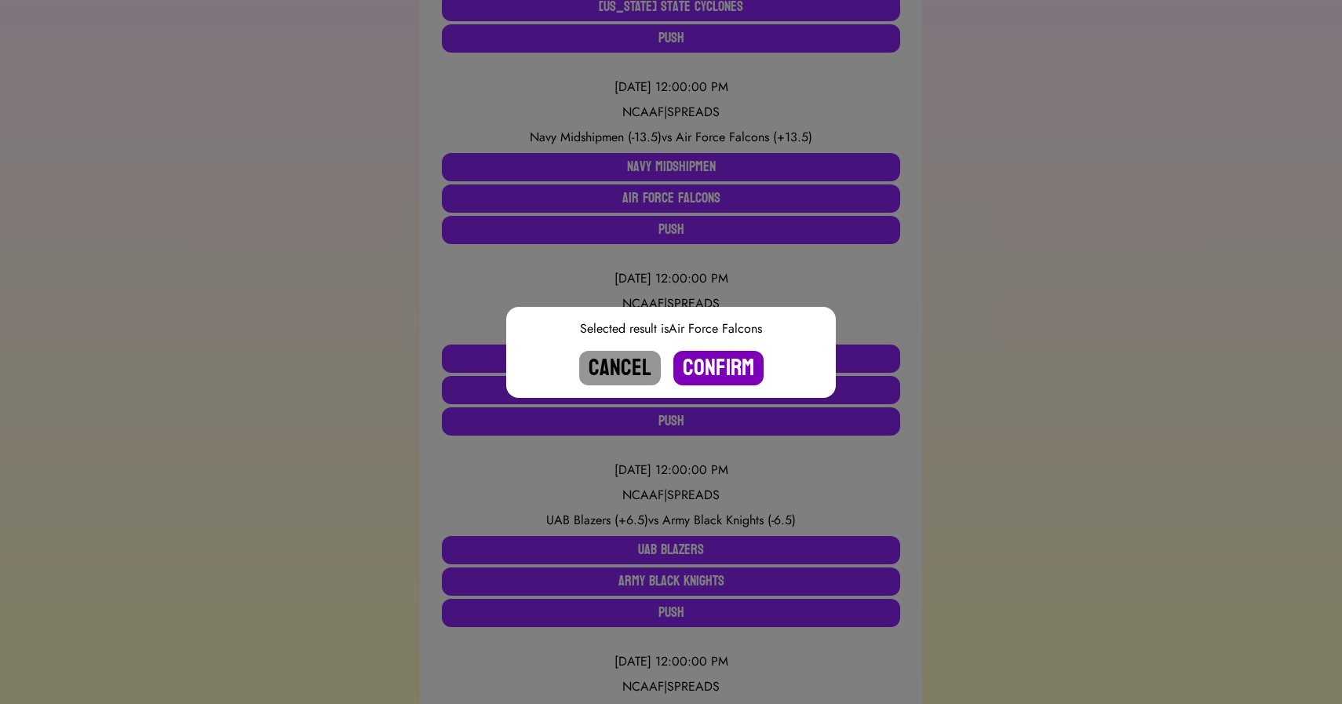
click at [721, 360] on button "Confirm" at bounding box center [719, 368] width 90 height 35
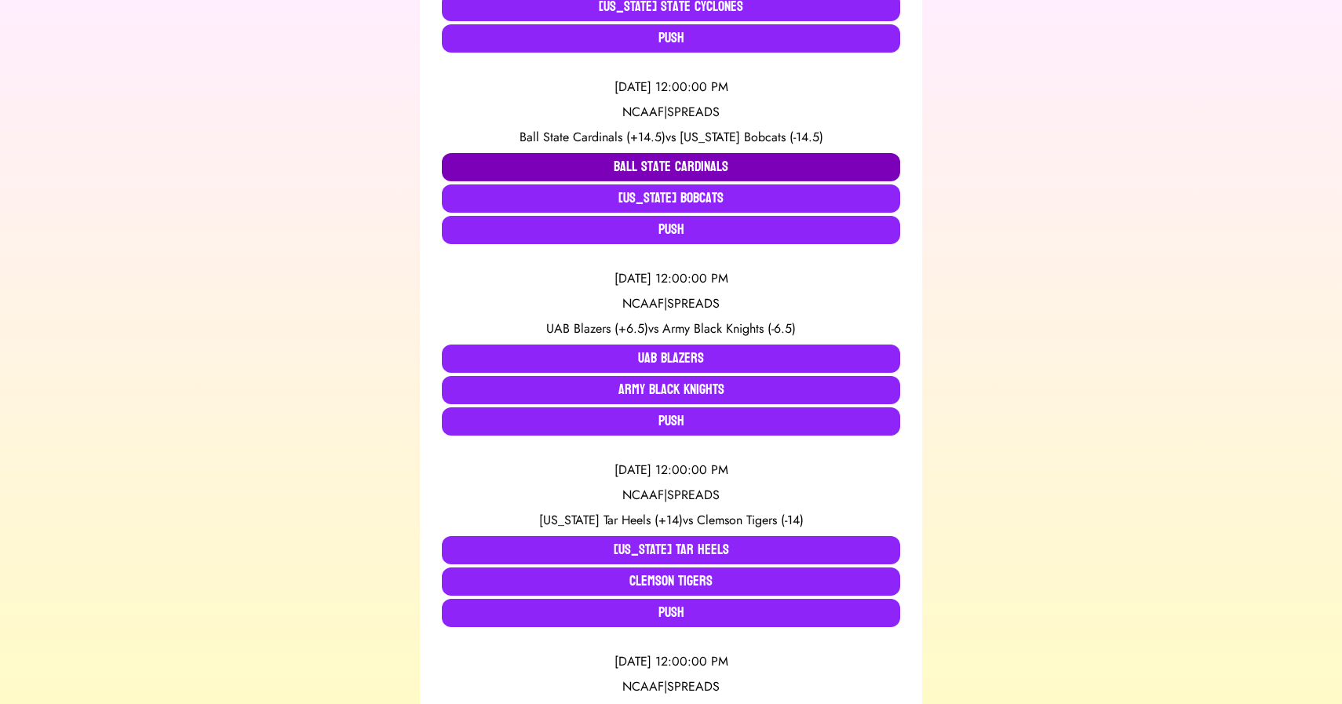
click at [499, 157] on button "Ball State Cardinals" at bounding box center [671, 167] width 458 height 28
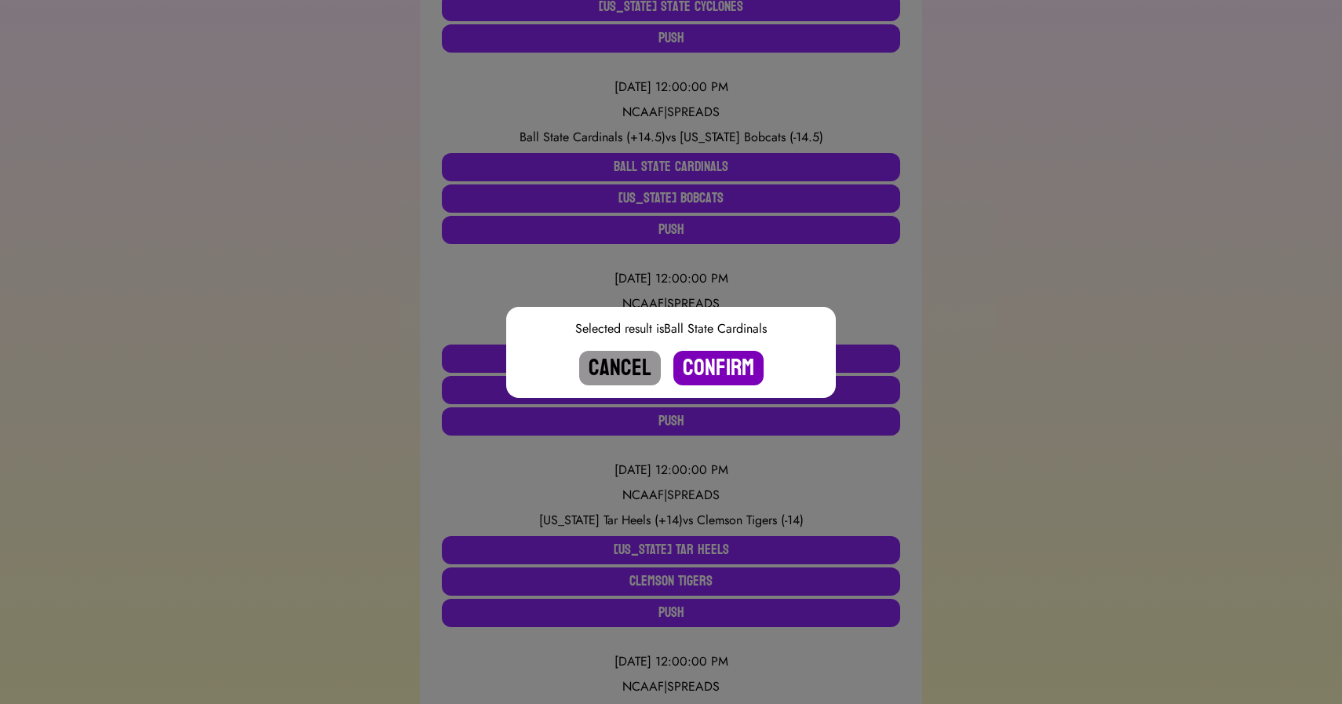
click at [709, 367] on button "Confirm" at bounding box center [719, 368] width 90 height 35
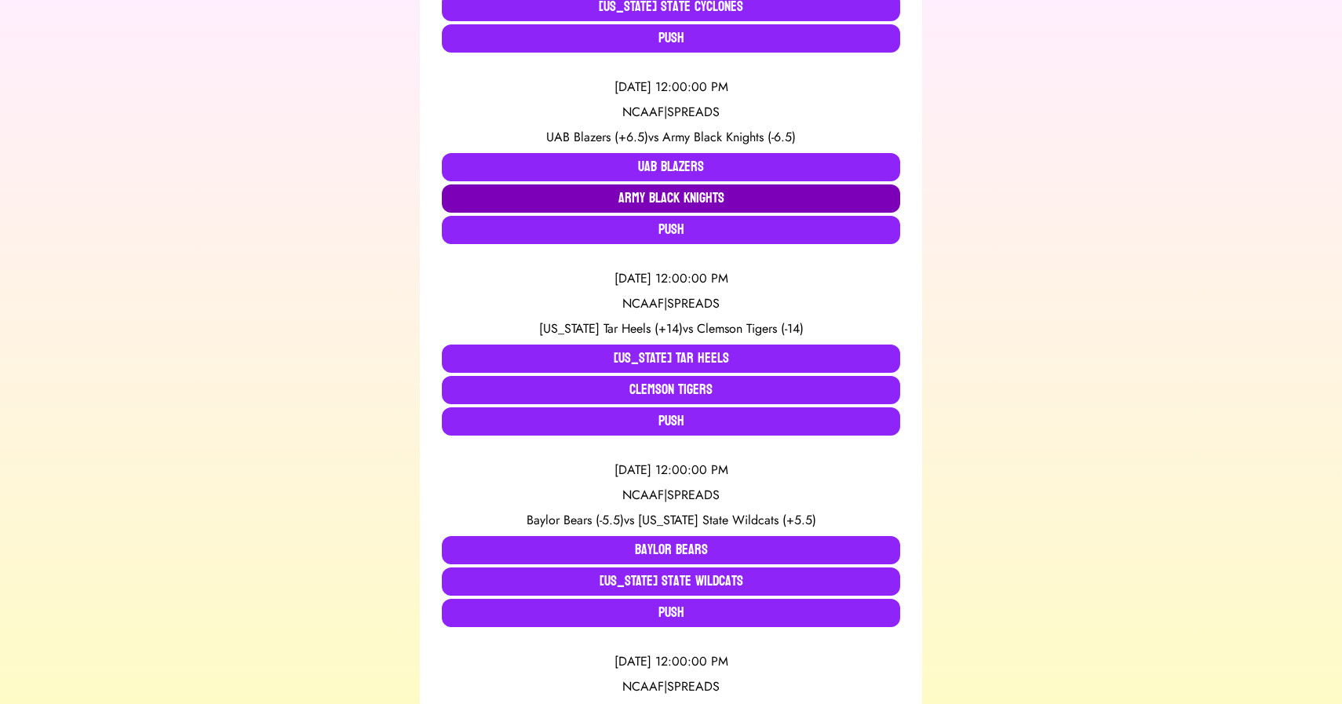
click at [590, 197] on button "Army Black Knights" at bounding box center [671, 198] width 458 height 28
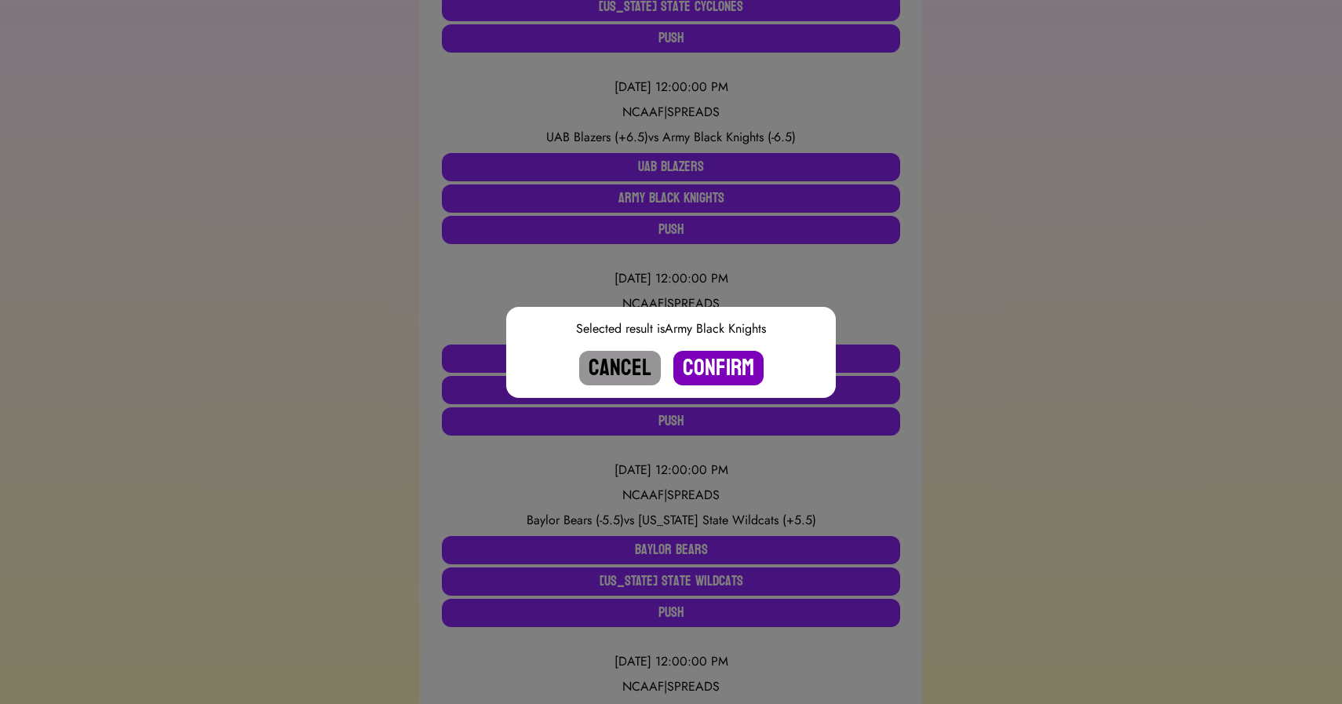
click at [712, 360] on button "Confirm" at bounding box center [719, 368] width 90 height 35
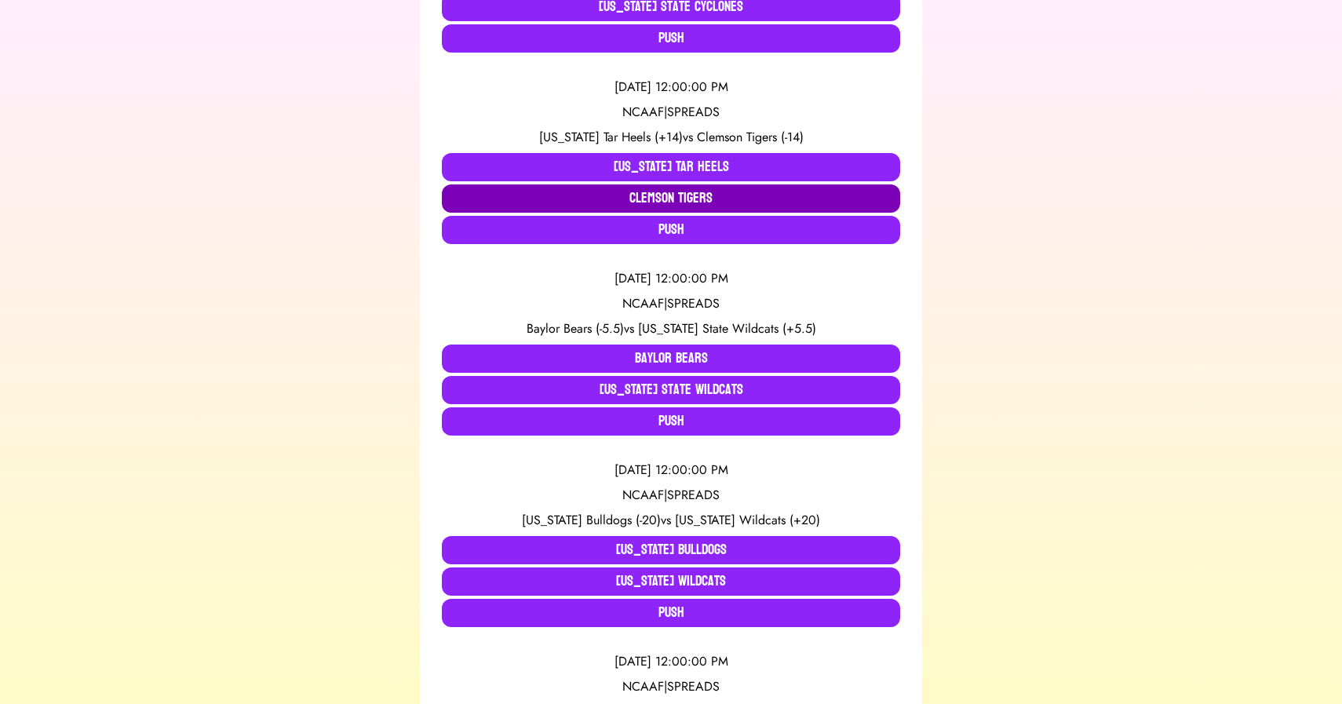
click at [542, 194] on button "Clemson Tigers" at bounding box center [671, 198] width 458 height 28
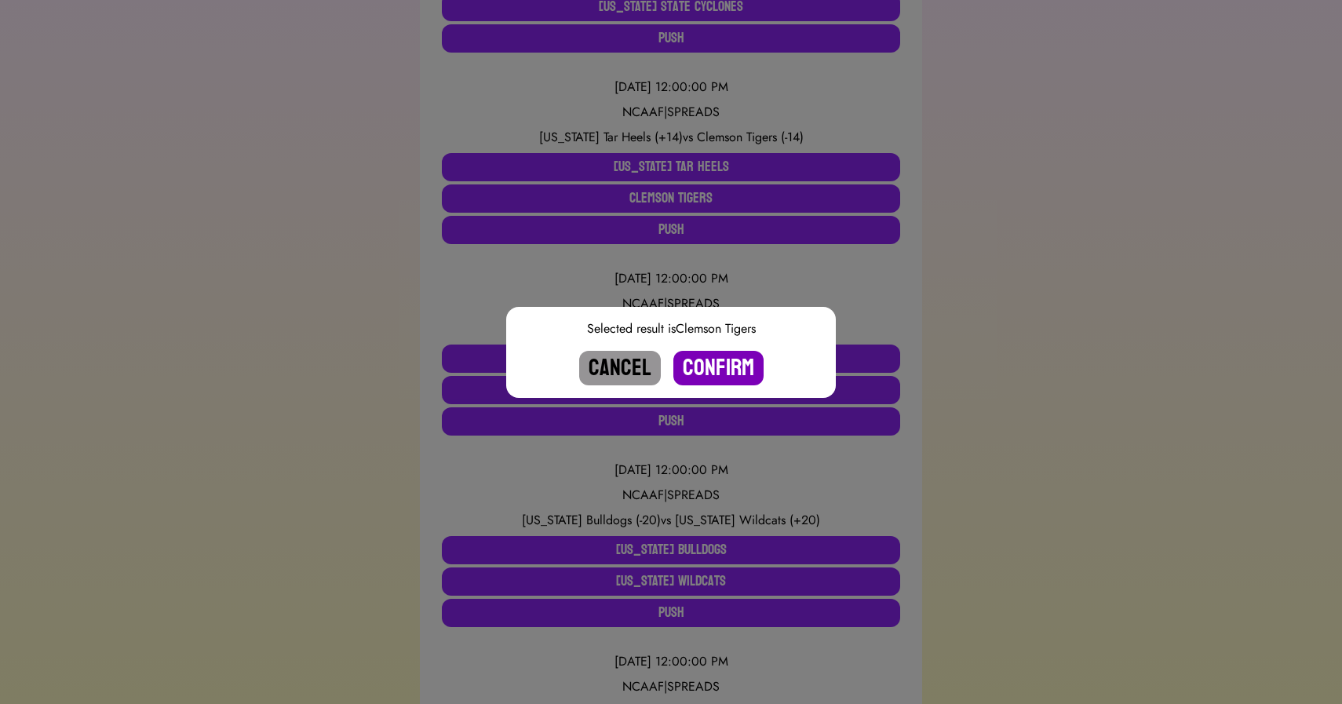
click at [714, 366] on button "Confirm" at bounding box center [719, 368] width 90 height 35
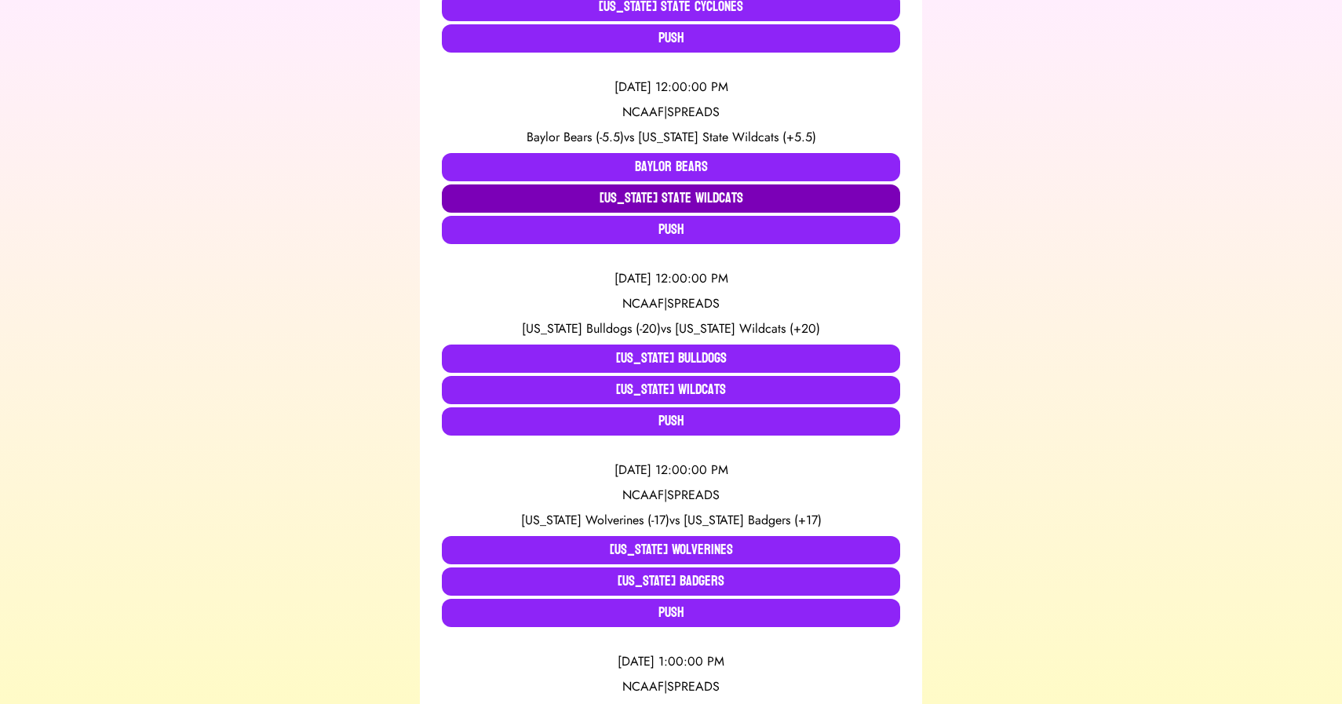
click at [616, 198] on button "[US_STATE] State Wildcats" at bounding box center [671, 198] width 458 height 28
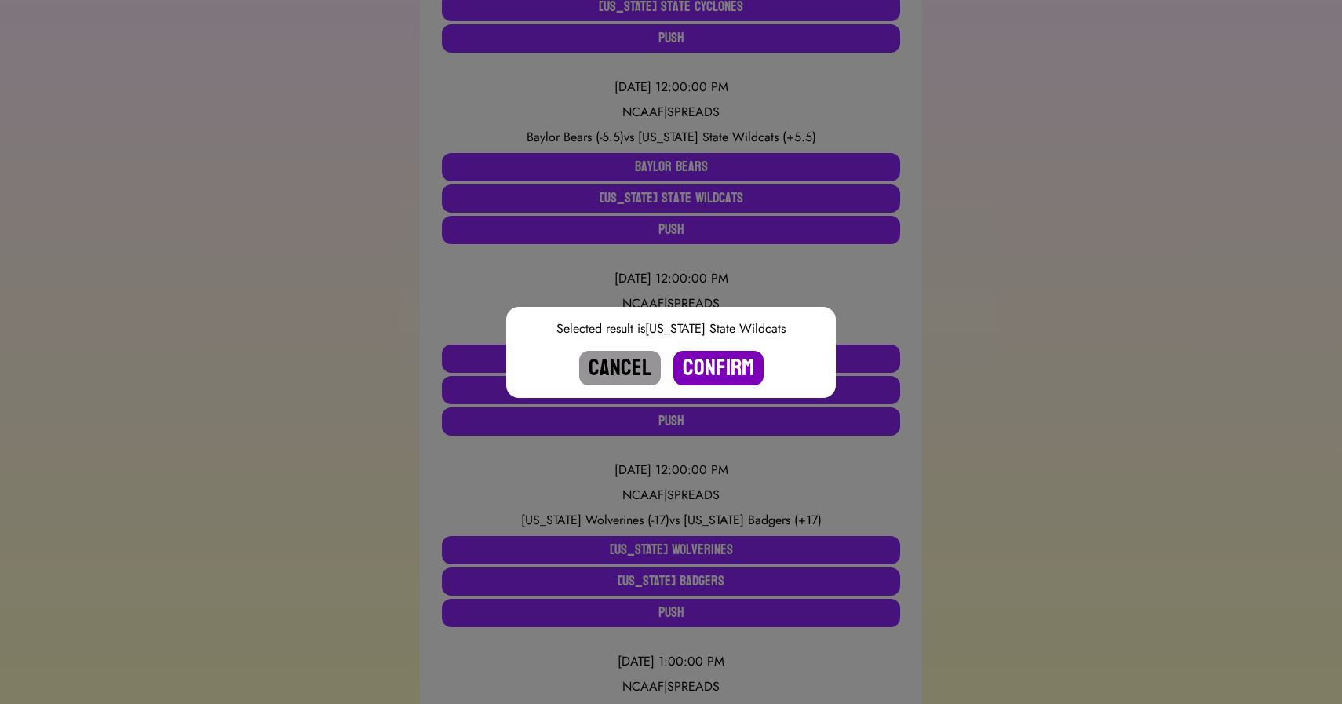
click at [713, 364] on button "Confirm" at bounding box center [719, 368] width 90 height 35
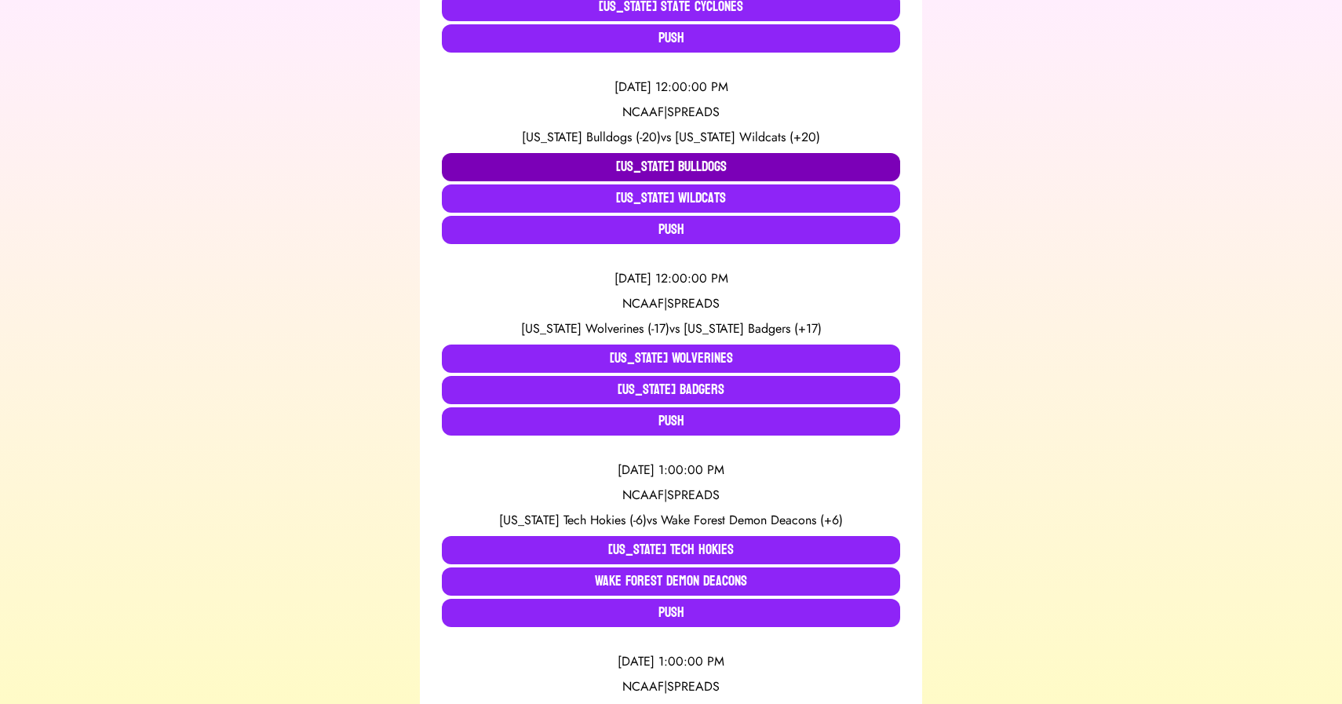
click at [610, 167] on button "[US_STATE] Bulldogs" at bounding box center [671, 167] width 458 height 28
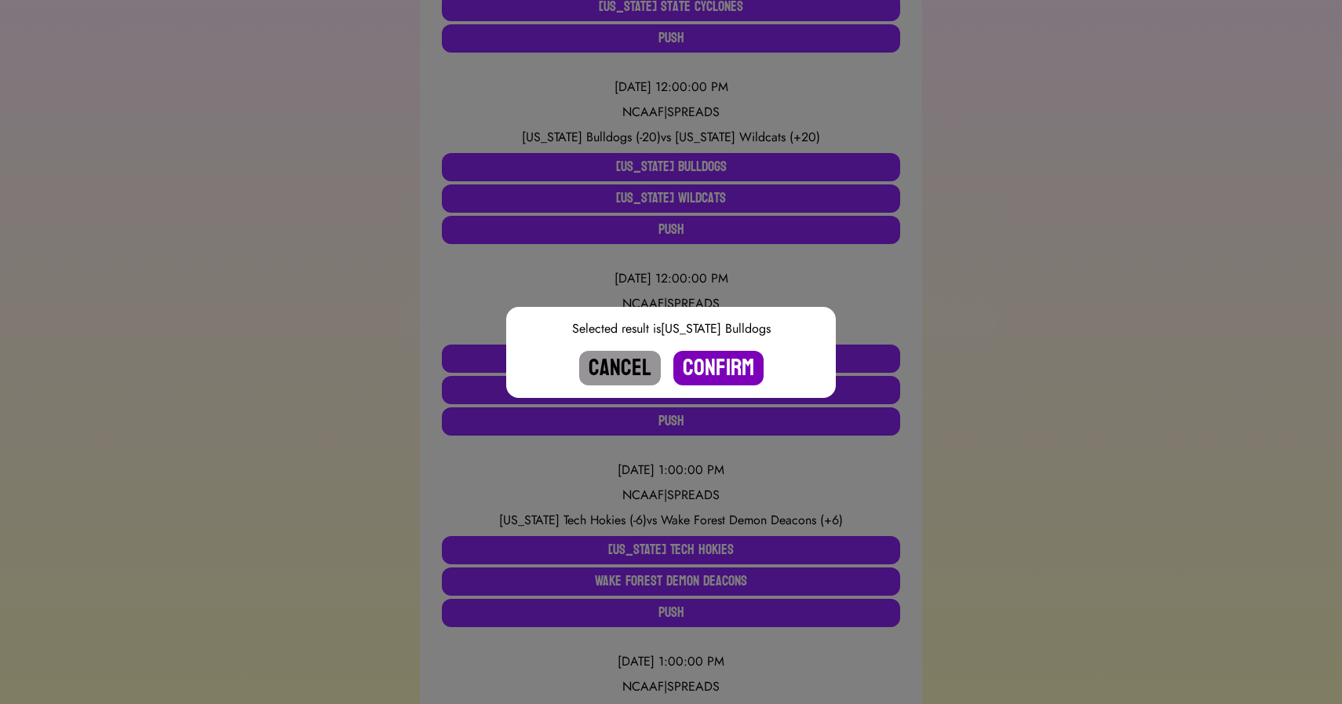
click at [703, 372] on button "Confirm" at bounding box center [719, 368] width 90 height 35
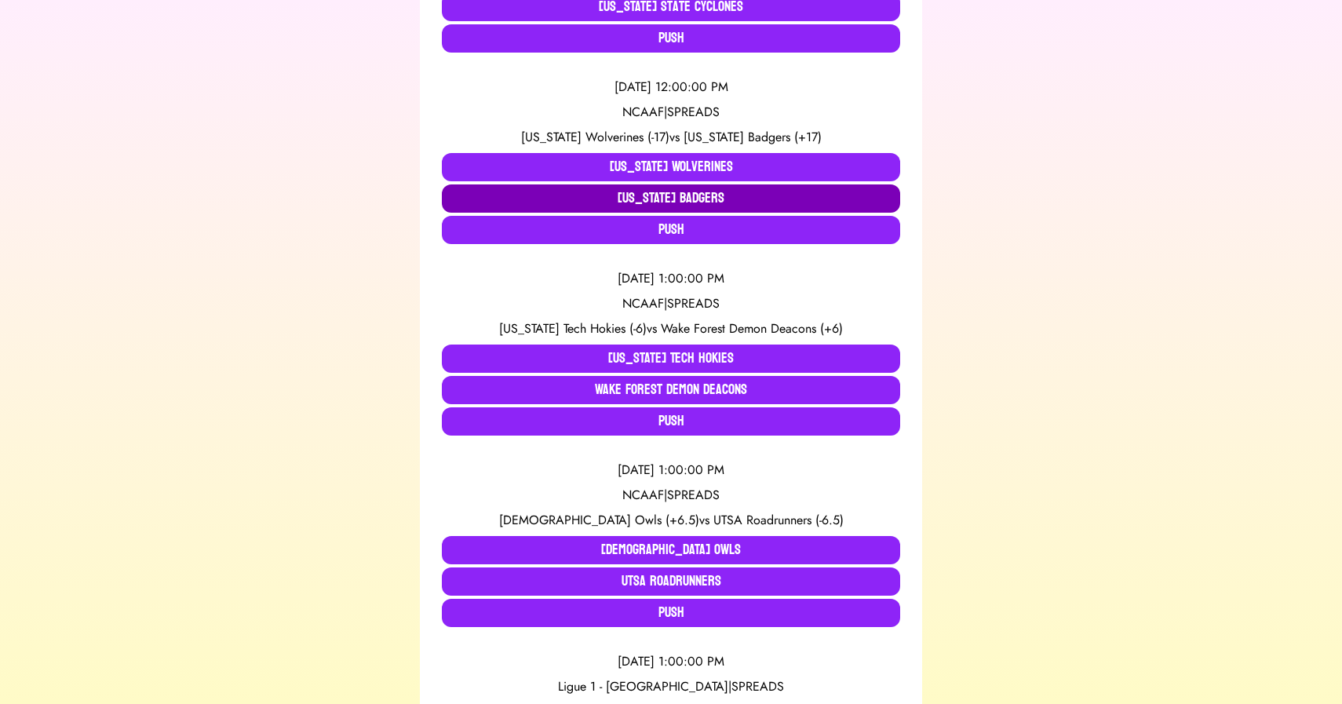
click at [623, 194] on button "[US_STATE] Badgers" at bounding box center [671, 198] width 458 height 28
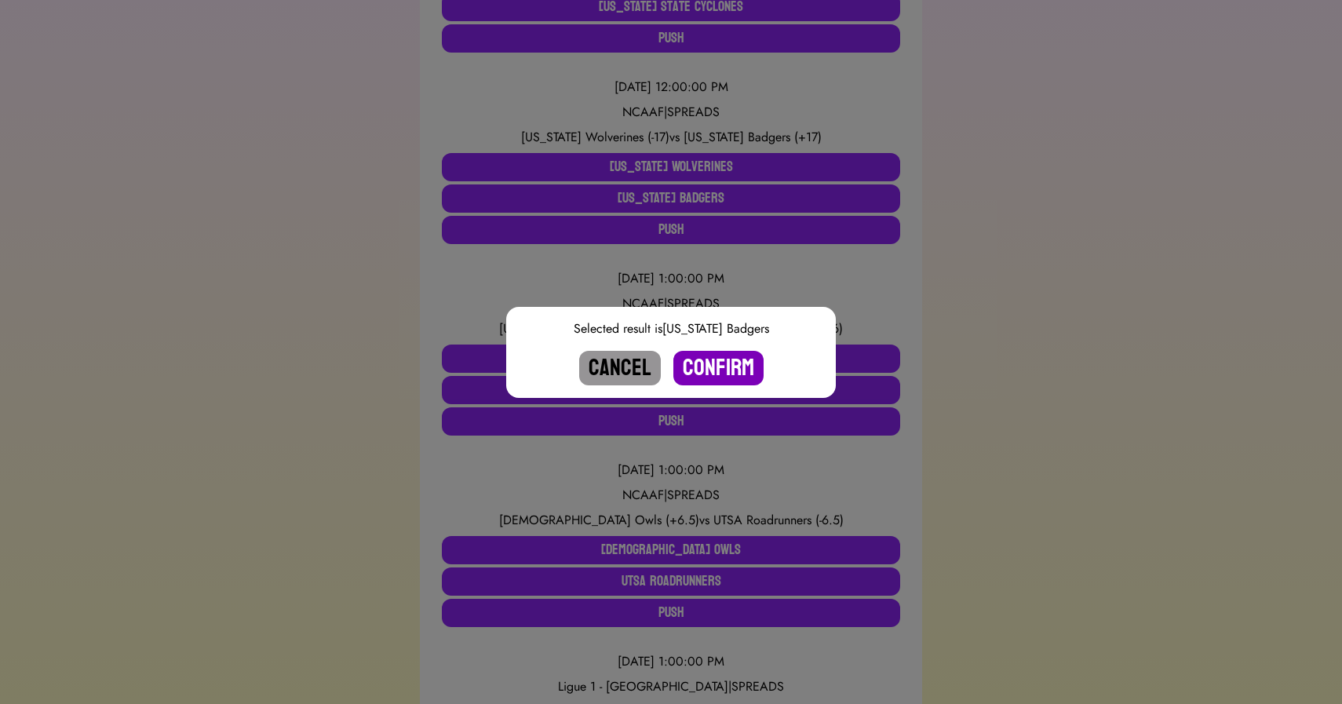
click at [716, 368] on button "Confirm" at bounding box center [719, 368] width 90 height 35
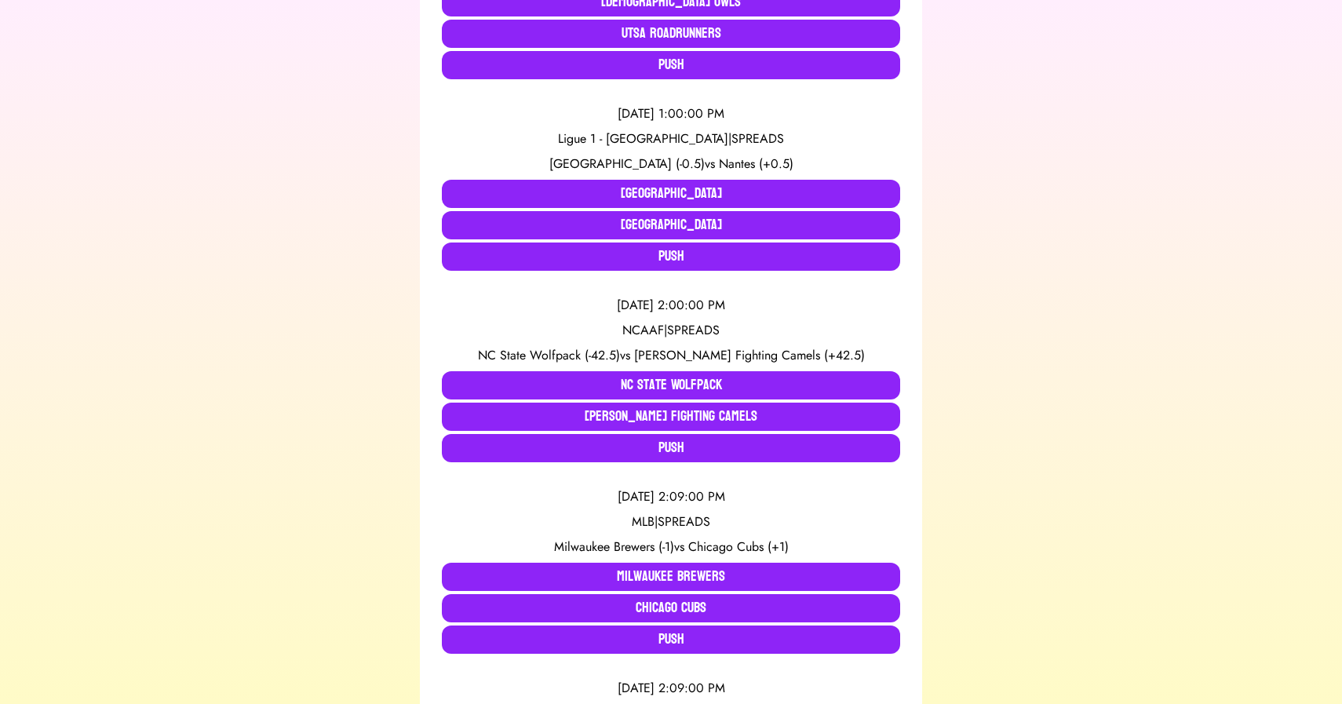
scroll to position [846, 0]
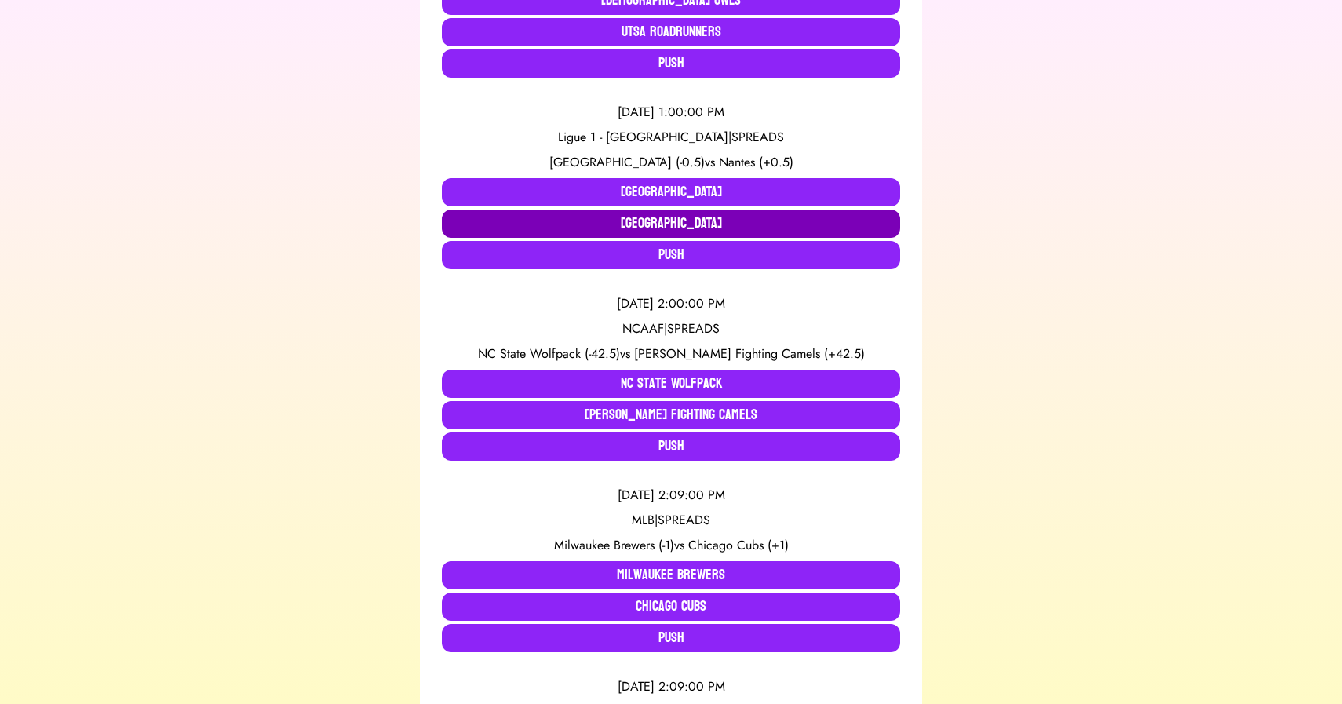
click at [601, 217] on button "[GEOGRAPHIC_DATA]" at bounding box center [671, 224] width 458 height 28
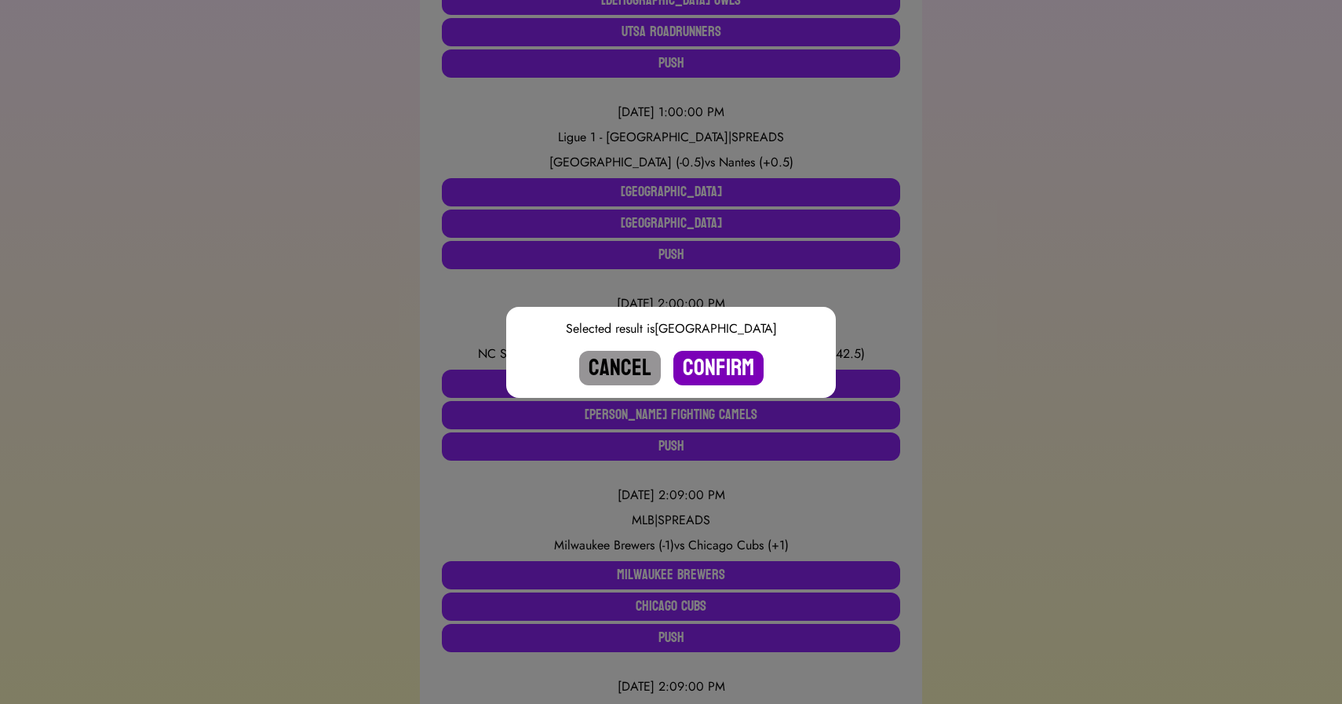
click at [727, 360] on button "Confirm" at bounding box center [719, 368] width 90 height 35
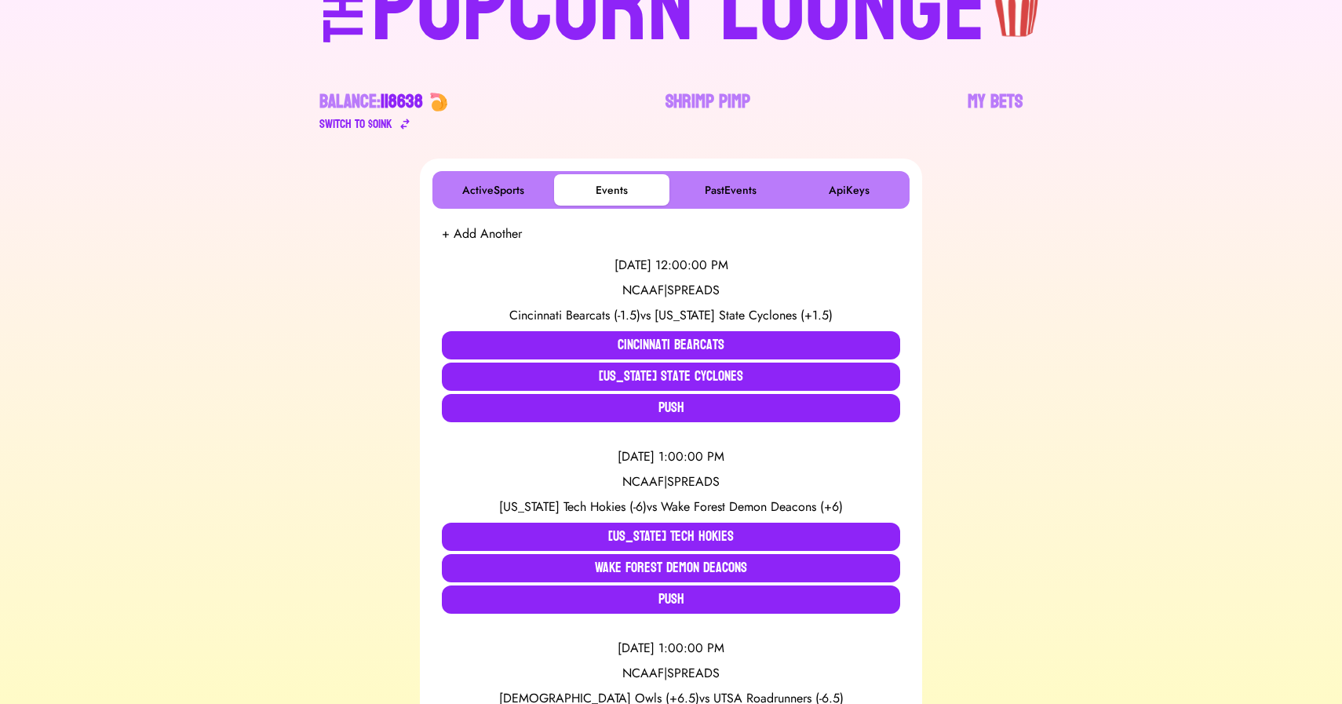
scroll to position [0, 0]
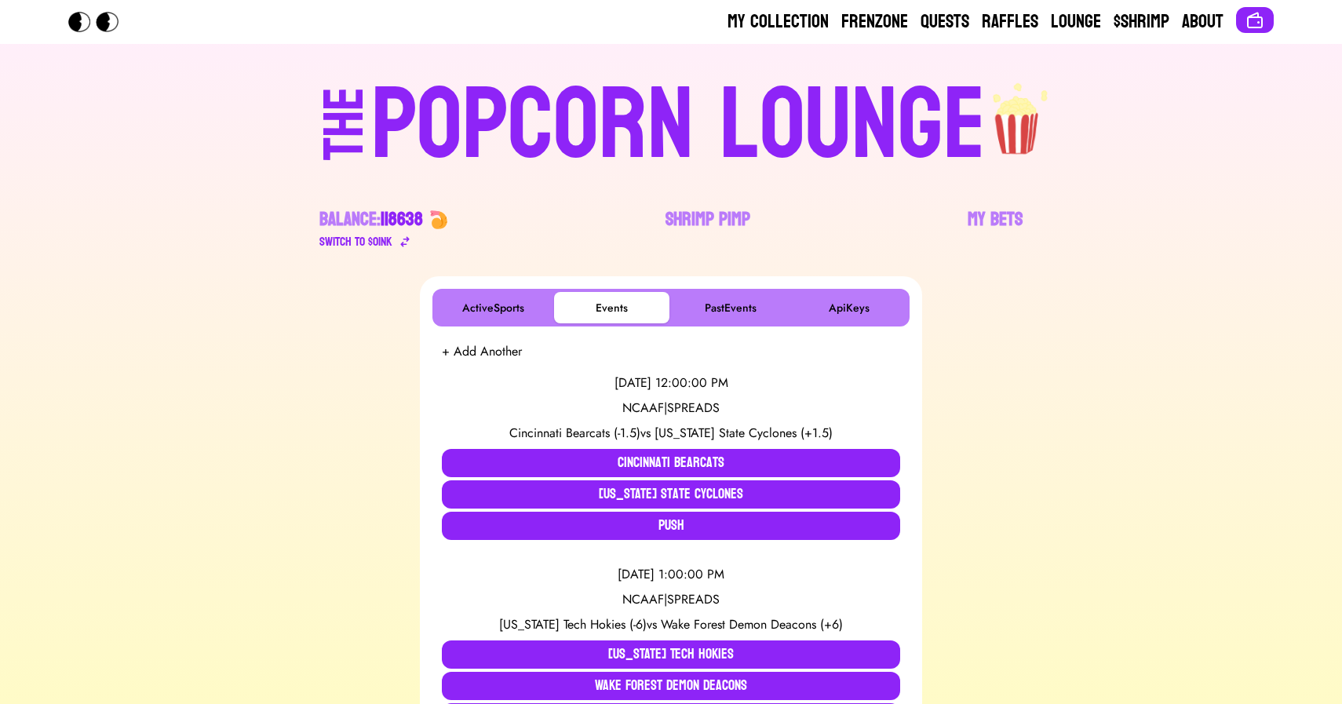
click at [512, 100] on div "POPCORN LOUNGE" at bounding box center [678, 125] width 615 height 100
